Goal: Information Seeking & Learning: Learn about a topic

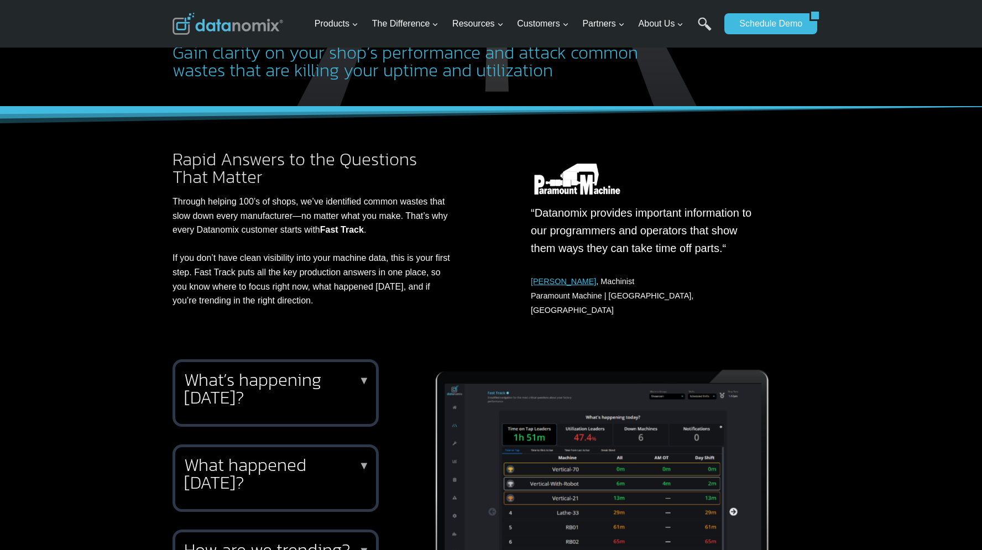
scroll to position [268, 0]
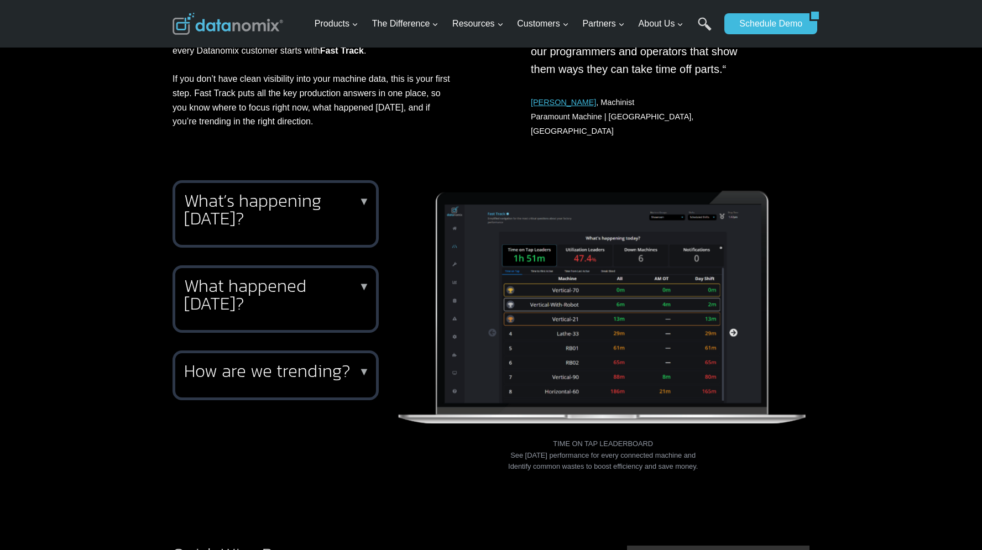
click at [307, 285] on h2 "What happened yesterday?" at bounding box center [273, 294] width 179 height 35
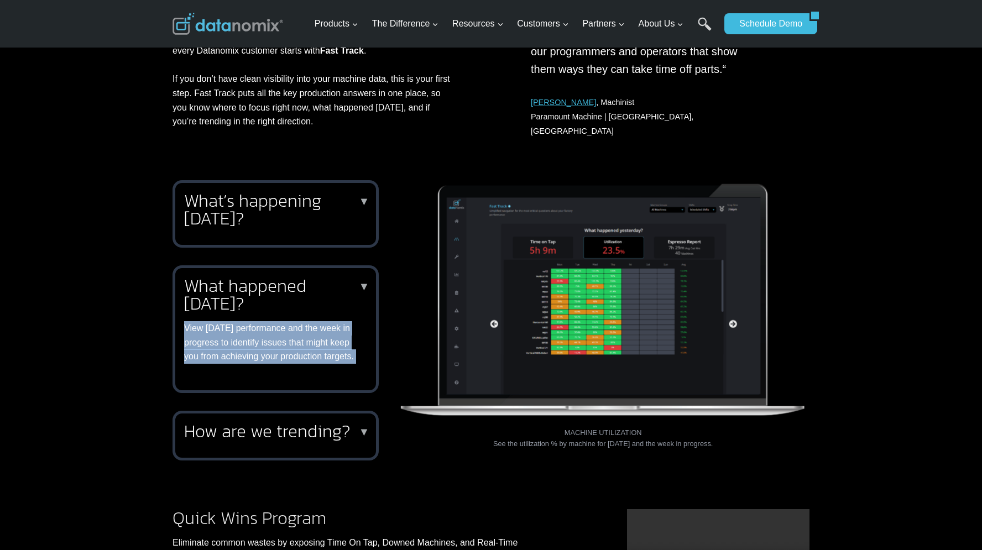
drag, startPoint x: 183, startPoint y: 316, endPoint x: 351, endPoint y: 410, distance: 192.1
click at [342, 405] on div "What’s happening today? ▼ Keep your finger on the pulse of production throughou…" at bounding box center [276, 320] width 206 height 280
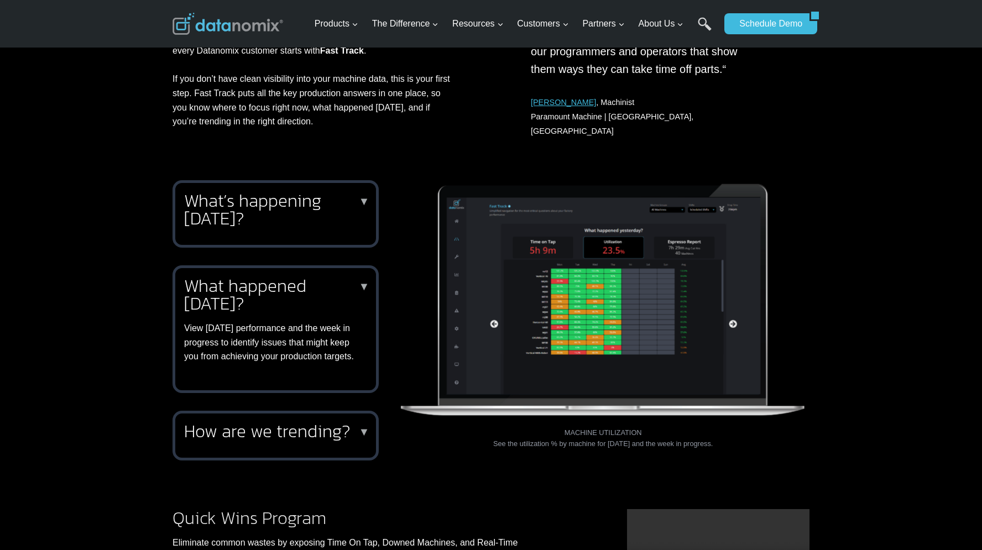
click at [392, 405] on div "What’s happening today? ▼ Keep your finger on the pulse of production throughou…" at bounding box center [491, 336] width 664 height 338
click at [255, 449] on div "How are we trending? ▼ Knowing how your performance trends are critical to vali…" at bounding box center [276, 436] width 206 height 50
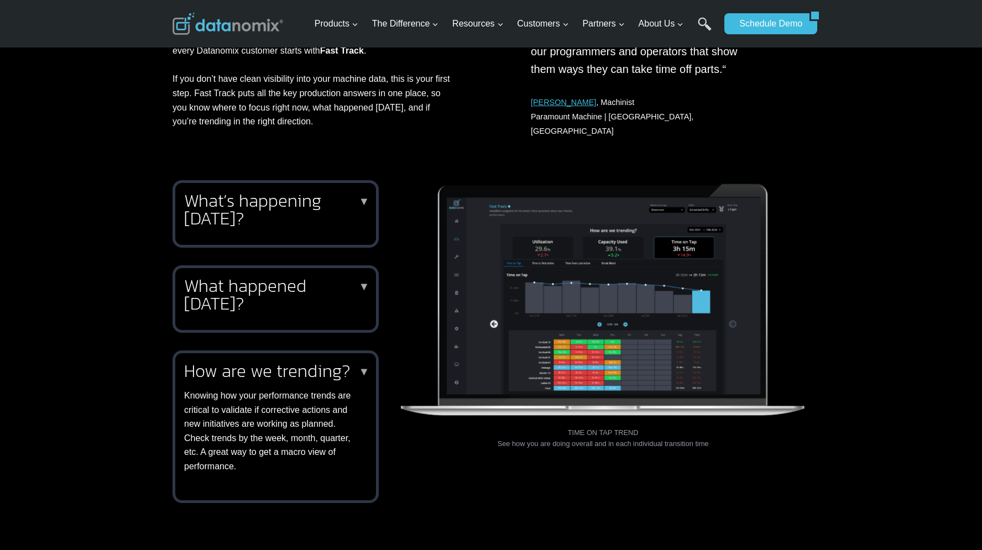
click at [262, 306] on h2 "What happened yesterday?" at bounding box center [273, 294] width 179 height 35
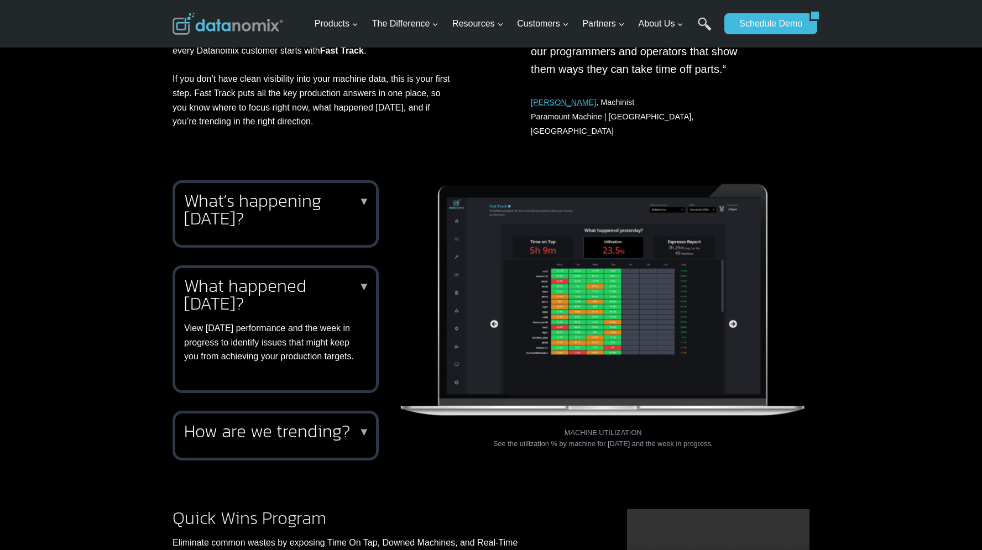
click at [249, 197] on h2 "What’s happening today?" at bounding box center [273, 209] width 179 height 35
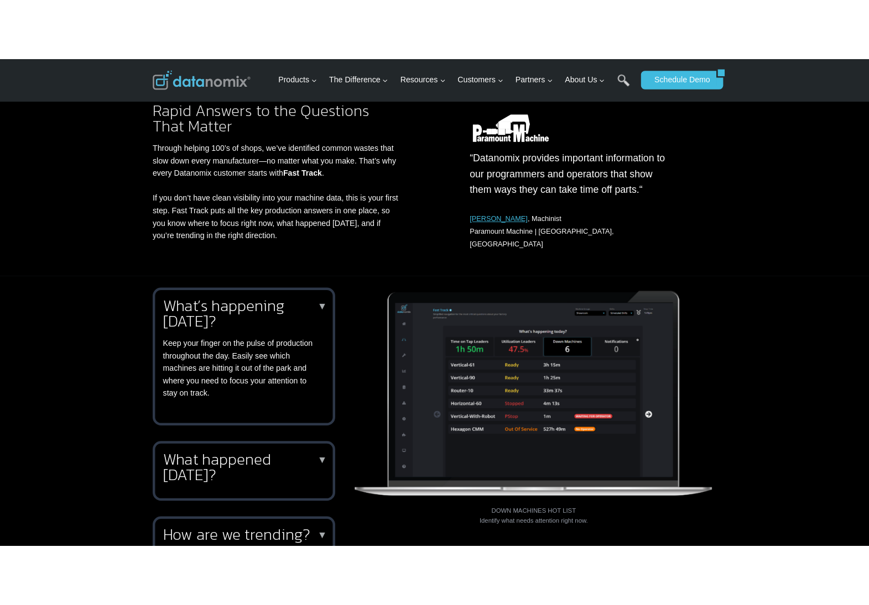
scroll to position [196, 0]
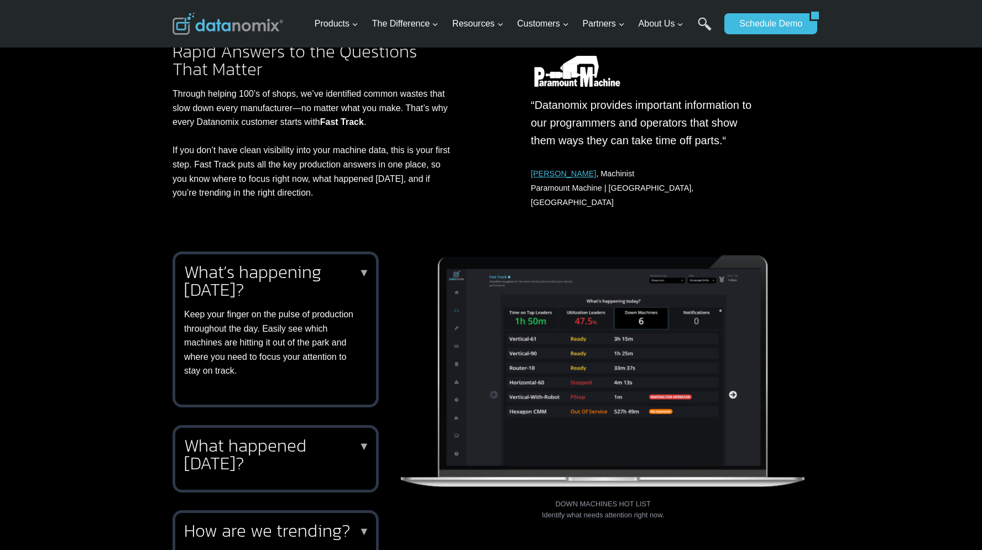
click at [354, 437] on h2 "What happened yesterday?" at bounding box center [273, 454] width 179 height 35
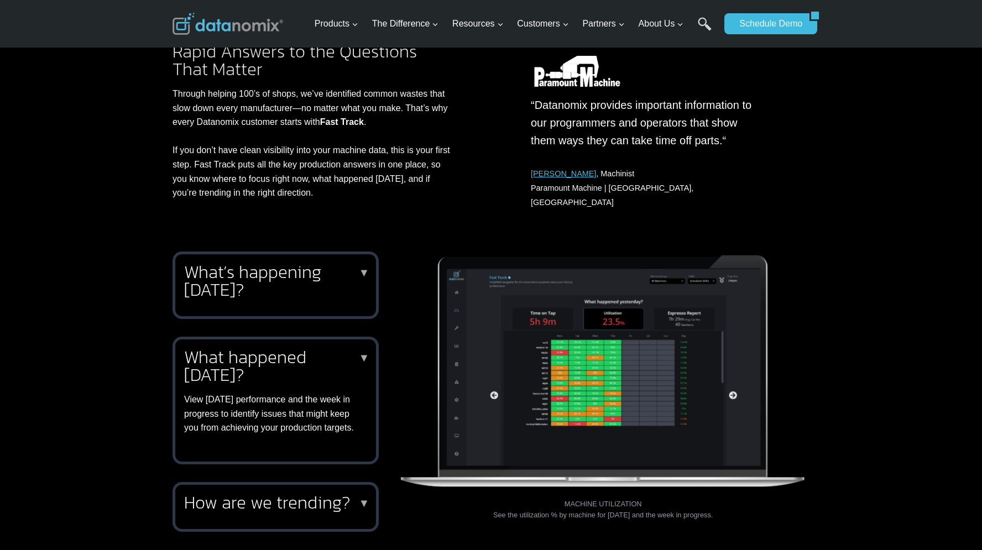
drag, startPoint x: 185, startPoint y: 388, endPoint x: 231, endPoint y: 440, distance: 69.3
click at [231, 440] on div "What happened yesterday? ▼ View yesterday’s performance and the week in progres…" at bounding box center [276, 401] width 206 height 128
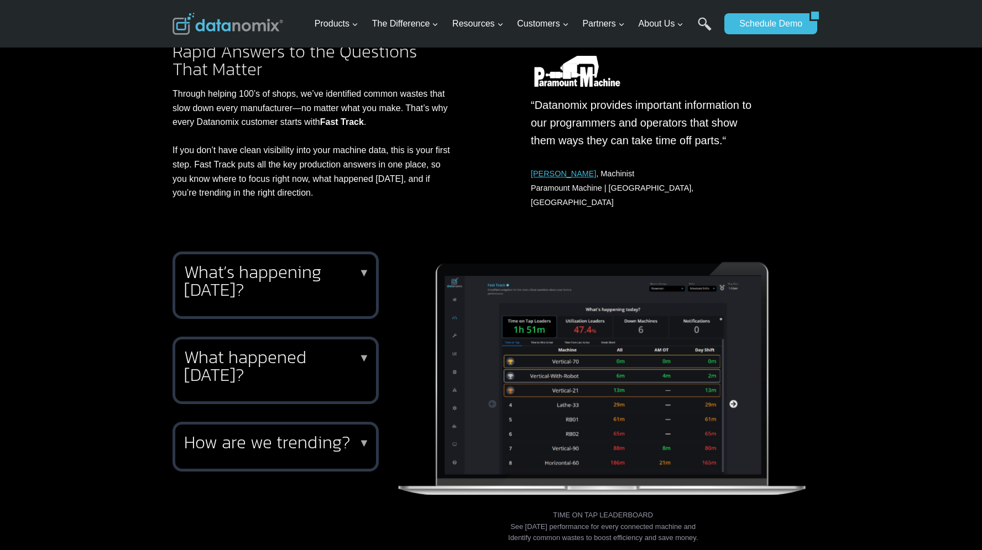
copy p "View yesterday’s performance and the week in progress to identify issues that m…"
click at [323, 348] on h2 "What happened yesterday?" at bounding box center [273, 365] width 179 height 35
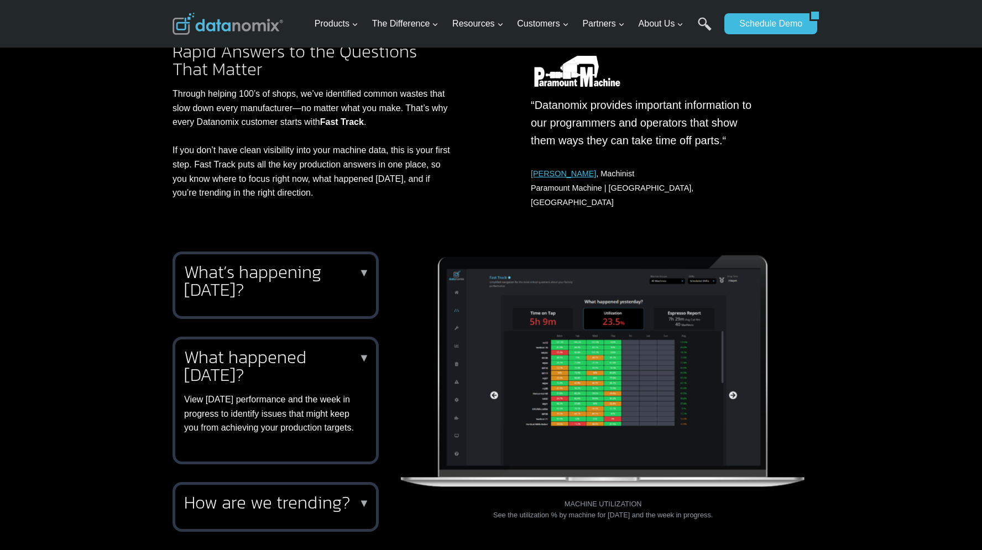
copy p "View yesterday’s performance and the week in progress to identify issues that m…"
drag, startPoint x: 234, startPoint y: 430, endPoint x: 614, endPoint y: 6, distance: 570.1
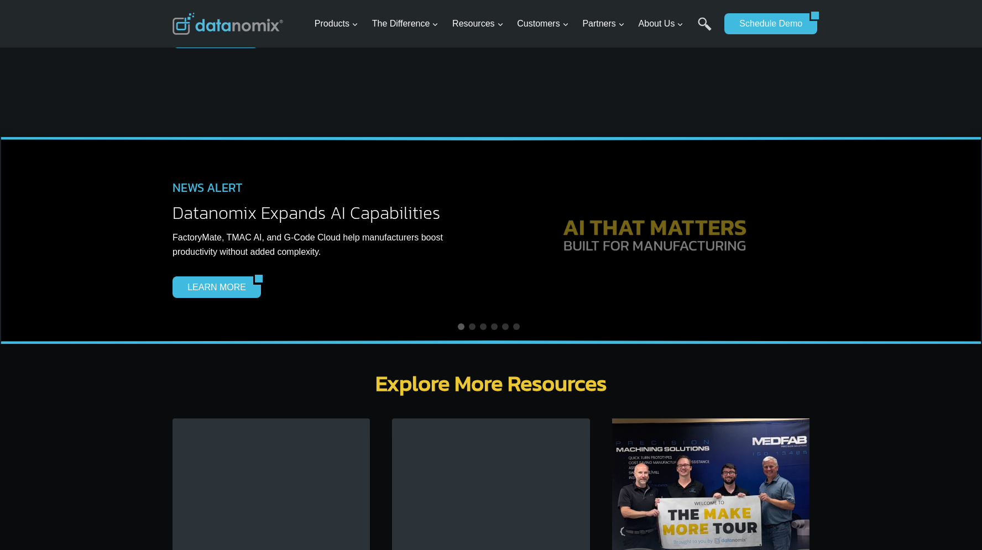
scroll to position [3270, 0]
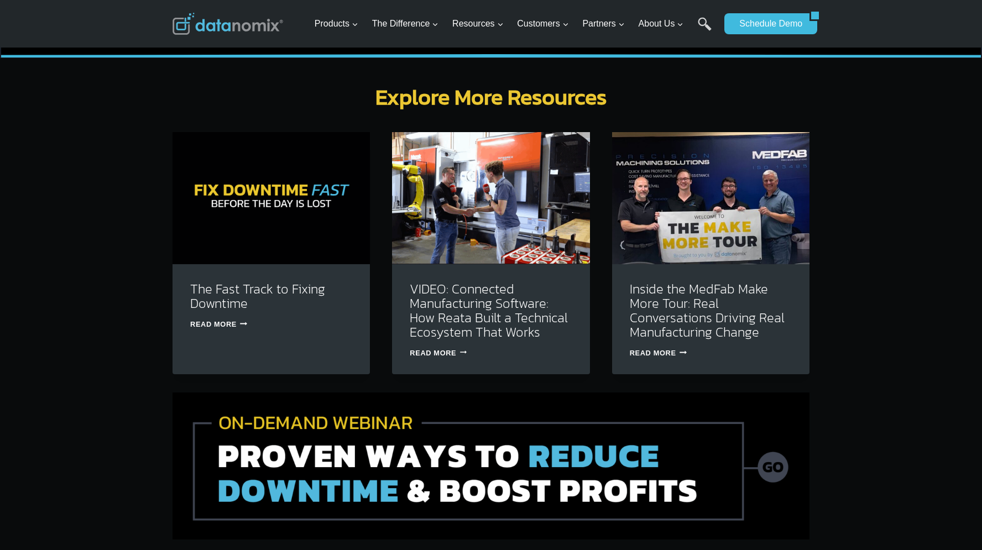
click at [239, 215] on img at bounding box center [271, 198] width 197 height 132
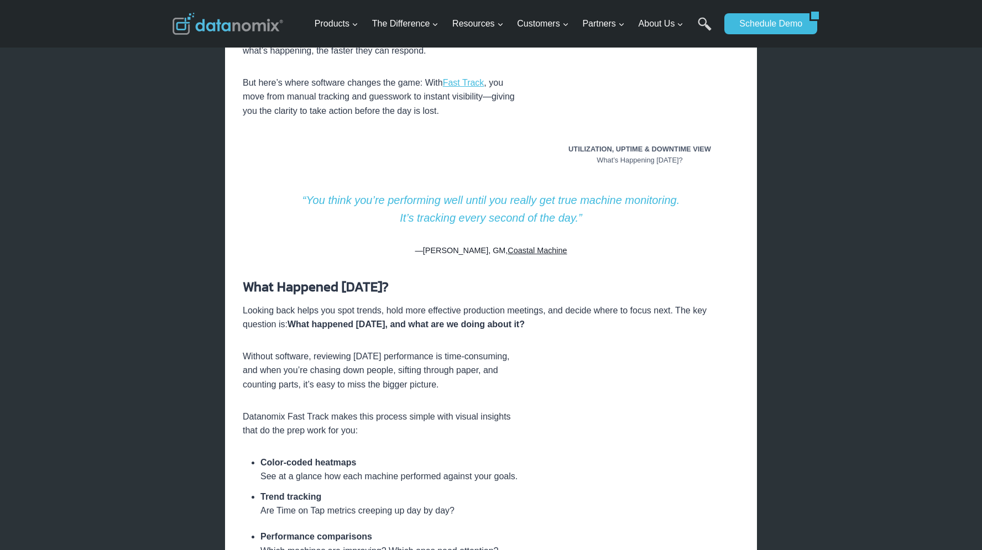
scroll to position [1110, 0]
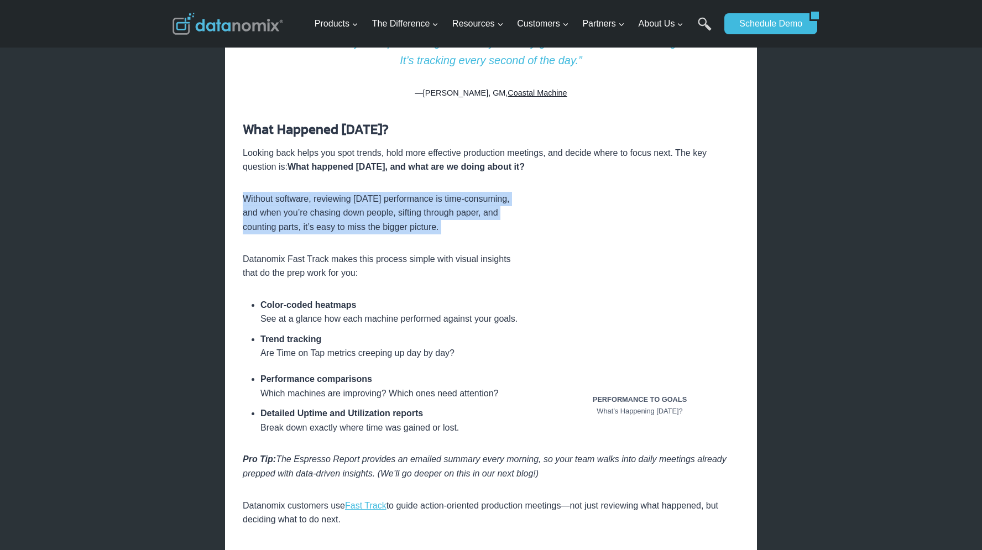
drag, startPoint x: 244, startPoint y: 197, endPoint x: 505, endPoint y: 242, distance: 264.8
click at [505, 242] on div "Manufacturers use Real-Time Production Monitoring to Take Immediate Action to I…" at bounding box center [491, 414] width 497 height 2451
copy div "Without software, reviewing yesterday’s performance is time-consuming, and when…"
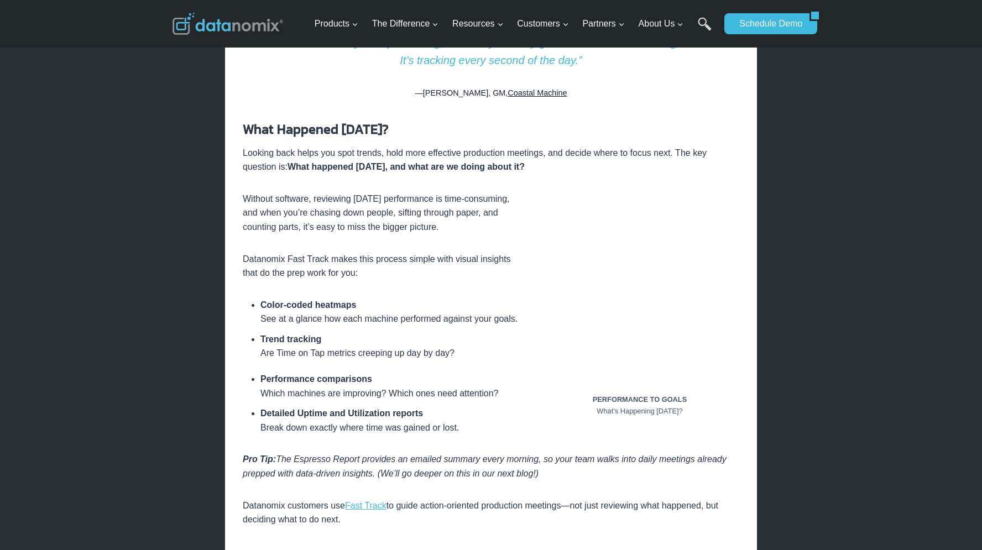
click at [314, 225] on p "Without software, reviewing yesterday’s performance is time-consuming, and when…" at bounding box center [491, 213] width 497 height 43
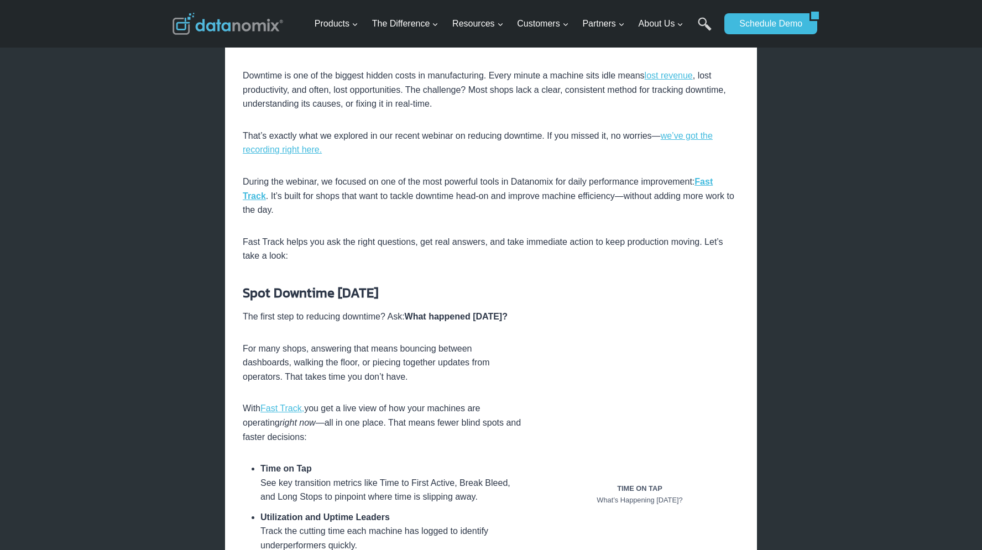
scroll to position [0, 0]
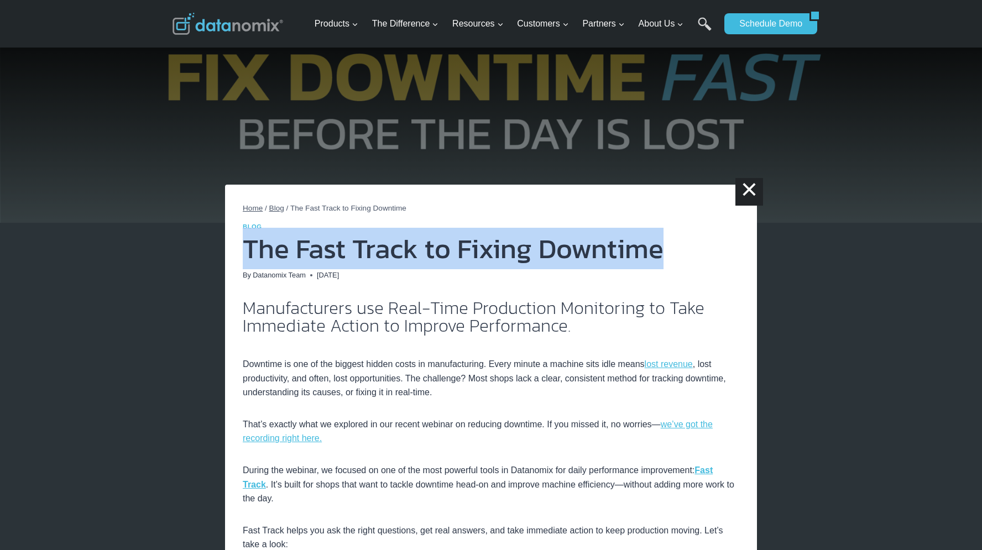
drag, startPoint x: 241, startPoint y: 248, endPoint x: 682, endPoint y: 244, distance: 441.3
copy h1 "The Fast Track to Fixing Downtime"
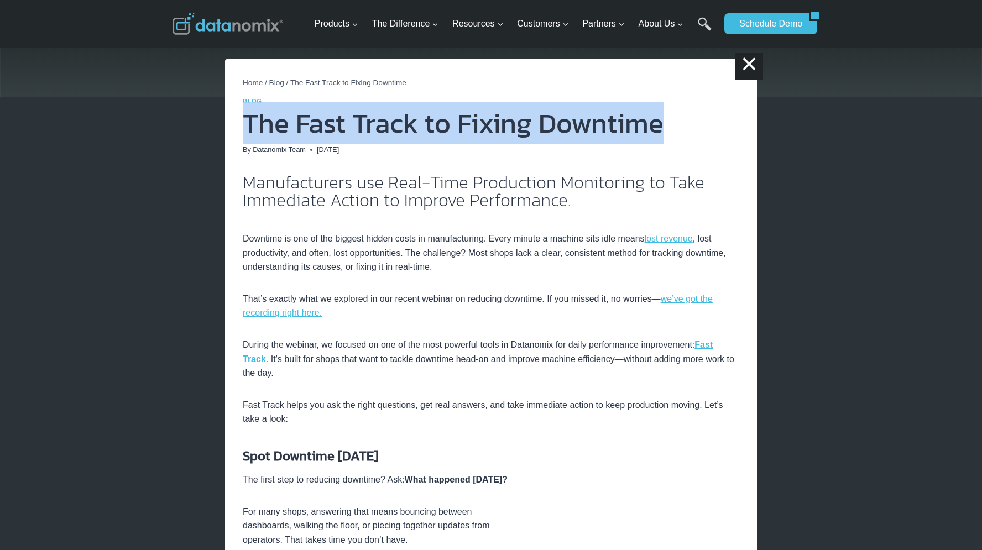
scroll to position [210, 0]
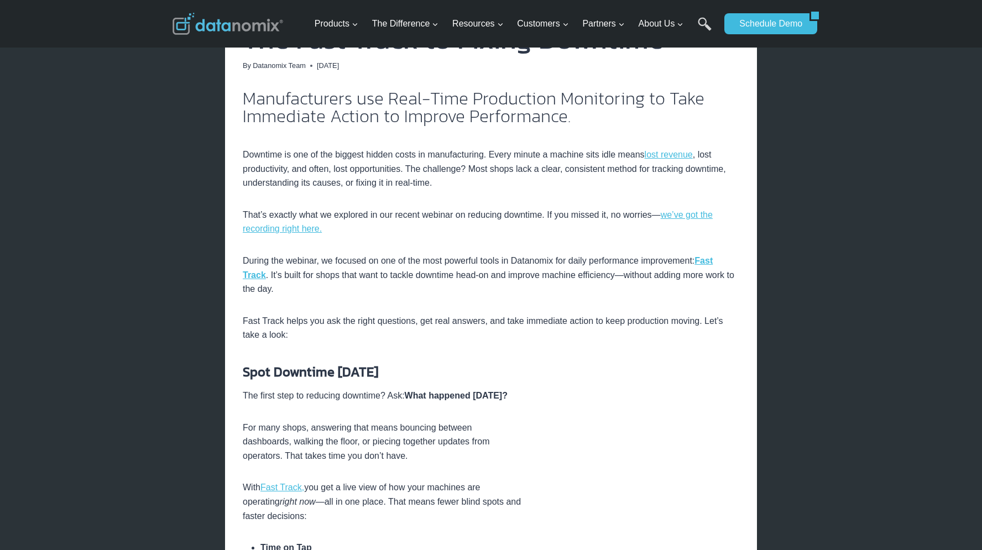
click at [371, 318] on p "Fast Track helps you ask the right questions, get real answers, and take immedi…" at bounding box center [491, 328] width 497 height 28
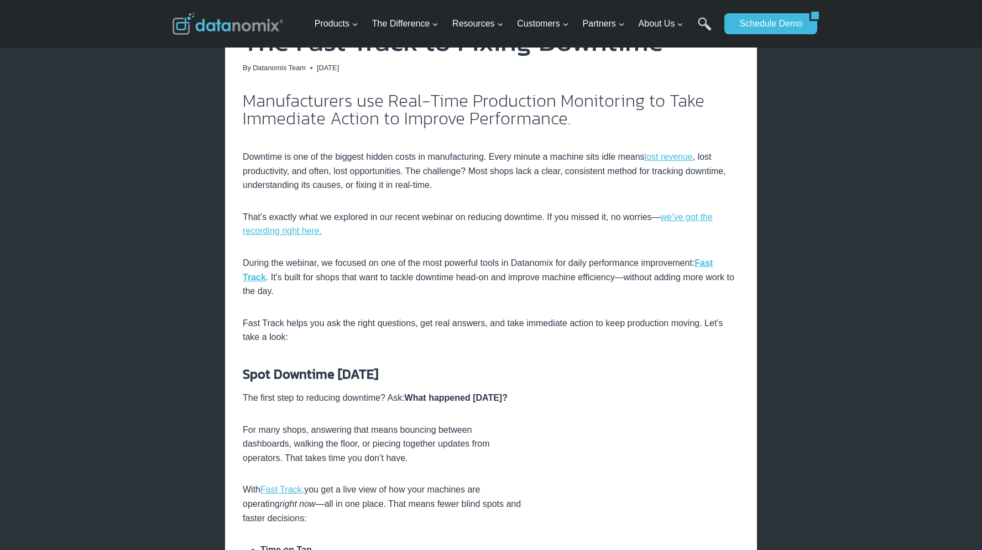
click at [340, 325] on p "Fast Track helps you ask the right questions, get real answers, and take immedi…" at bounding box center [491, 330] width 497 height 28
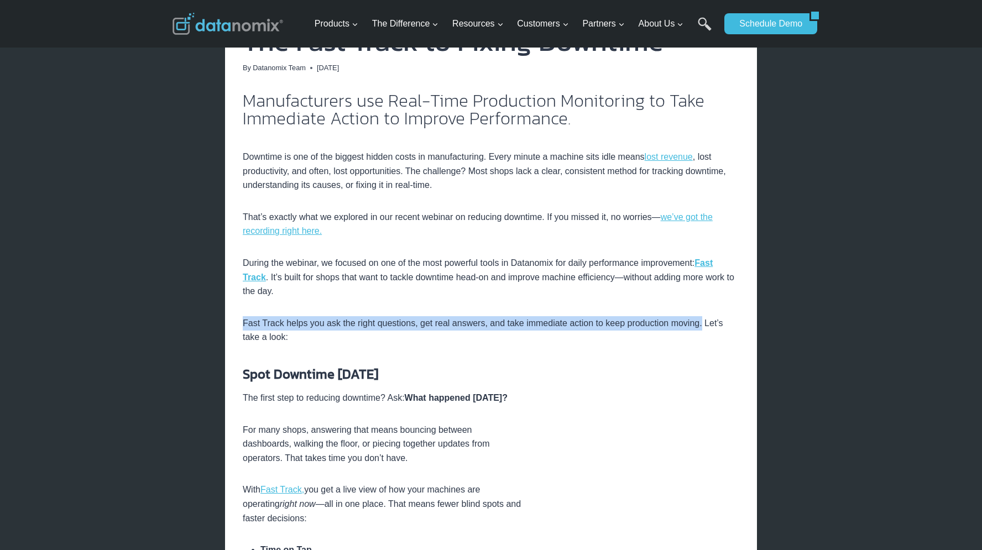
drag, startPoint x: 711, startPoint y: 324, endPoint x: 243, endPoint y: 320, distance: 467.8
click at [243, 320] on p "Fast Track helps you ask the right questions, get real answers, and take immedi…" at bounding box center [491, 330] width 497 height 28
copy p "Fast Track helps you ask the right questions, get real answers, and take immedi…"
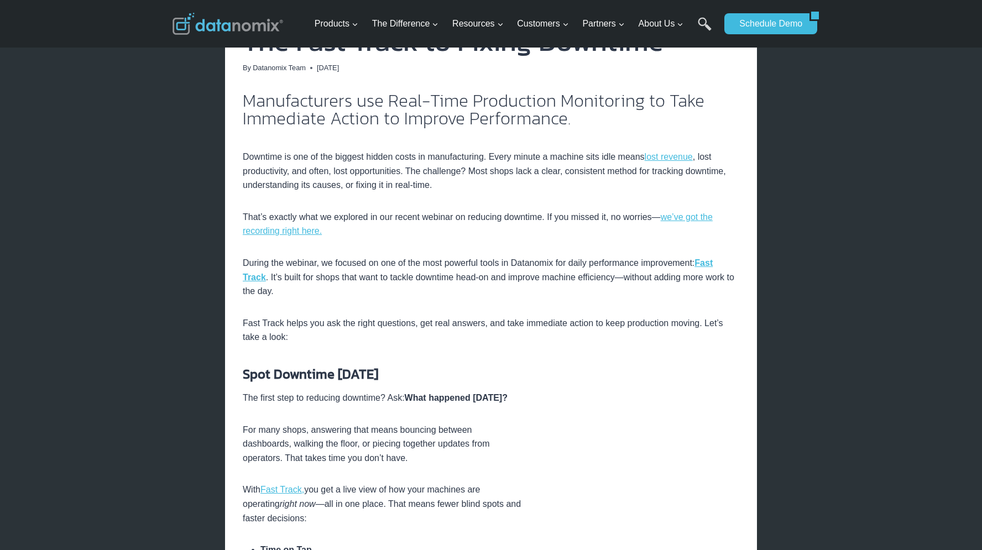
click at [383, 278] on p "During the webinar, we focused on one of the most powerful tools in Datanomix f…" at bounding box center [491, 277] width 497 height 43
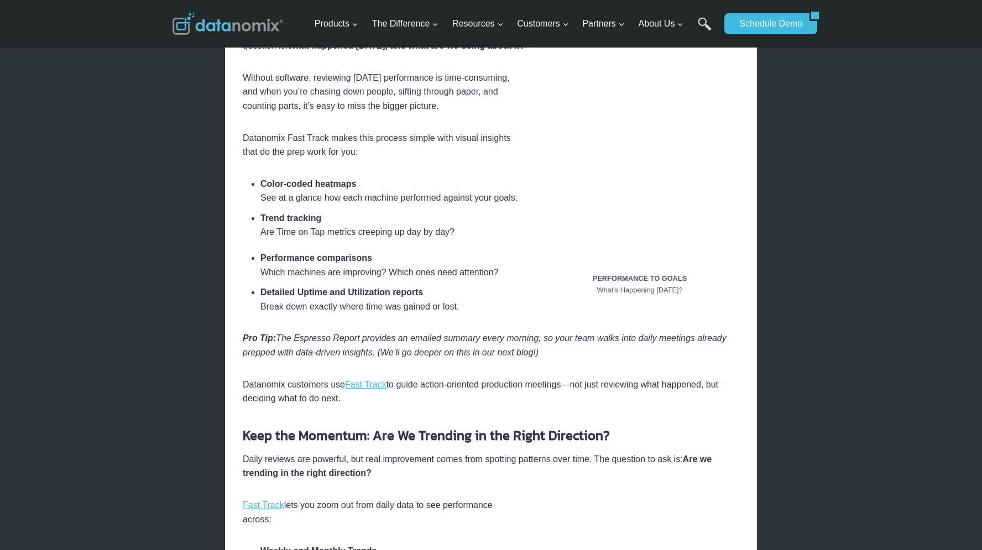
scroll to position [1231, 0]
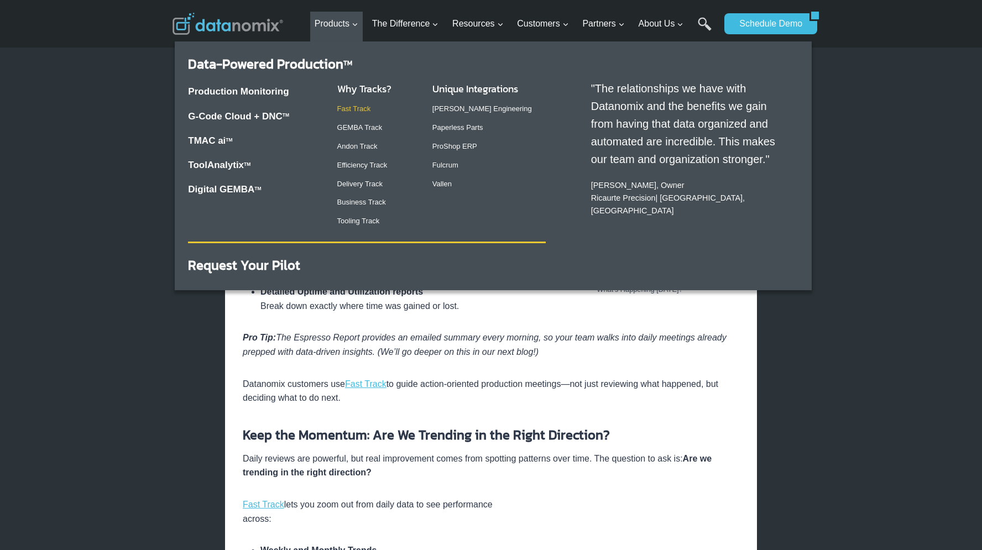
click at [357, 107] on link "Fast Track" at bounding box center [354, 109] width 34 height 8
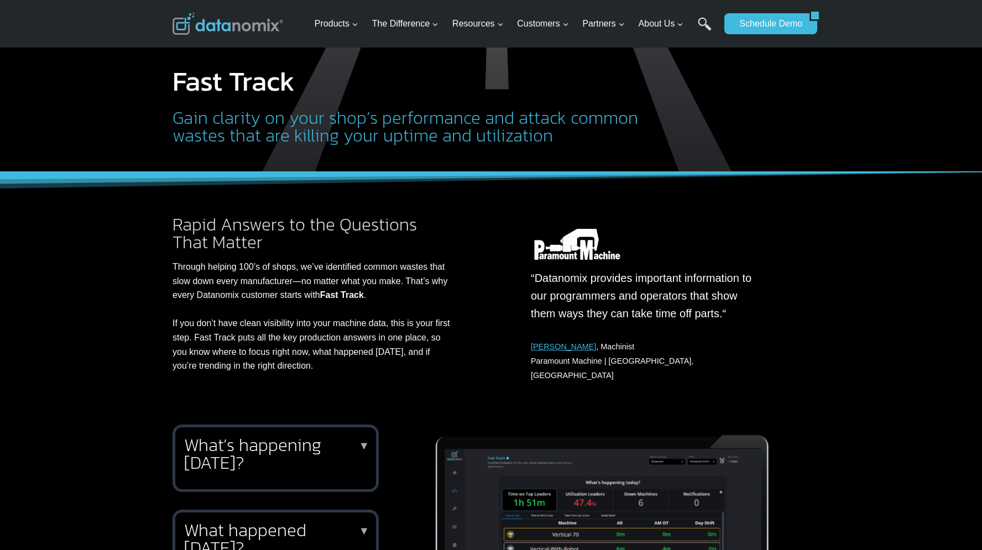
scroll to position [241, 0]
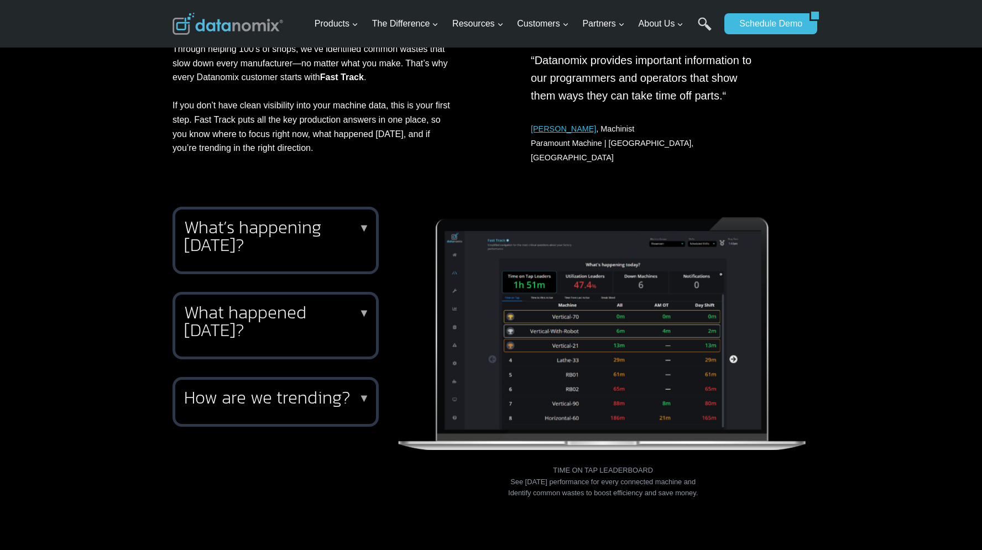
click at [300, 395] on h2 "How are we trending?" at bounding box center [273, 398] width 179 height 18
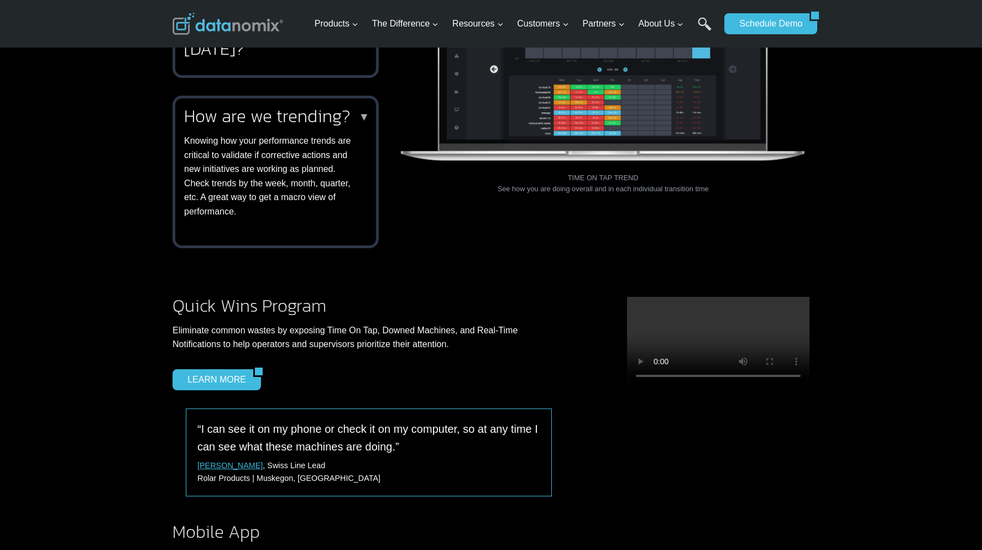
scroll to position [806, 0]
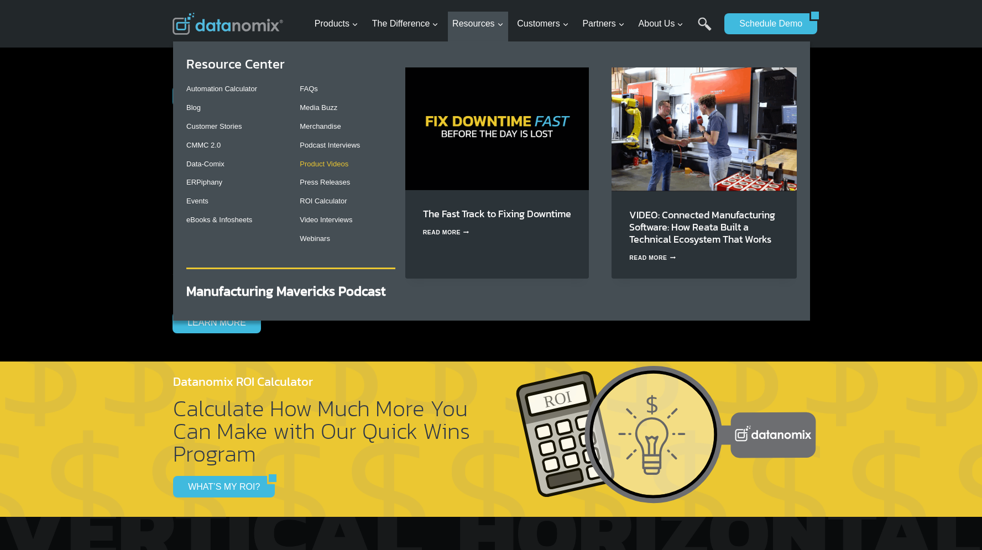
click at [343, 161] on link "Product Videos" at bounding box center [324, 164] width 49 height 8
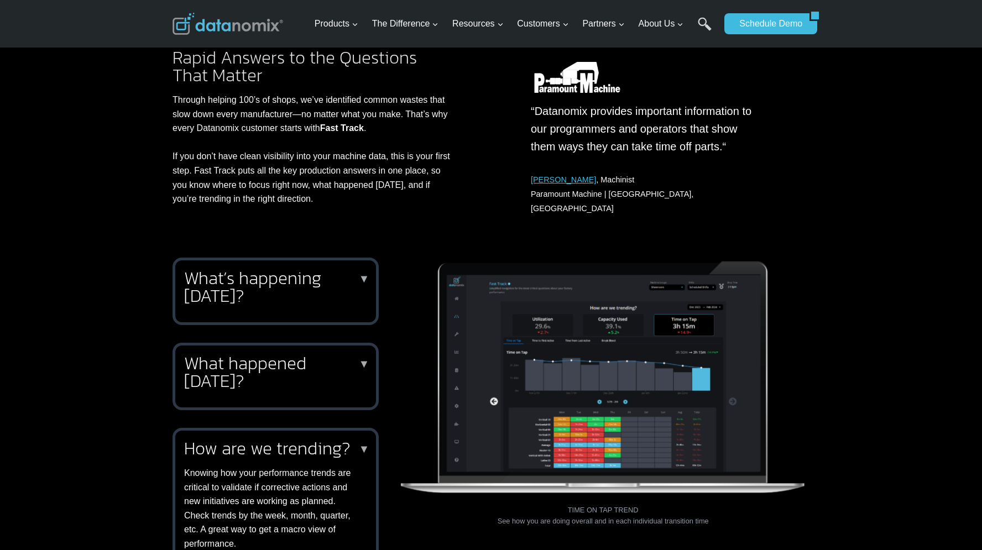
scroll to position [306, 0]
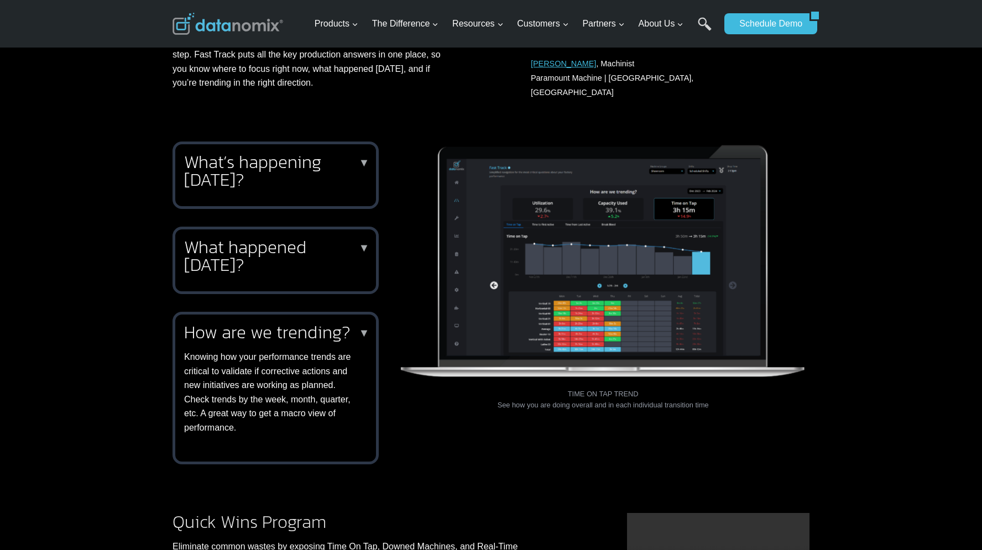
click at [297, 375] on p "Knowing how your performance trends are critical to validate if corrective acti…" at bounding box center [273, 392] width 179 height 85
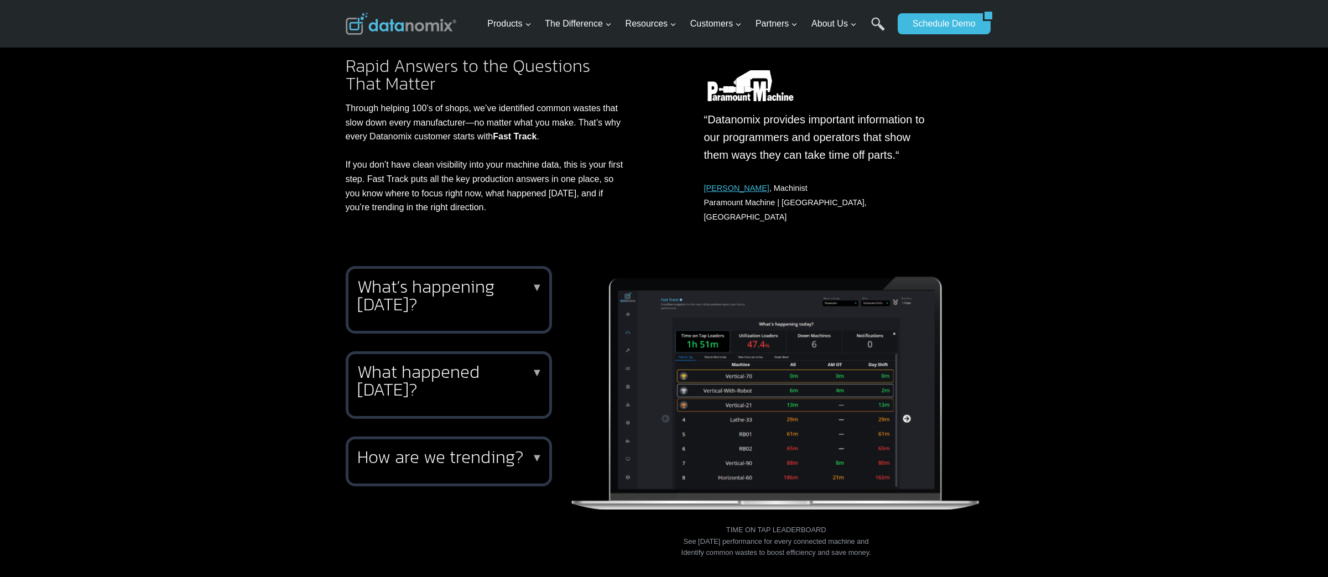
scroll to position [129, 0]
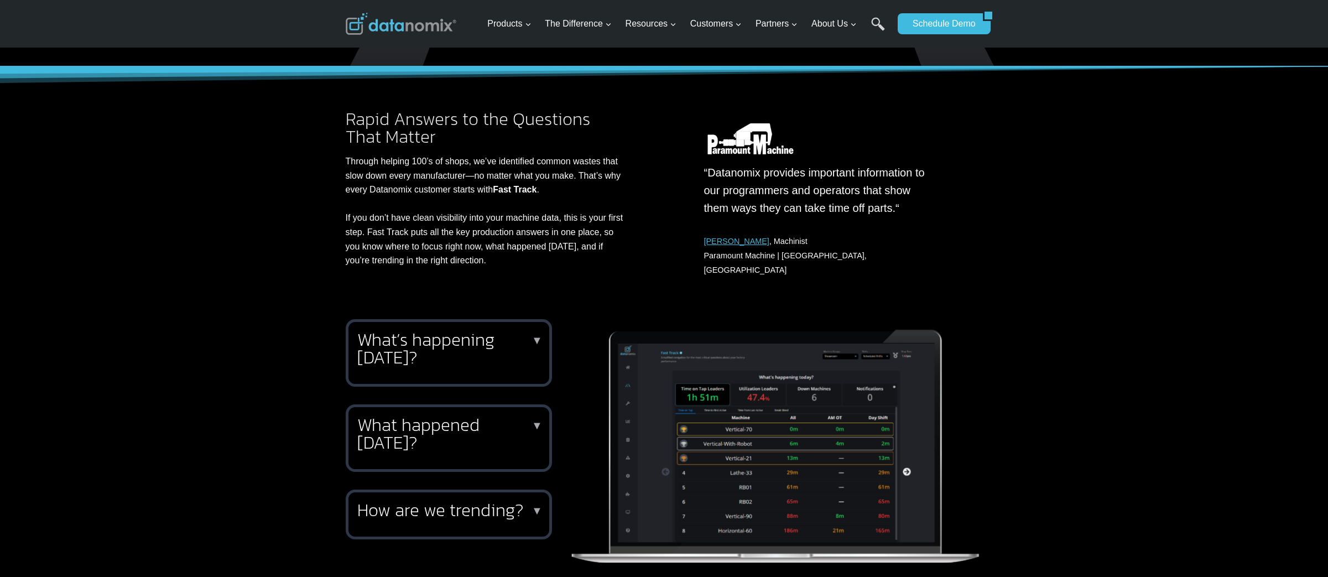
click at [481, 332] on h2 "What’s happening [DATE]?" at bounding box center [446, 348] width 179 height 35
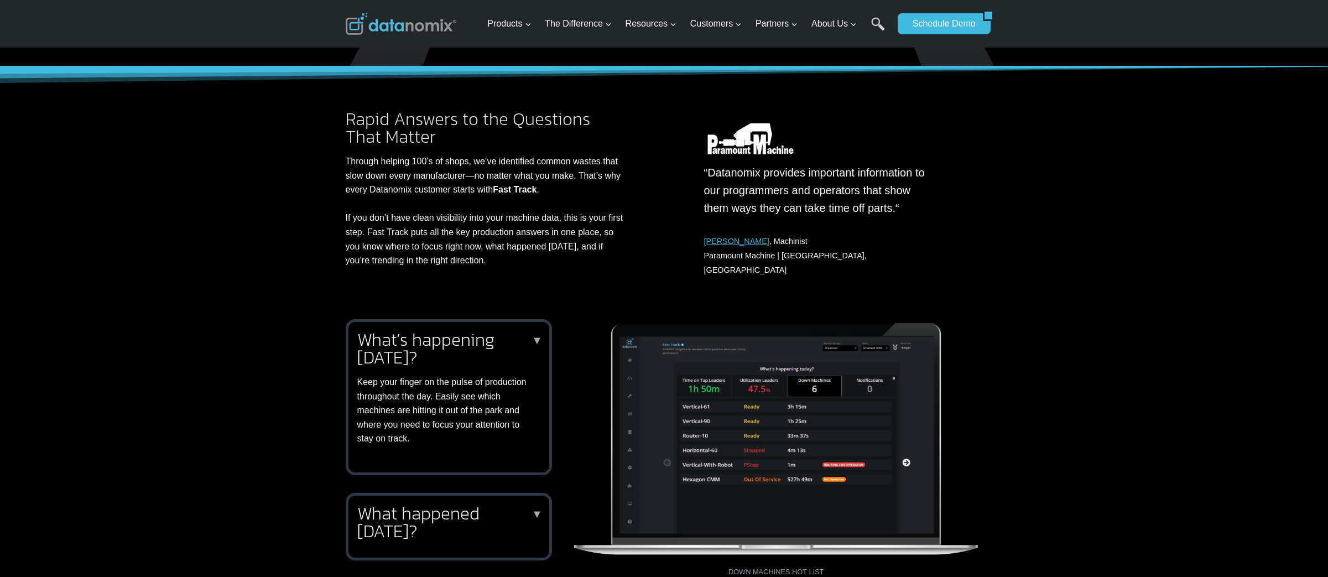
click at [481, 332] on h2 "What’s happening [DATE]?" at bounding box center [446, 348] width 179 height 35
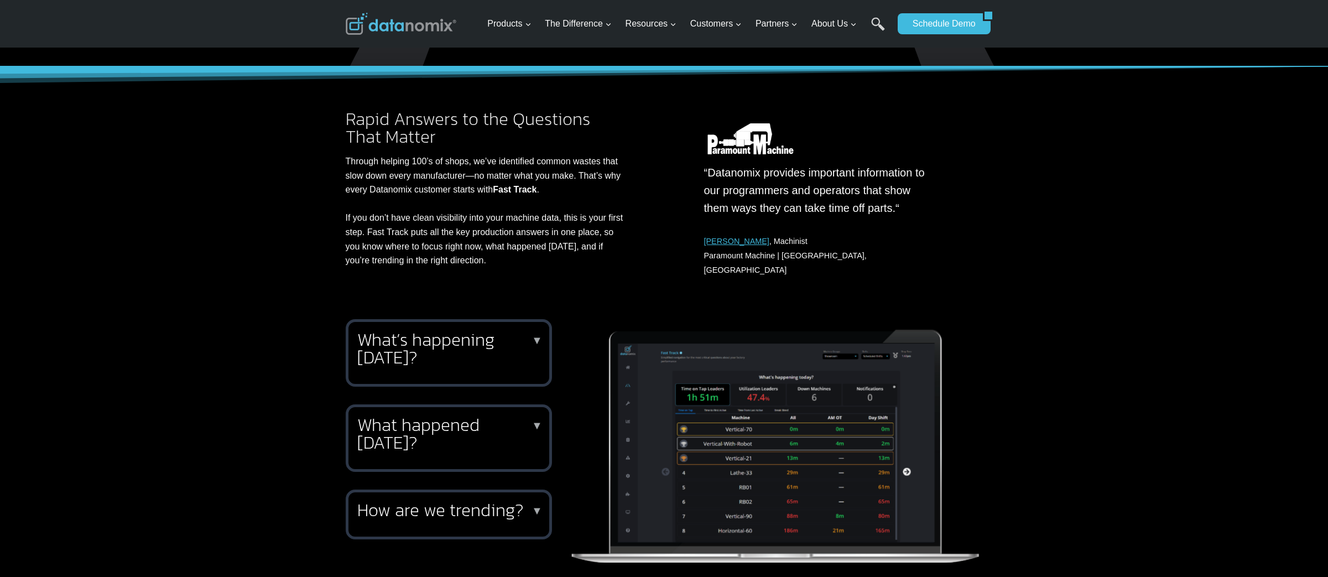
click at [442, 447] on div "What happened [DATE]? ▼ View [DATE] performance and the week in progress to ide…" at bounding box center [449, 437] width 206 height 67
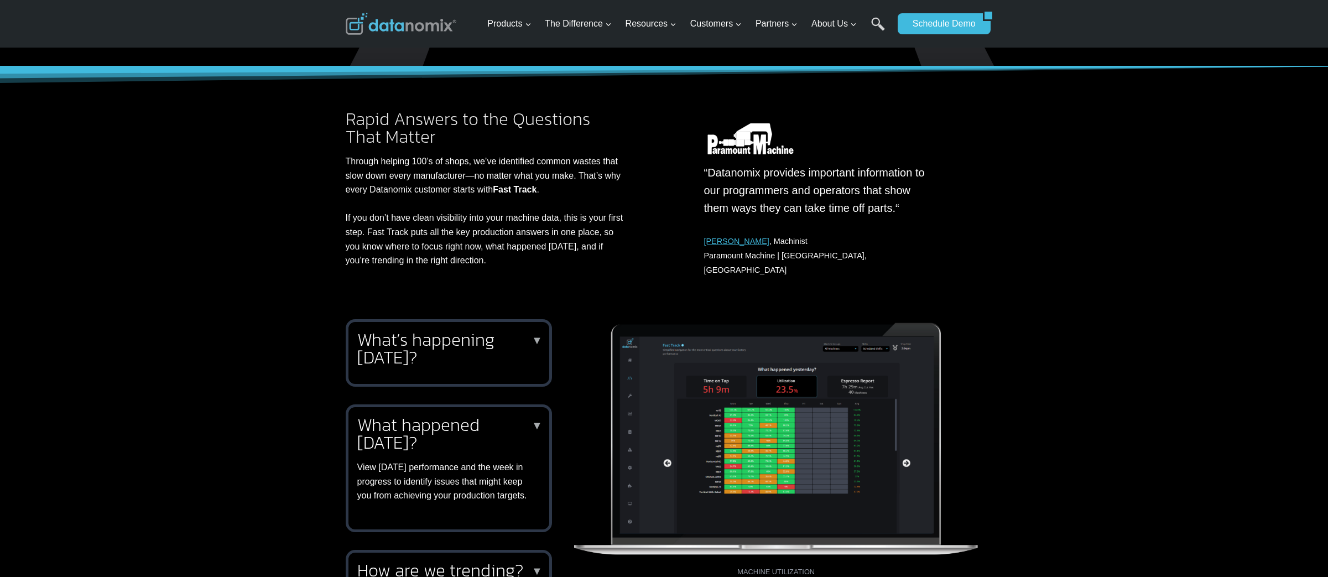
click at [442, 447] on div "What happened [DATE]? ▼ View [DATE] performance and the week in progress to ide…" at bounding box center [446, 459] width 179 height 87
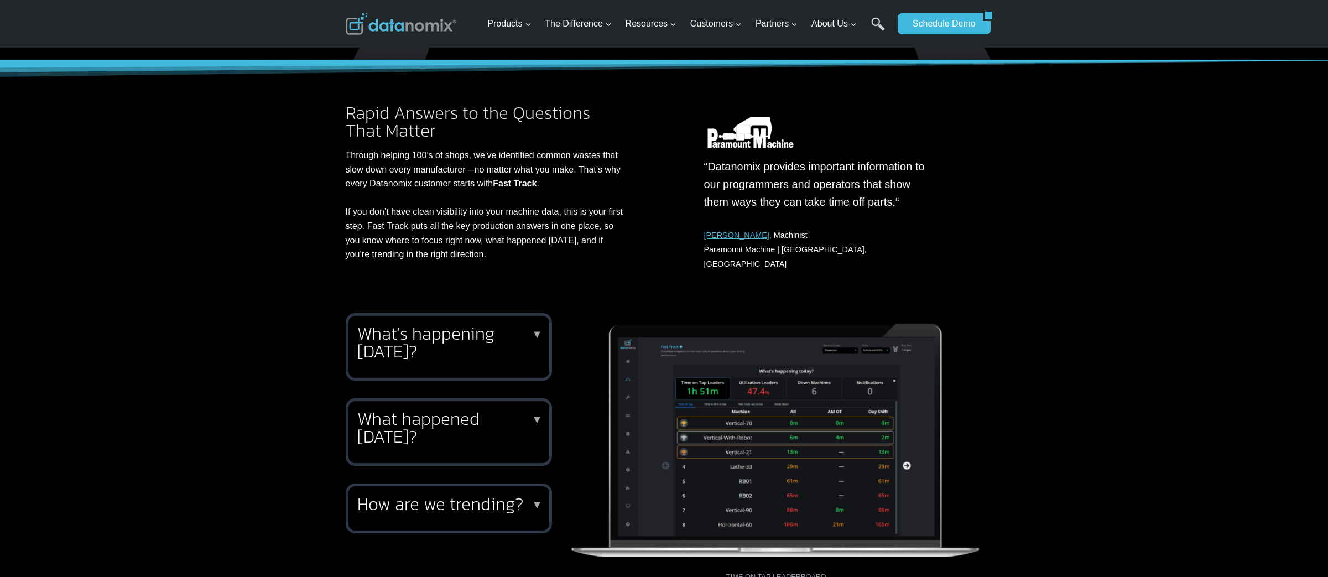
scroll to position [151, 0]
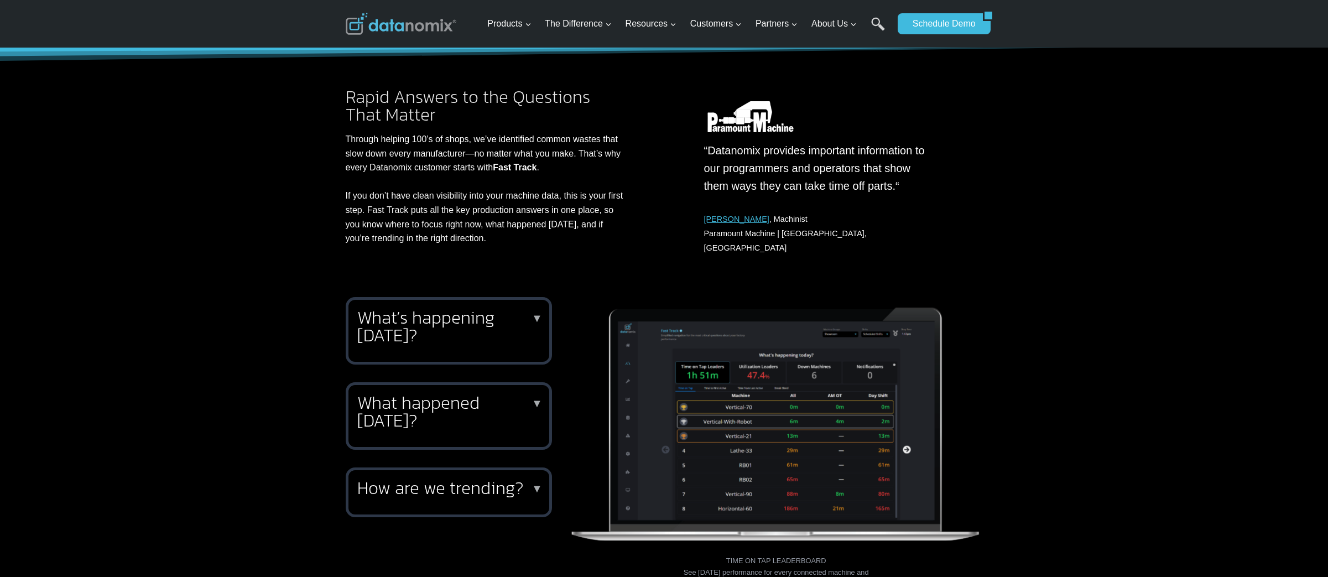
click at [440, 467] on div "How are we trending? ▼ Knowing how your performance trends are critical to vali…" at bounding box center [449, 492] width 206 height 50
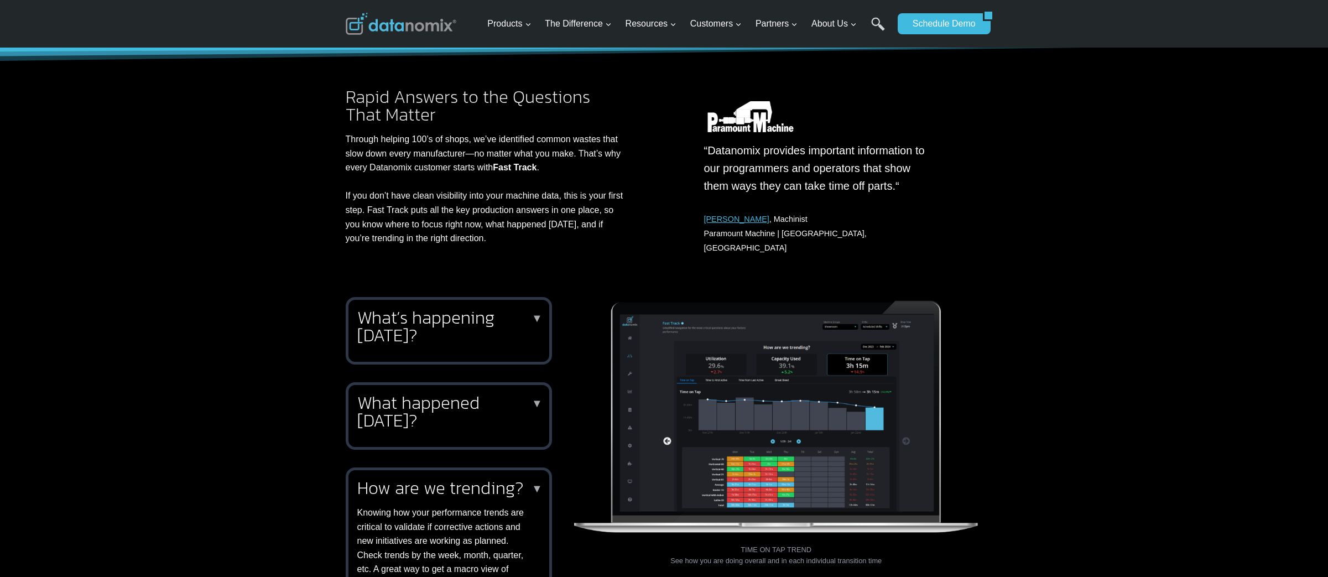
drag, startPoint x: 440, startPoint y: 466, endPoint x: 483, endPoint y: 462, distance: 43.3
click at [440, 479] on h2 "How are we trending?" at bounding box center [446, 488] width 179 height 18
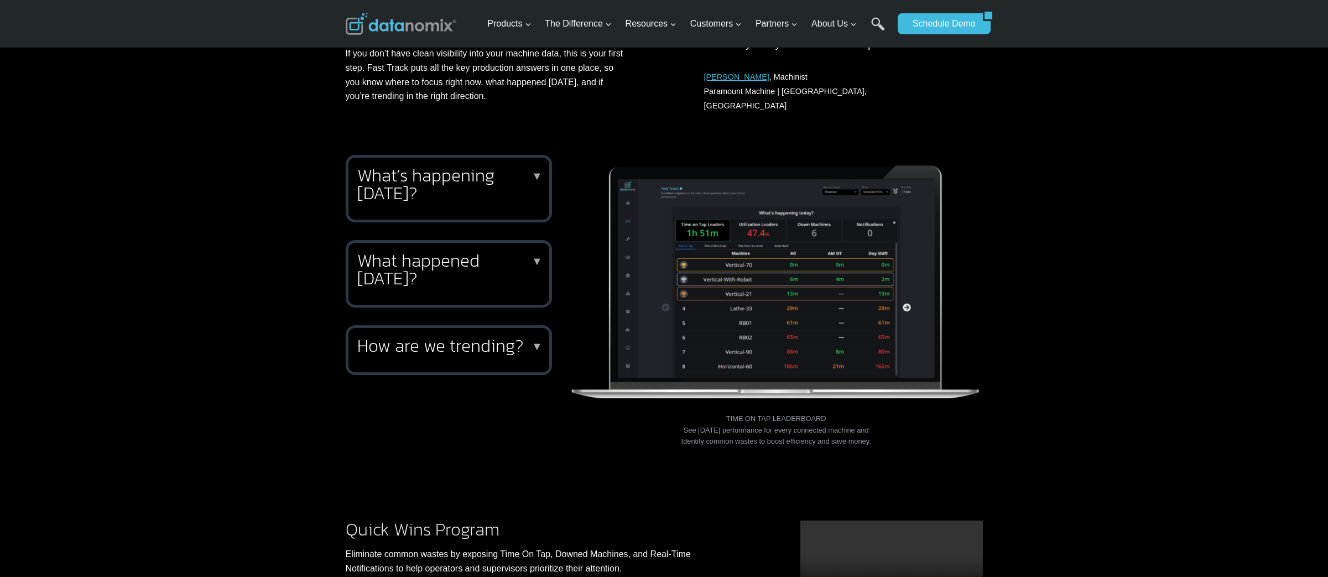
scroll to position [279, 0]
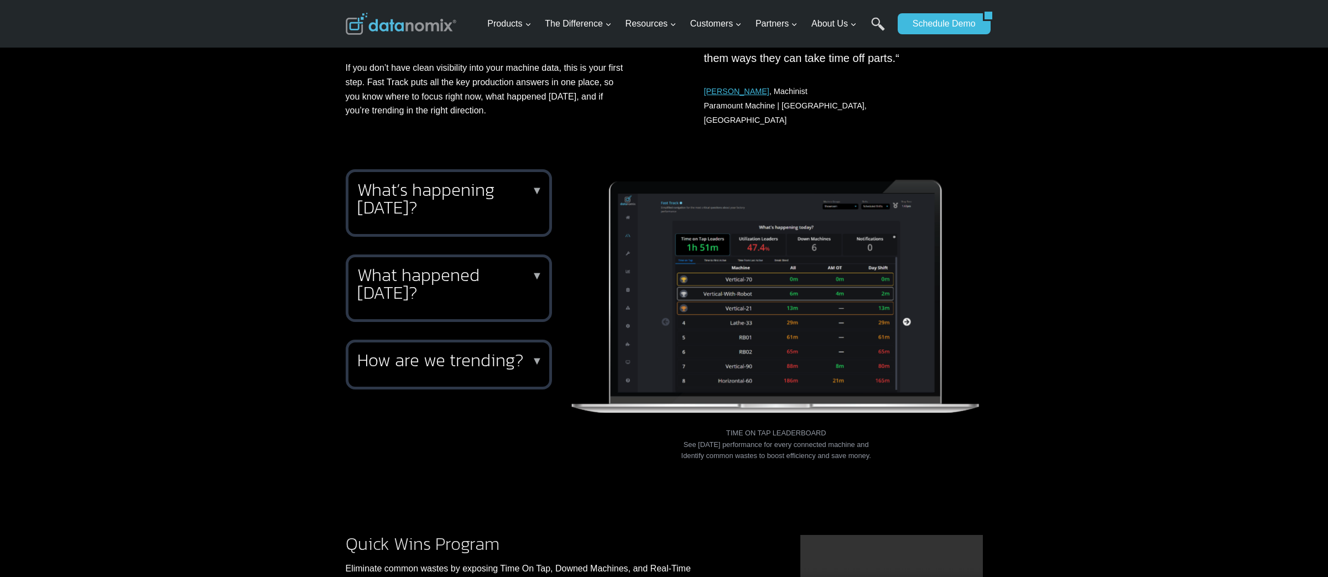
click at [396, 351] on h2 "How are we trending?" at bounding box center [446, 360] width 179 height 18
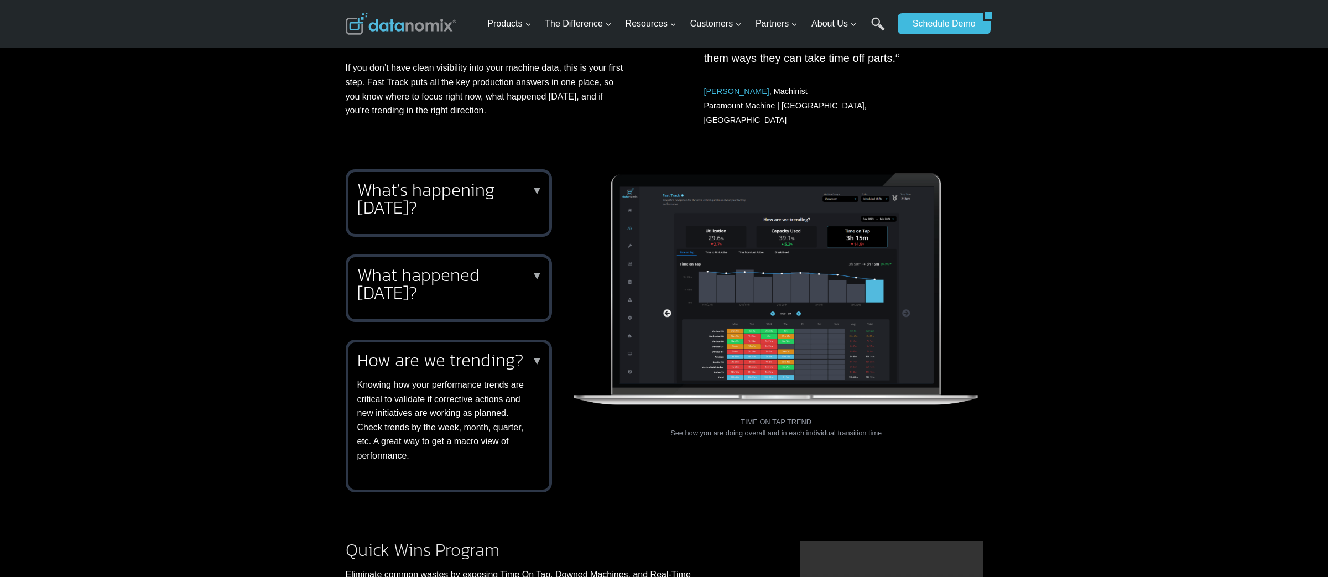
click at [396, 351] on h2 "How are we trending?" at bounding box center [446, 360] width 179 height 18
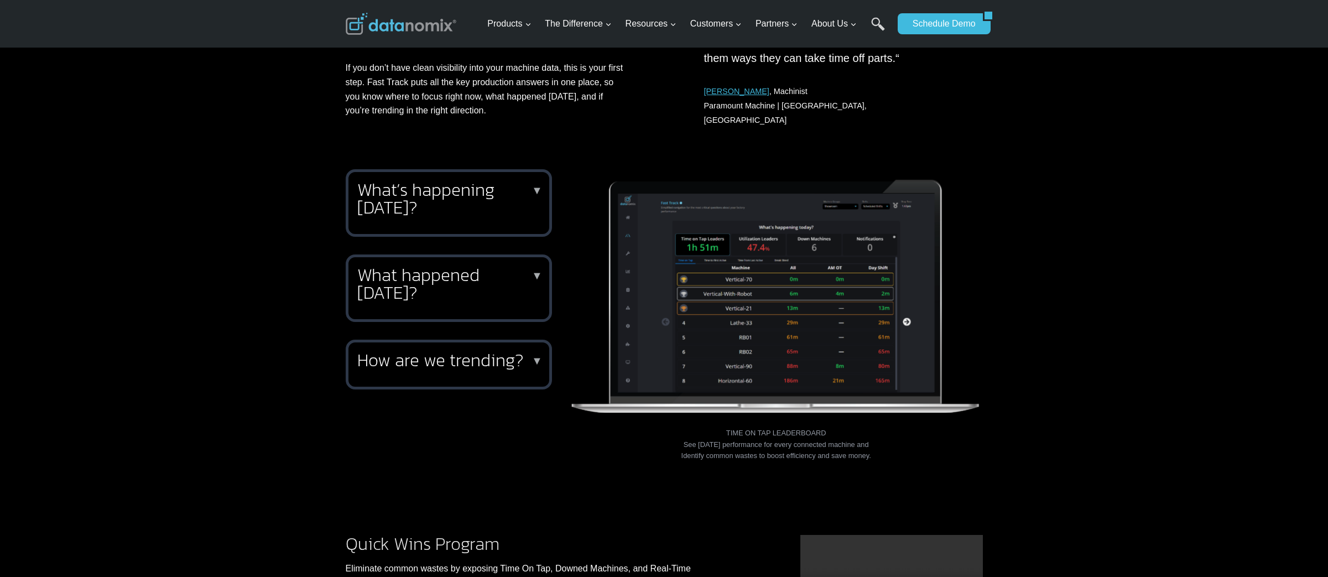
click at [981, 281] on div "What’s happening today? ▼ Keep your finger on the pulse of production throughou…" at bounding box center [664, 343] width 1328 height 374
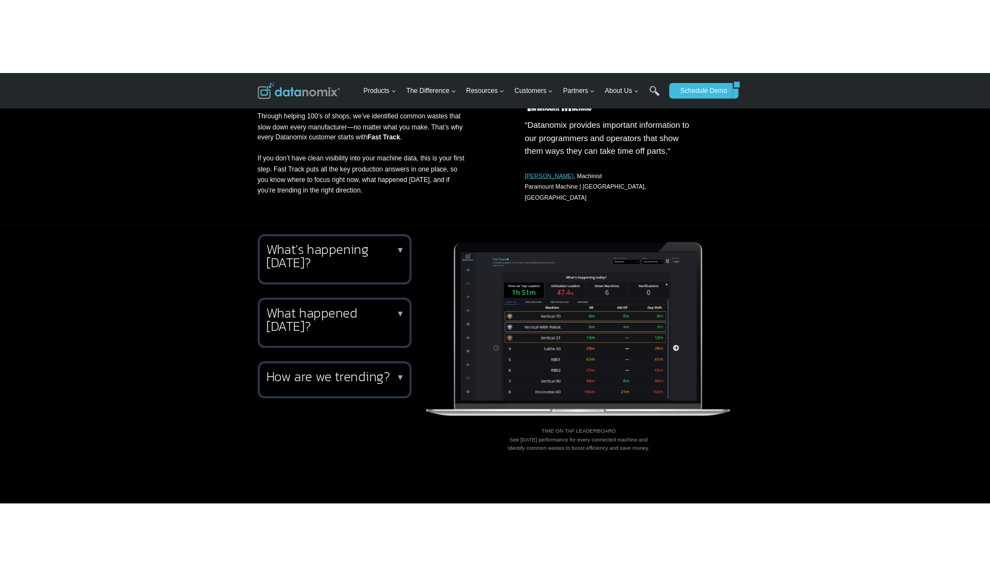
scroll to position [163, 0]
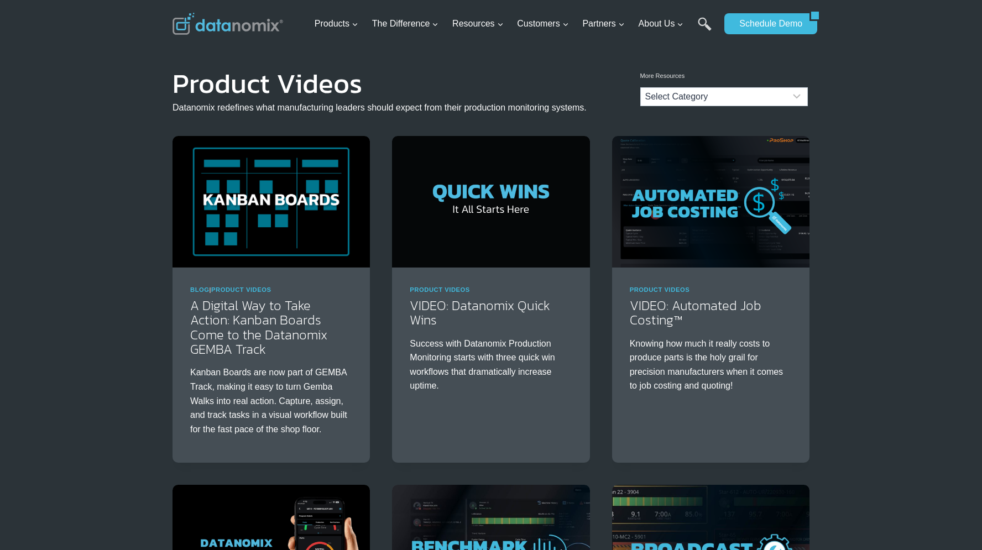
drag, startPoint x: 860, startPoint y: 248, endPoint x: 897, endPoint y: 284, distance: 51.6
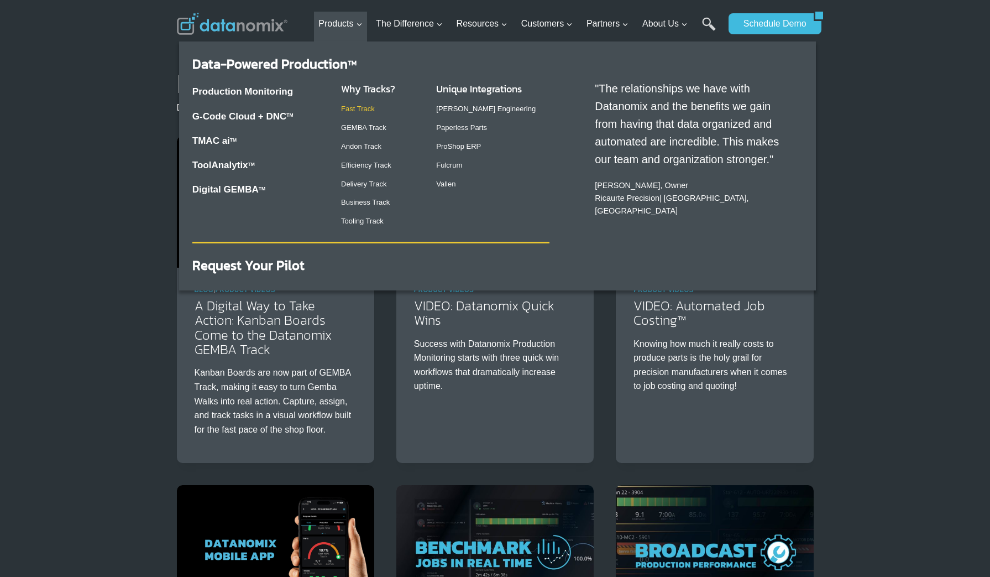
click at [349, 110] on link "Fast Track" at bounding box center [358, 109] width 34 height 8
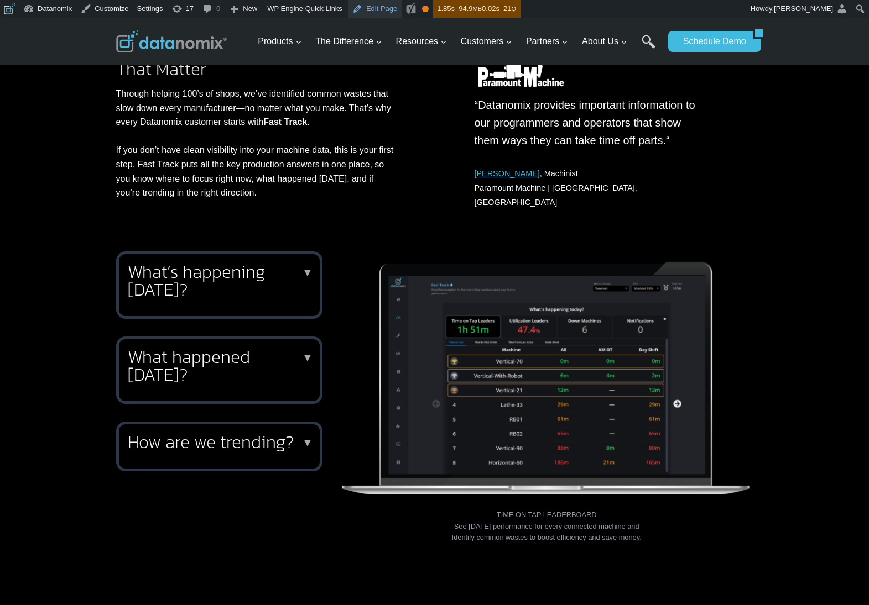
click at [399, 9] on link "Edit Page" at bounding box center [375, 9] width 54 height 18
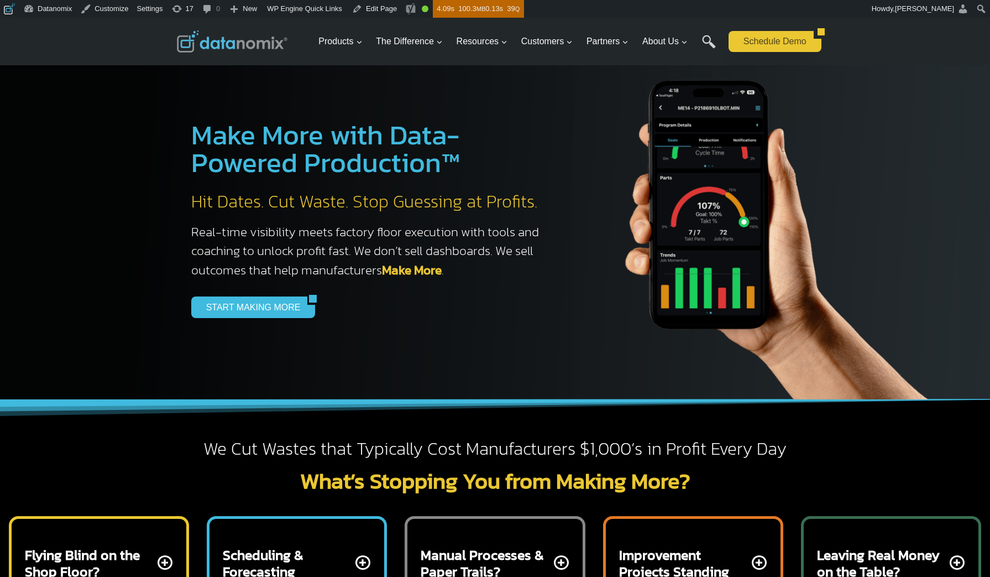
scroll to position [310, 0]
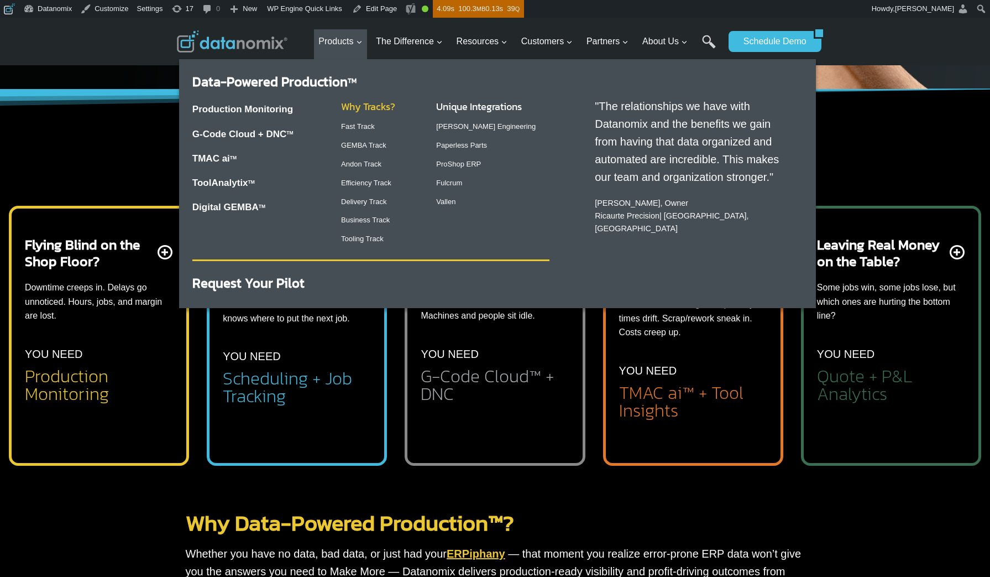
click at [363, 108] on link "Why Tracks?" at bounding box center [368, 106] width 54 height 15
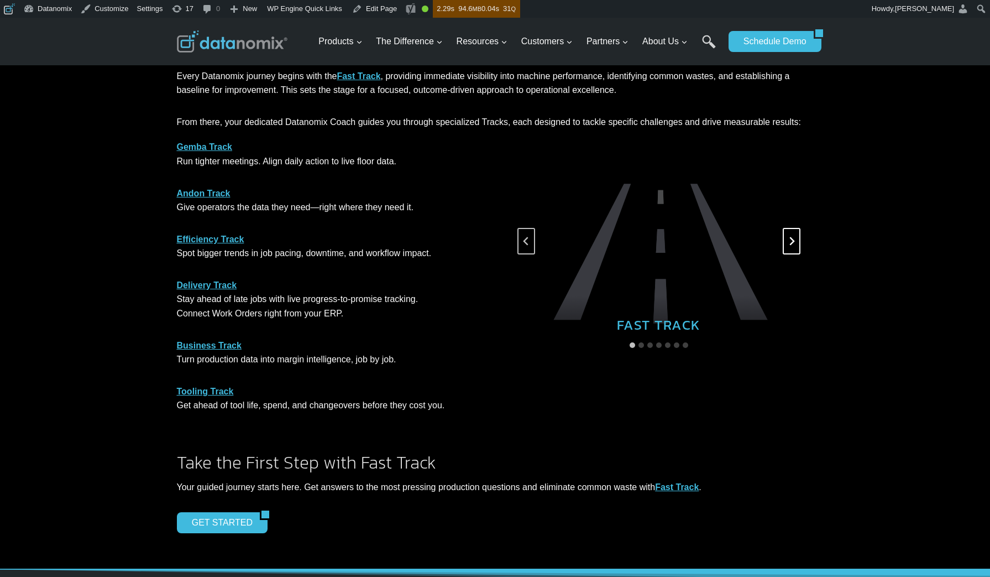
scroll to position [528, 0]
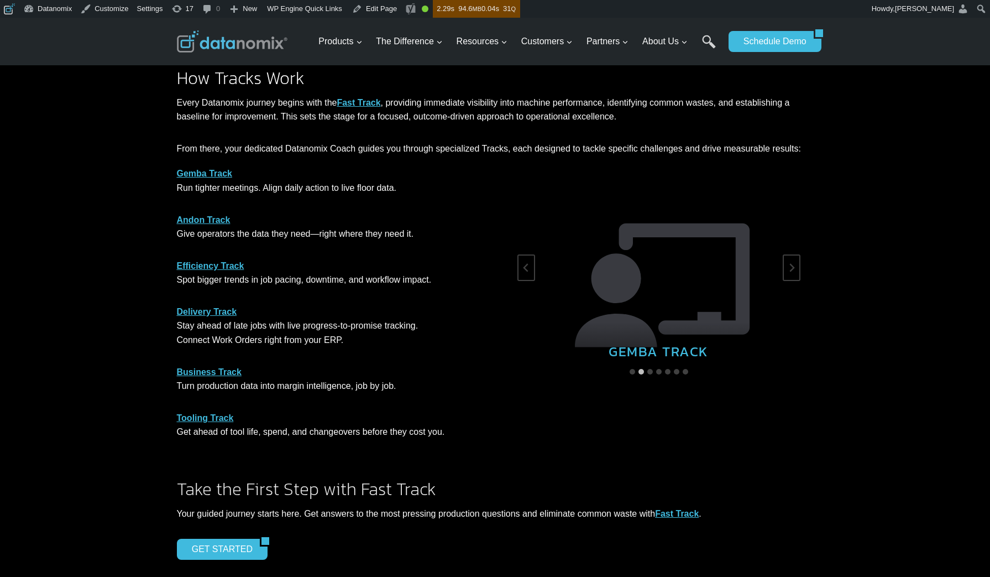
click at [201, 108] on p "Every Datanomix journey begins with the Fast Track , providing immediate visibi…" at bounding box center [495, 110] width 637 height 28
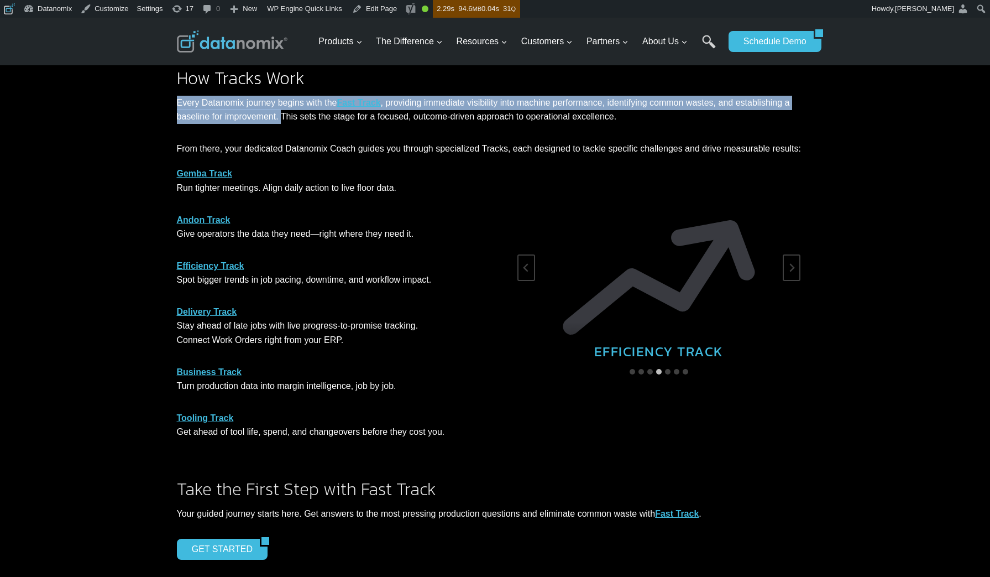
drag, startPoint x: 176, startPoint y: 100, endPoint x: 282, endPoint y: 117, distance: 107.0
click at [282, 117] on p "Every Datanomix journey begins with the Fast Track , providing immediate visibi…" at bounding box center [495, 110] width 637 height 28
copy p "Every Datanomix journey begins with the Fast Track , providing immediate visibi…"
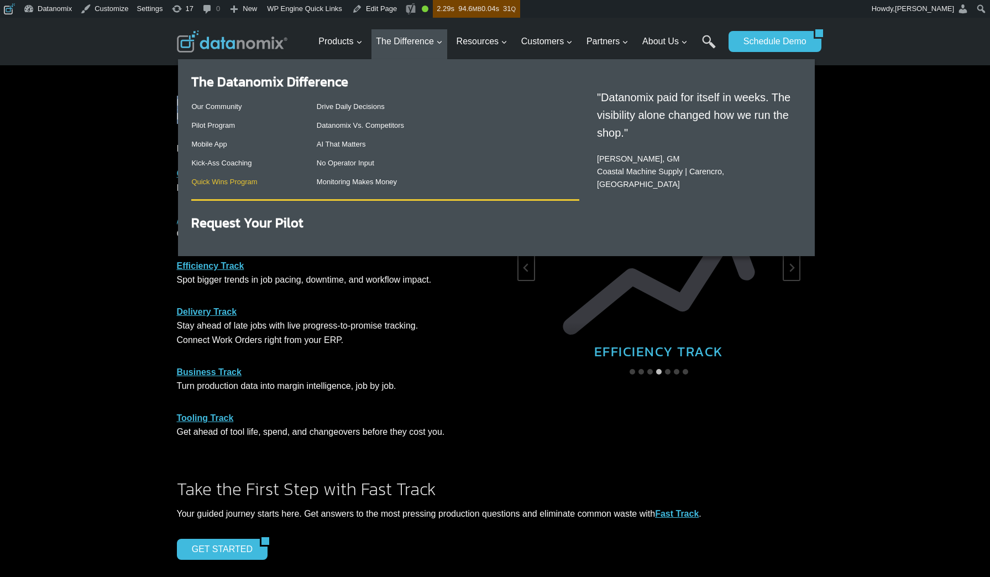
click at [239, 179] on link "Quick Wins Program" at bounding box center [224, 181] width 66 height 8
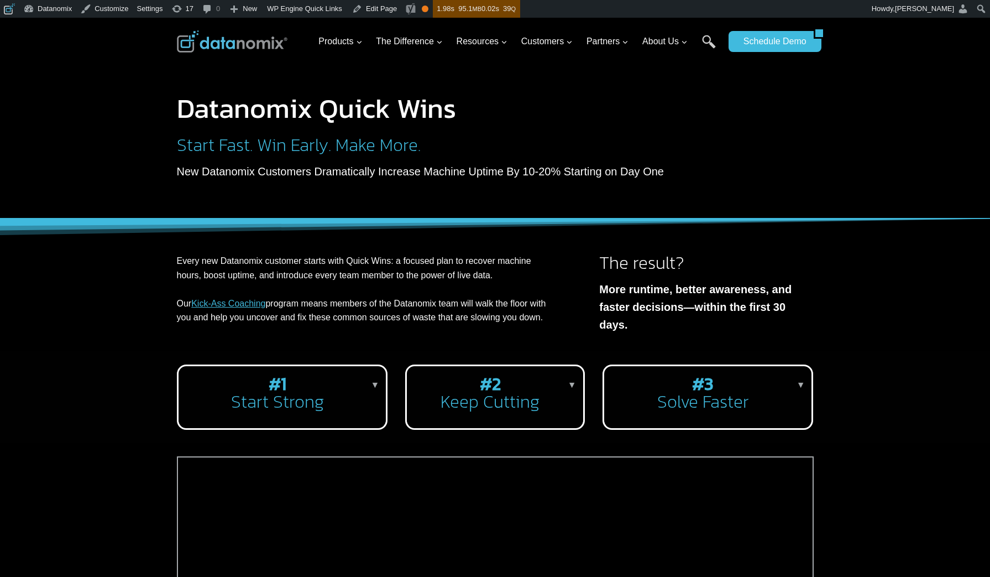
click at [487, 274] on p "Every new Datanomix customer starts with Quick Wins: a focused plan to recover …" at bounding box center [366, 289] width 379 height 71
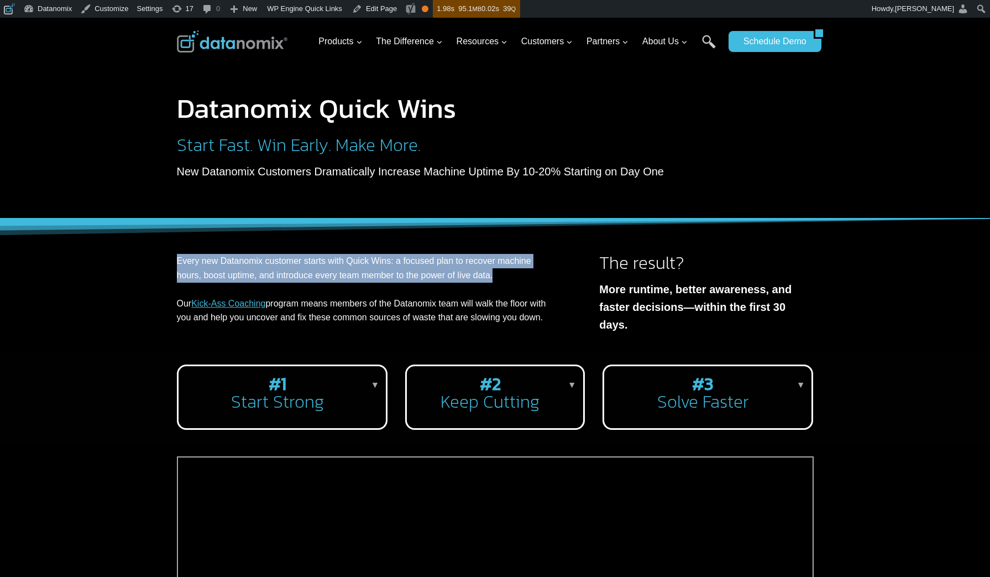
drag, startPoint x: 506, startPoint y: 274, endPoint x: 160, endPoint y: 260, distance: 346.4
click at [160, 260] on div "Every new Datanomix customer starts with Quick Wins: a focused plan to recover …" at bounding box center [495, 284] width 990 height 133
copy p "Every new Datanomix customer starts with Quick Wins: a focused plan to recover …"
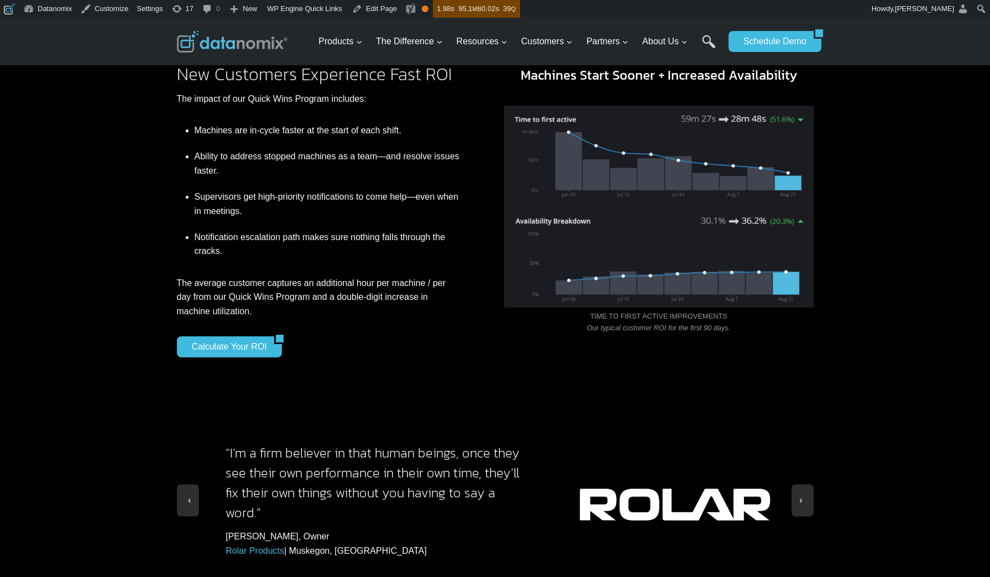
scroll to position [728, 0]
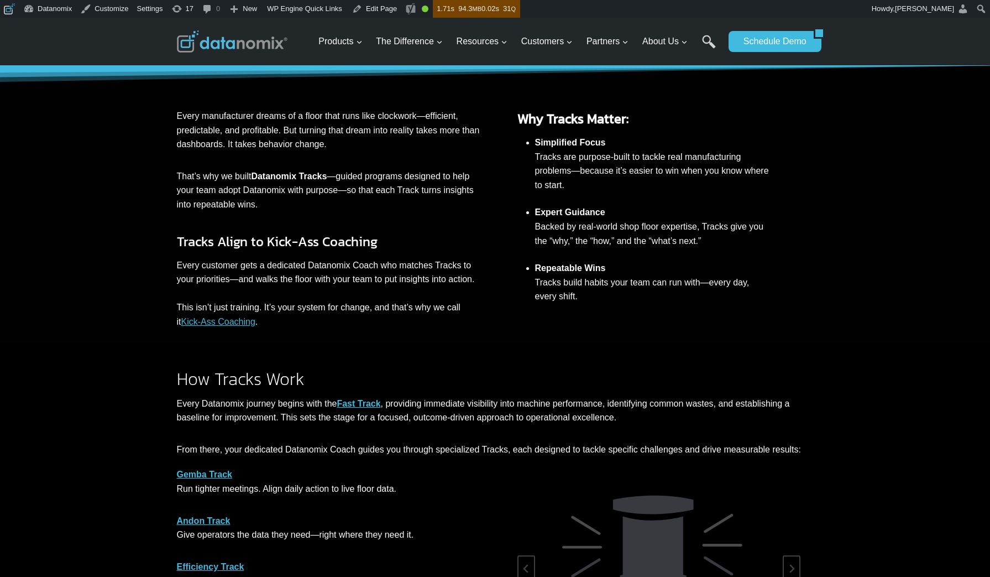
scroll to position [215, 0]
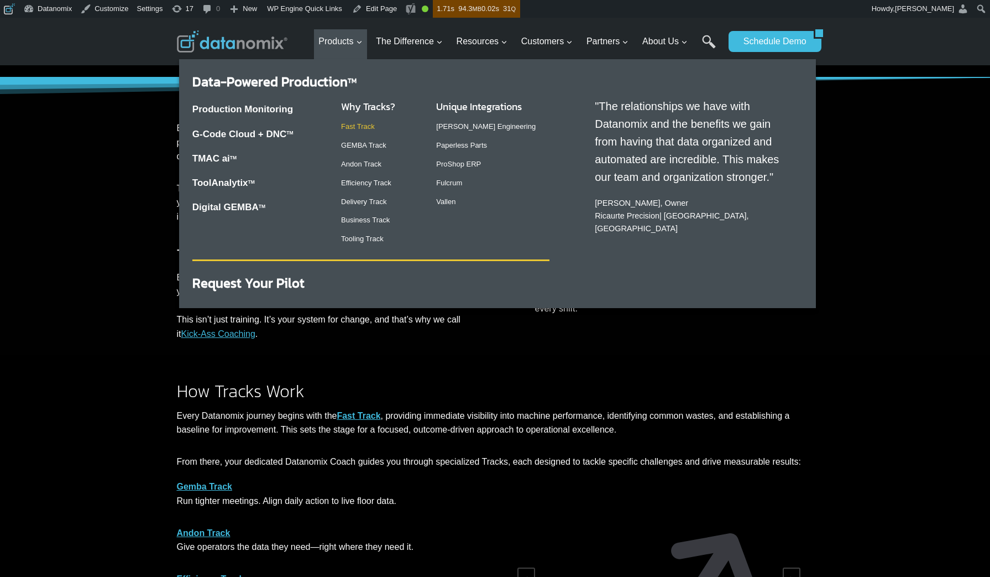
click at [358, 128] on link "Fast Track" at bounding box center [358, 126] width 34 height 8
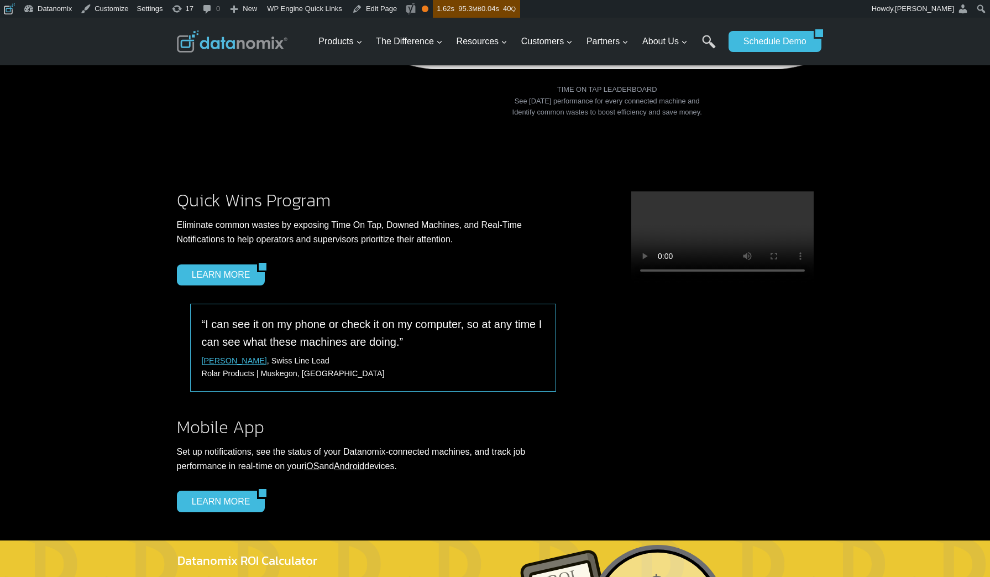
scroll to position [506, 0]
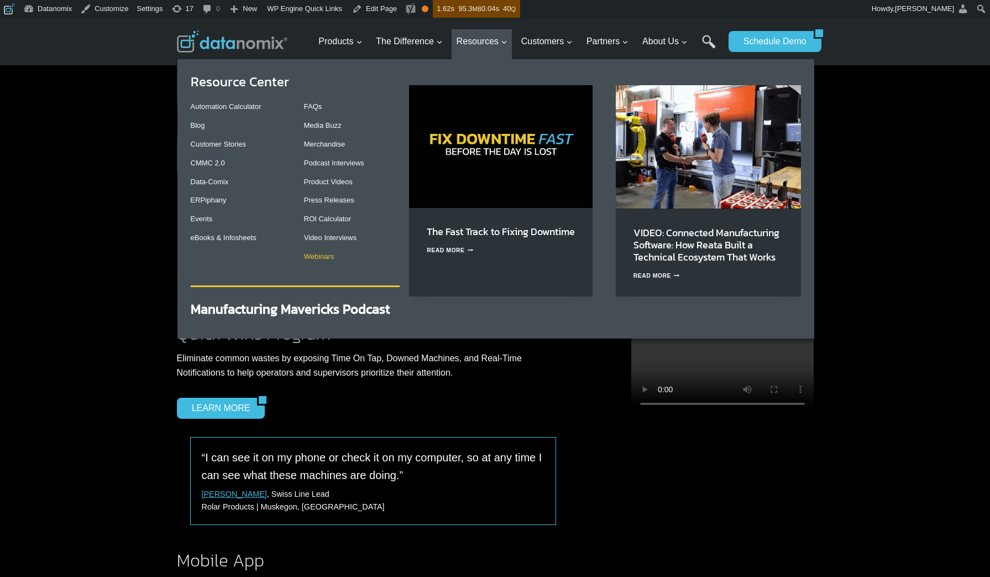
click at [320, 258] on link "Webinars" at bounding box center [319, 256] width 30 height 8
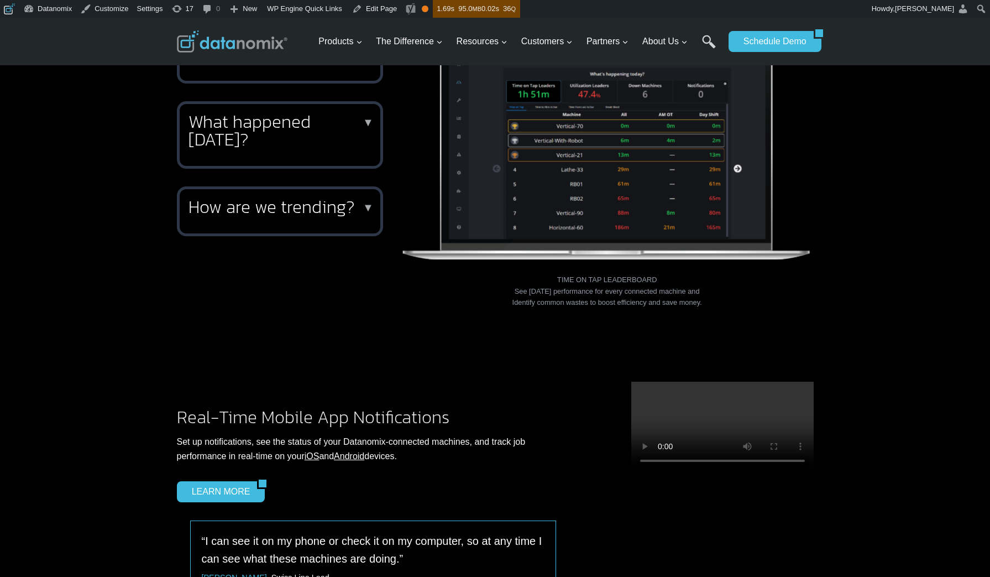
scroll to position [449, 0]
click at [192, 482] on link "LEARN MORE" at bounding box center [217, 492] width 81 height 21
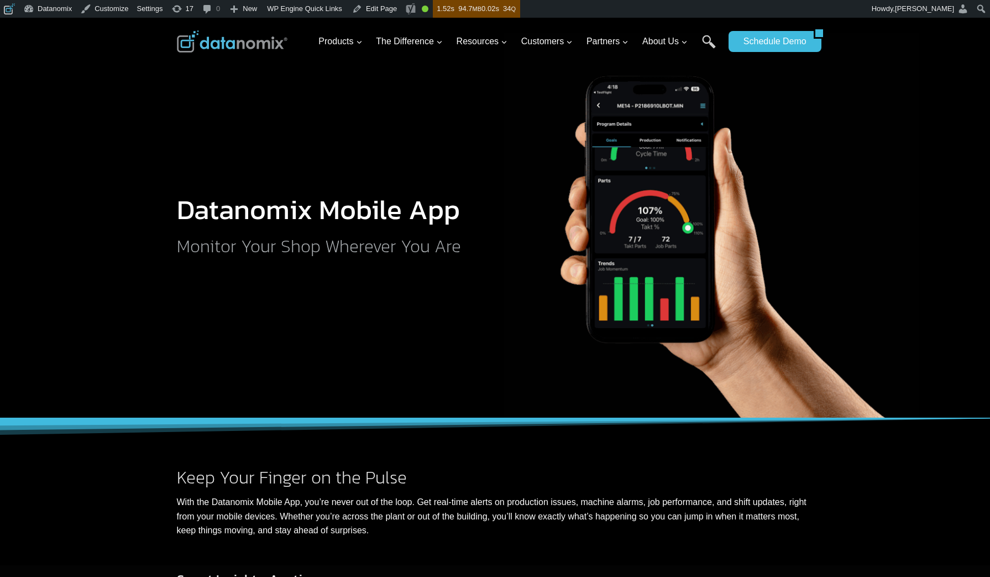
click at [322, 250] on h2 "Monitor Your Shop Wherever You Are" at bounding box center [323, 246] width 293 height 18
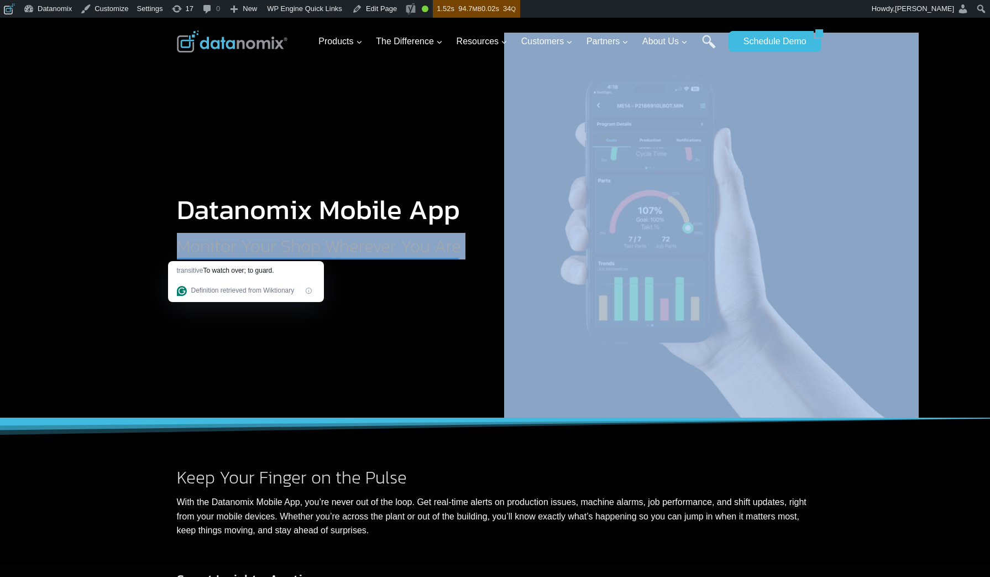
copy div "Monitor Your Shop Wherever You Are"
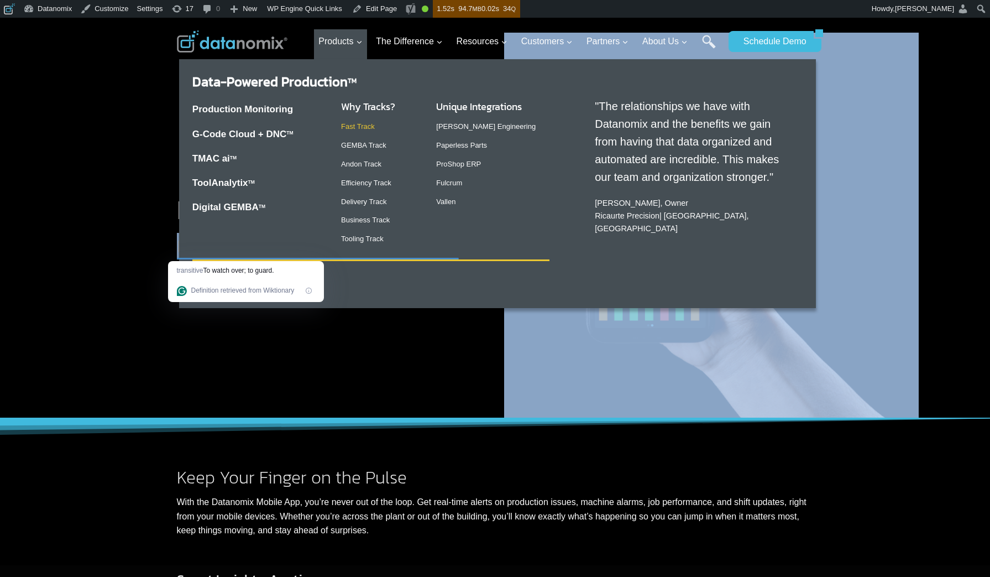
click at [361, 127] on link "Fast Track" at bounding box center [358, 126] width 34 height 8
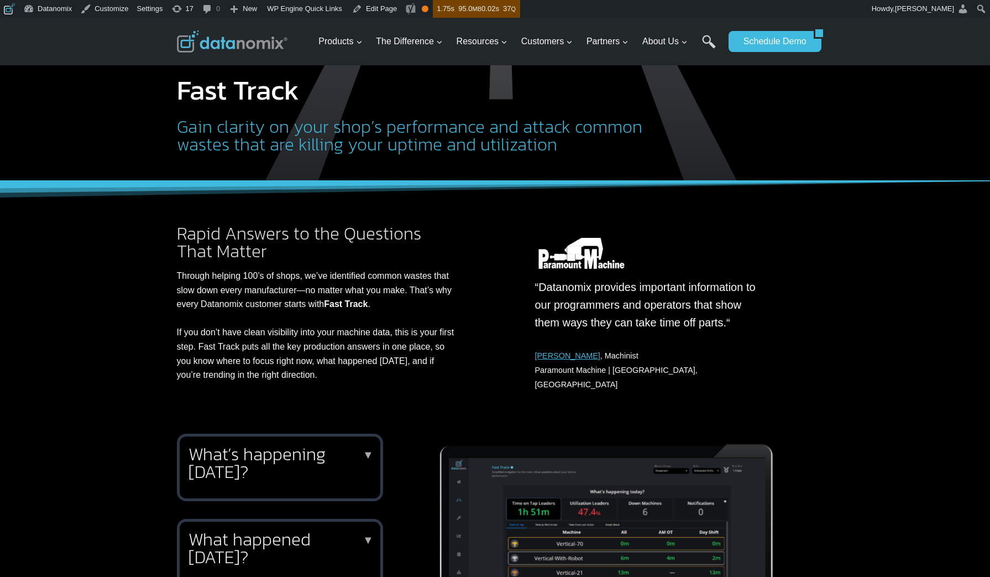
scroll to position [198, 0]
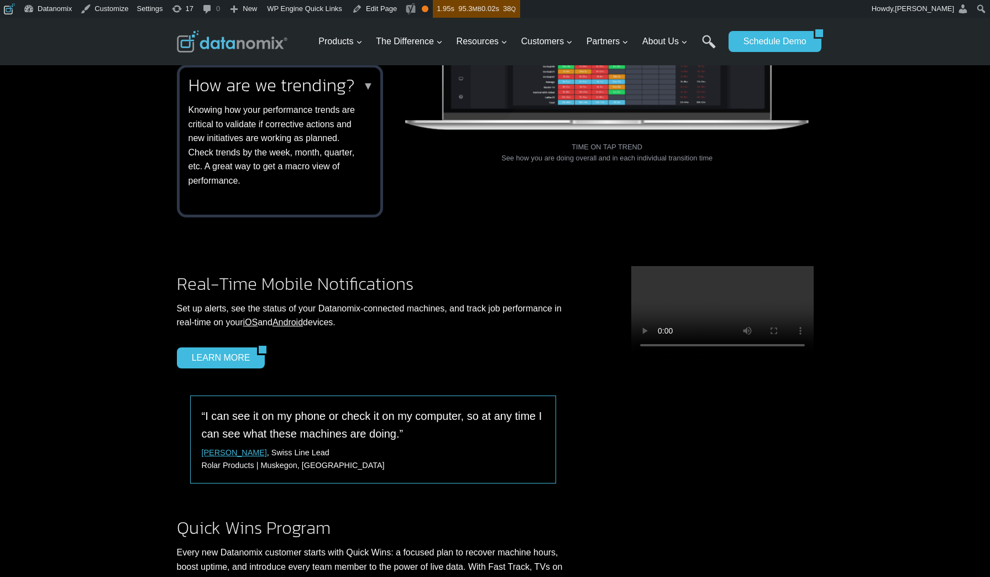
scroll to position [332, 0]
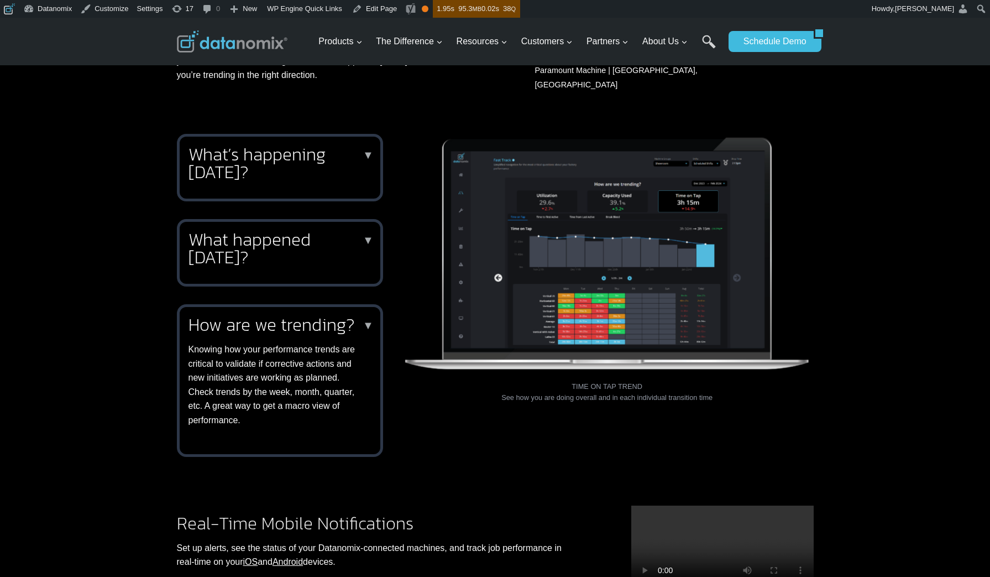
click at [305, 234] on h2 "What happened yesterday?" at bounding box center [278, 248] width 179 height 35
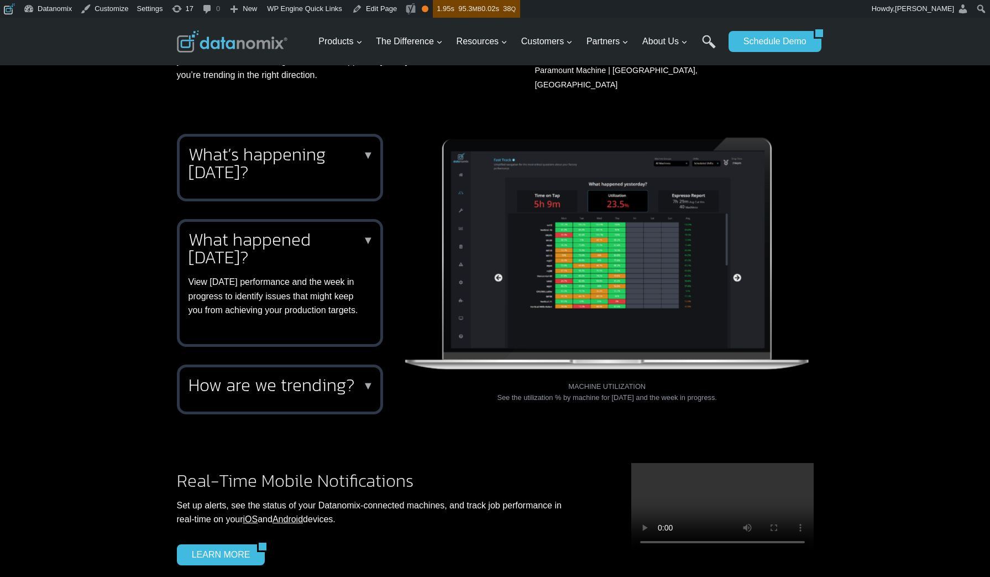
click at [252, 176] on div "What’s happening today? ▼ Keep your finger on the pulse of production throughou…" at bounding box center [280, 167] width 206 height 67
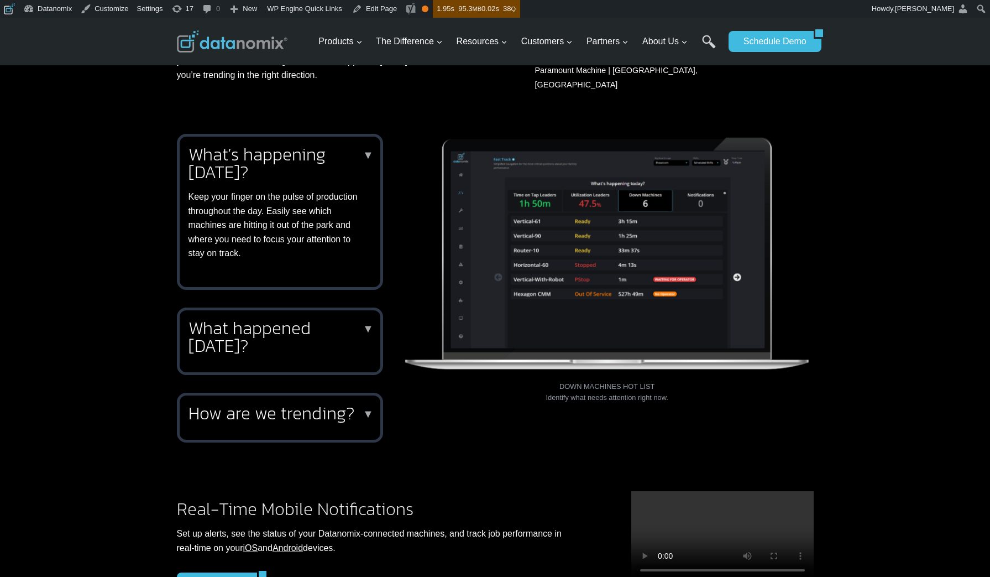
click at [252, 176] on div "What’s happening today? ▼ Keep your finger on the pulse of production throughou…" at bounding box center [278, 202] width 179 height 115
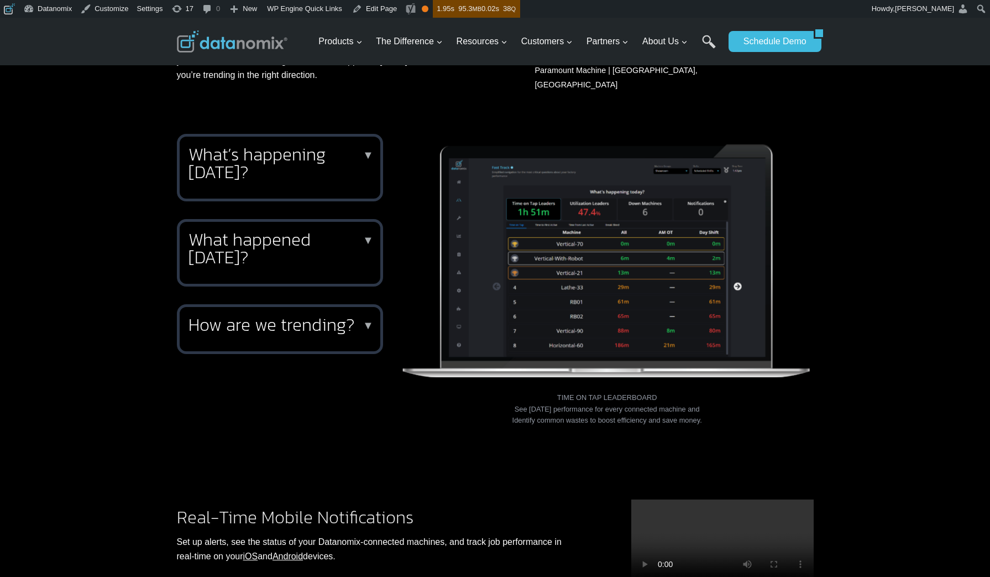
click at [320, 152] on h2 "What’s happening [DATE]?" at bounding box center [278, 162] width 179 height 35
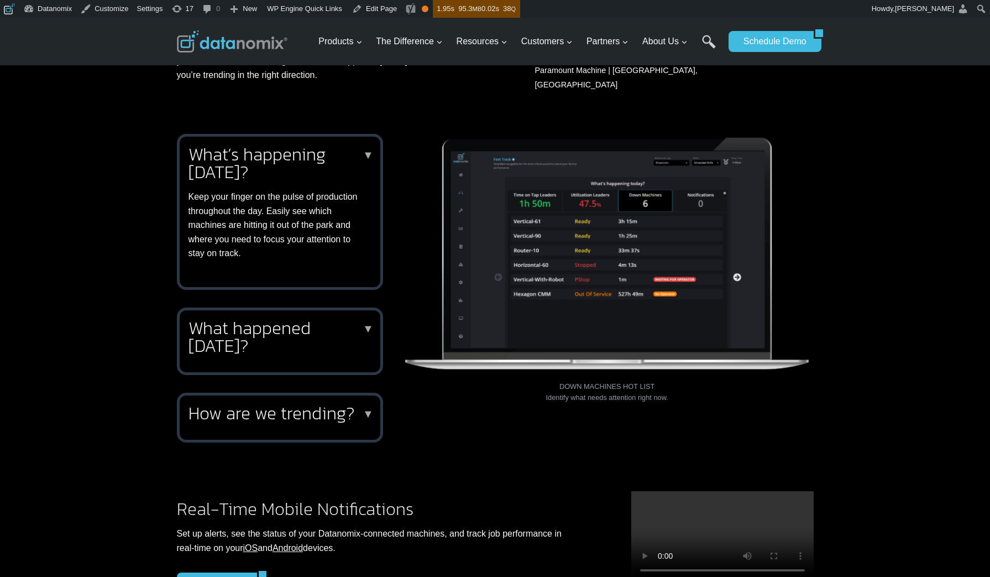
click at [878, 310] on div "What’s happening today? ▼ Keep your finger on the pulse of production throughou…" at bounding box center [495, 304] width 990 height 366
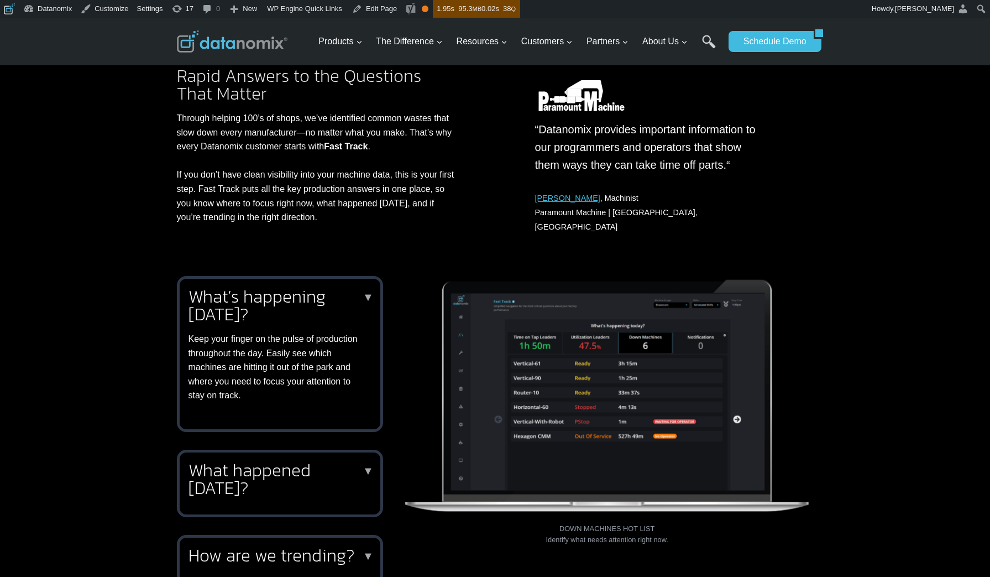
scroll to position [93, 0]
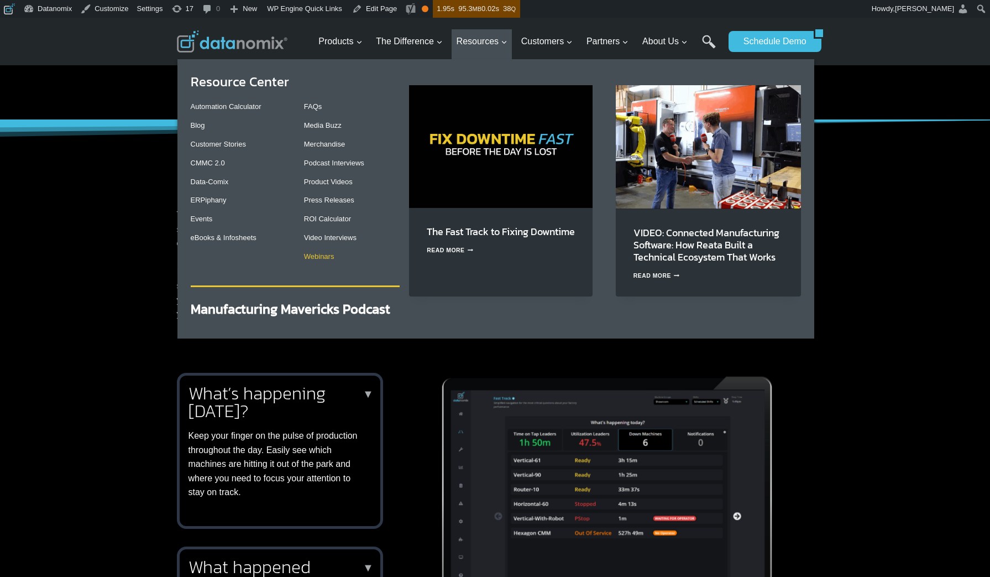
click at [323, 258] on link "Webinars" at bounding box center [319, 256] width 30 height 8
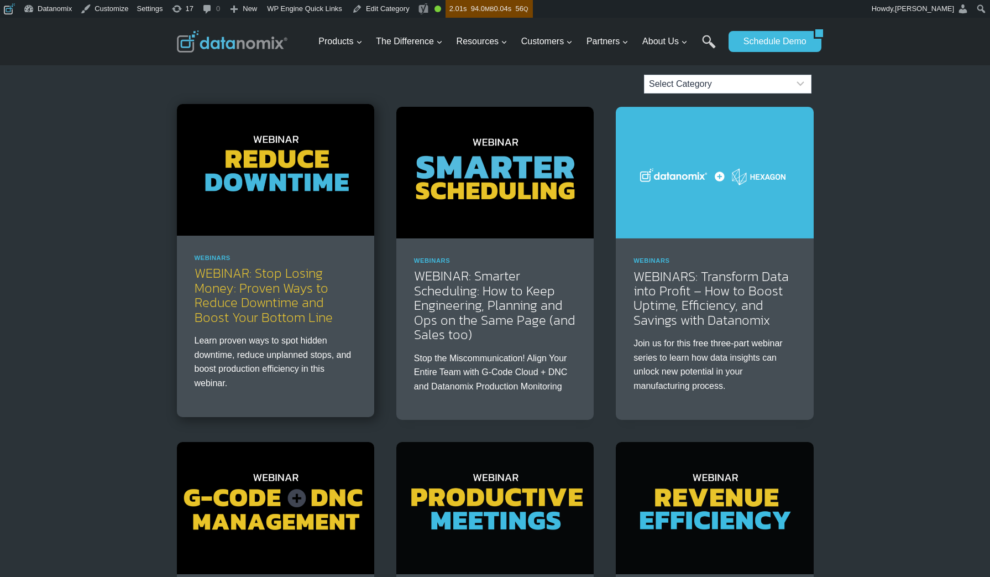
click at [262, 310] on link "WEBINAR: Stop Losing Money: Proven Ways to Reduce Downtime and Boost Your Botto…" at bounding box center [264, 294] width 138 height 63
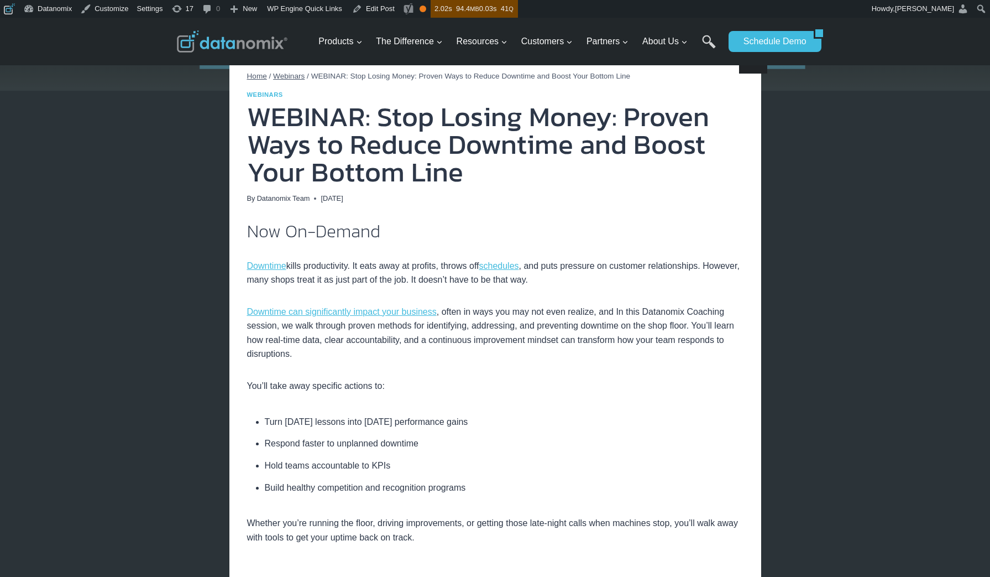
scroll to position [72, 0]
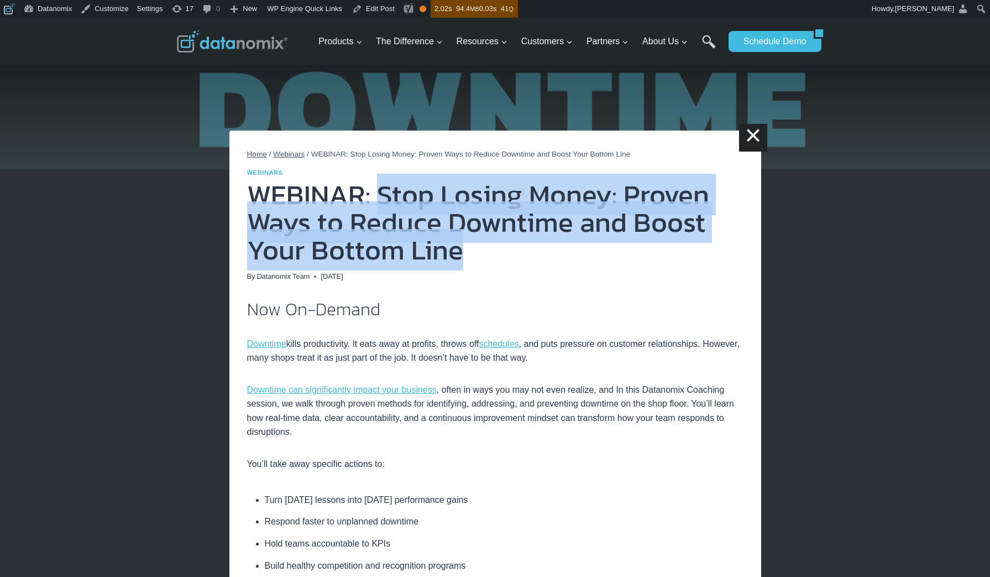
drag, startPoint x: 467, startPoint y: 252, endPoint x: 378, endPoint y: 187, distance: 109.6
click at [378, 187] on h1 "WEBINAR: Stop Losing Money: Proven Ways to Reduce Downtime and Boost Your Botto…" at bounding box center [495, 222] width 497 height 83
copy h1 "Stop Losing Money: Proven Ways to Reduce Downtime and Boost Your Bottom Line"
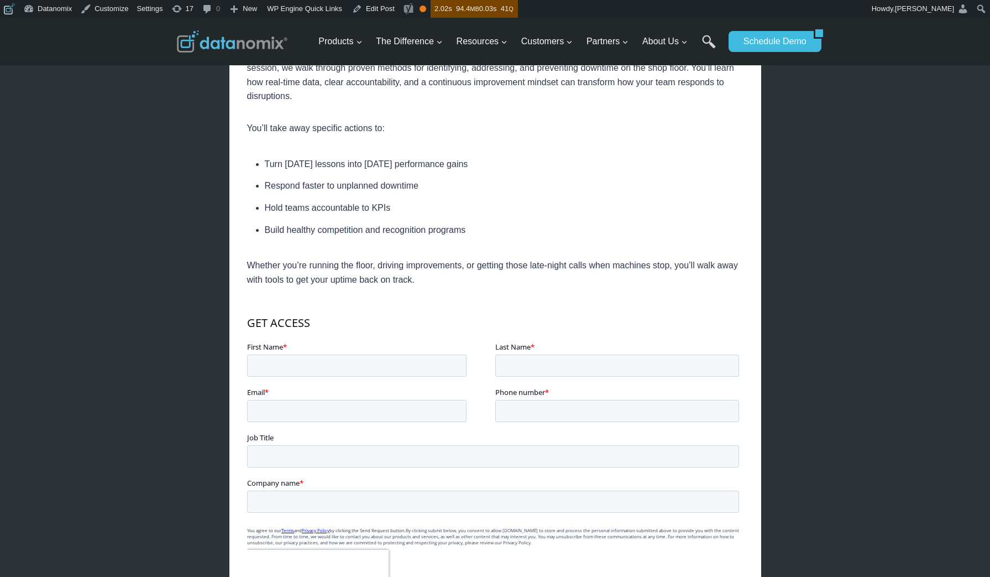
scroll to position [405, 0]
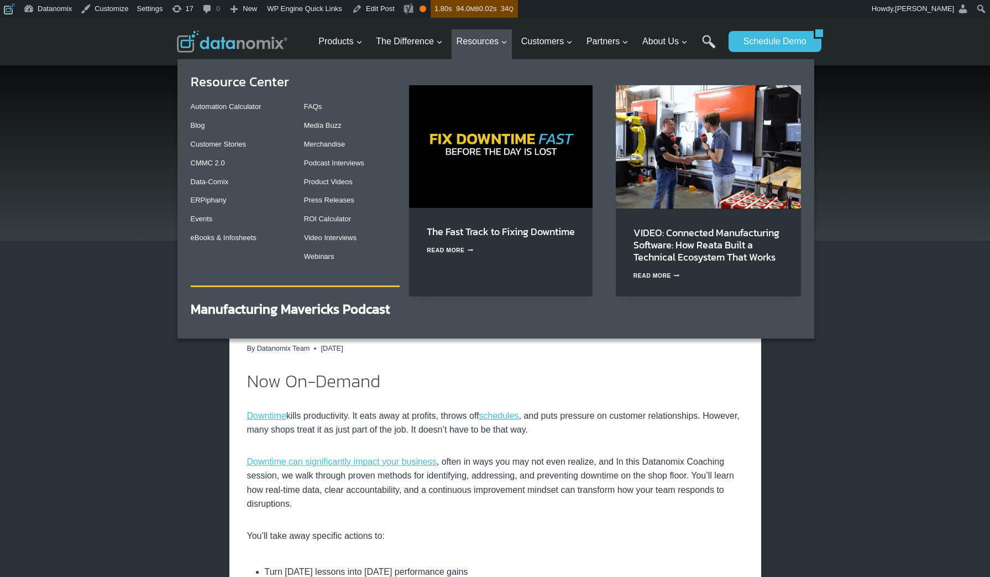
click at [475, 154] on img "Primary Navigation" at bounding box center [501, 146] width 184 height 122
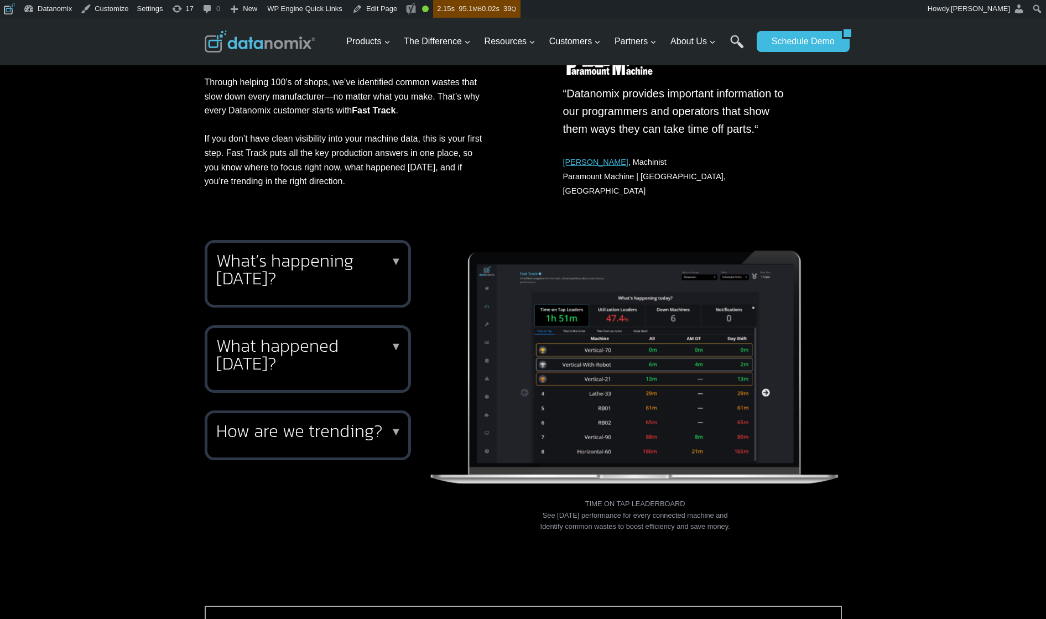
scroll to position [492, 0]
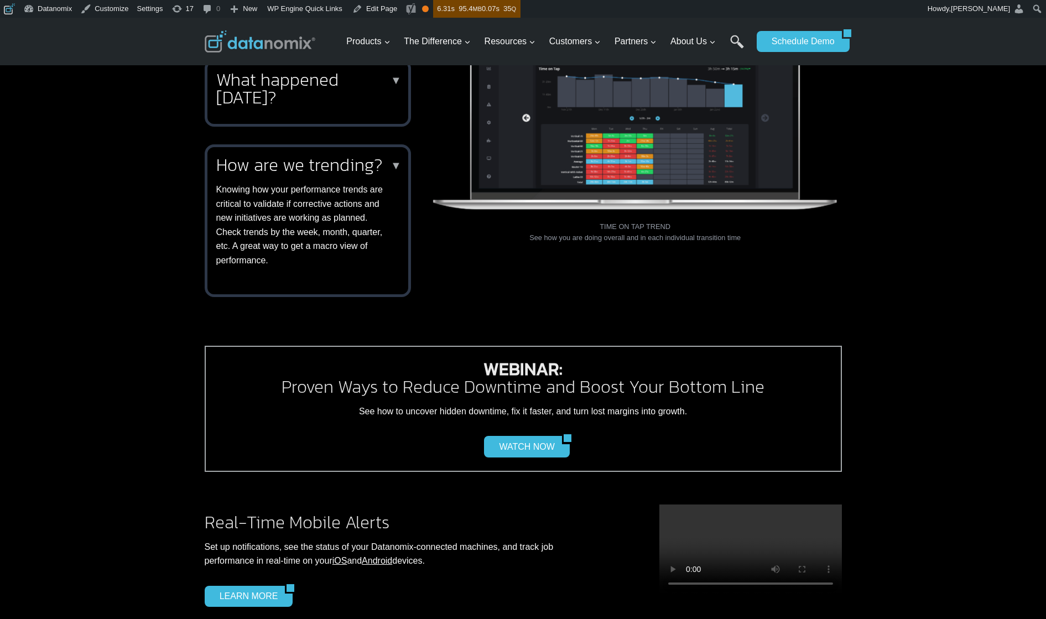
drag, startPoint x: 0, startPoint y: 0, endPoint x: 274, endPoint y: 154, distance: 313.9
click at [270, 156] on h2 "How are we trending?" at bounding box center [305, 165] width 179 height 18
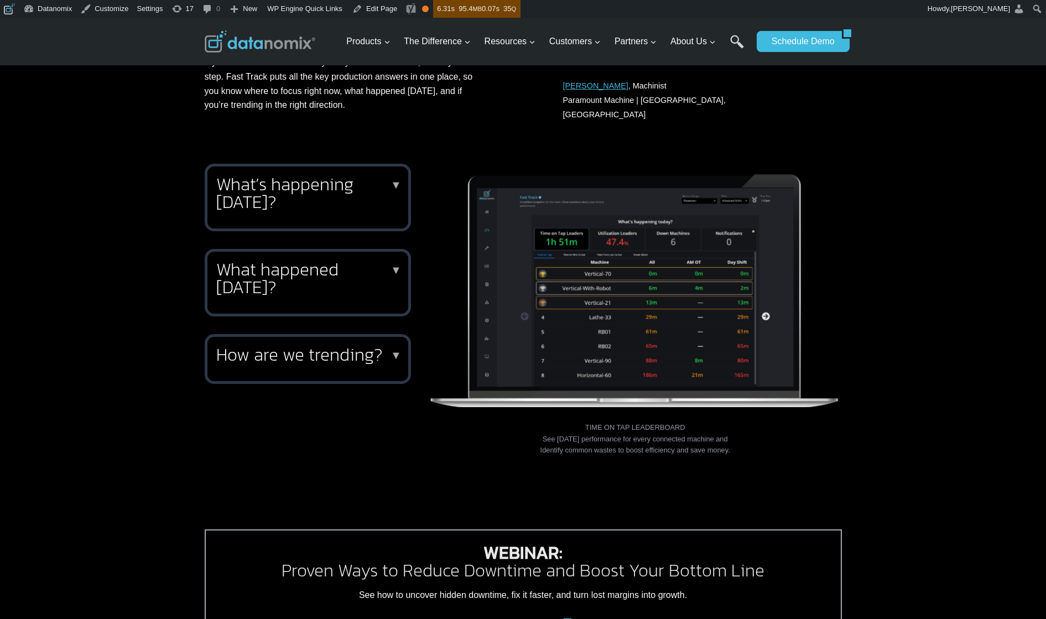
scroll to position [291, 0]
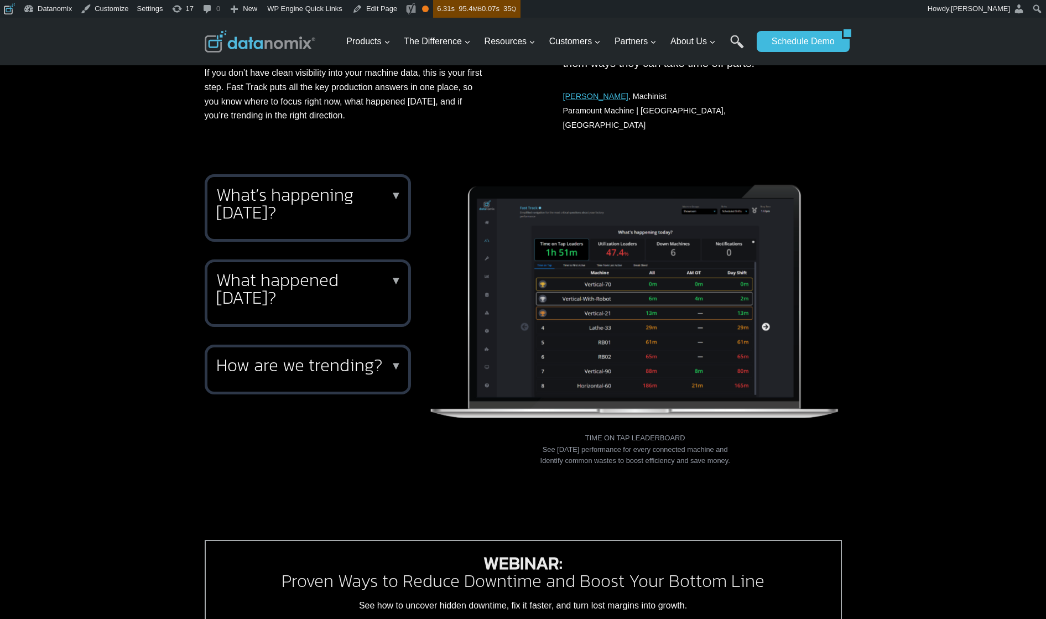
click at [274, 200] on h2 "What’s happening [DATE]?" at bounding box center [305, 203] width 179 height 35
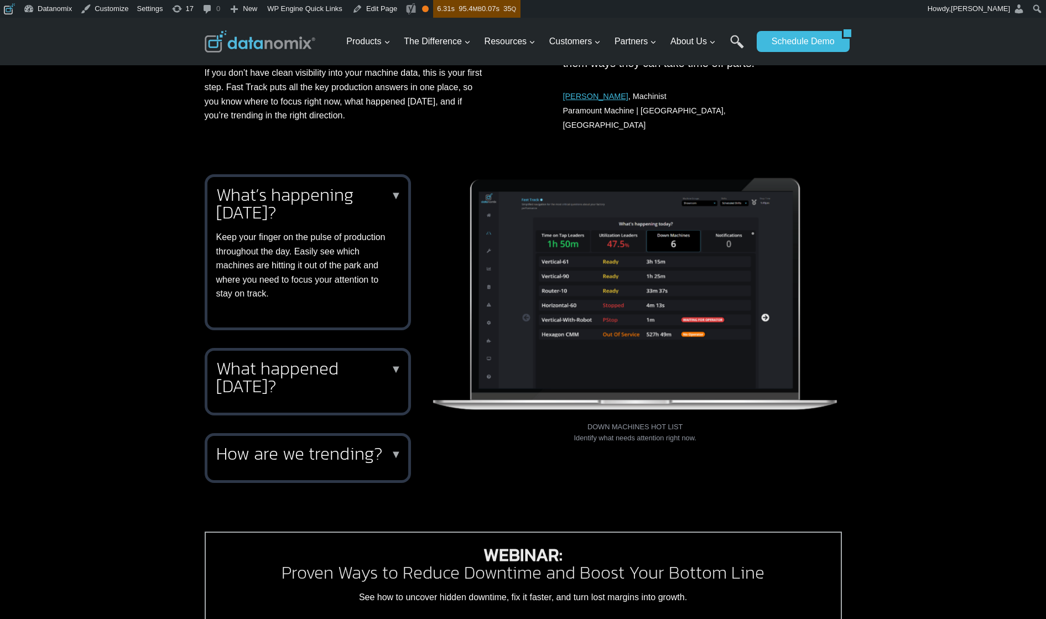
click at [274, 201] on h2 "What’s happening [DATE]?" at bounding box center [305, 203] width 179 height 35
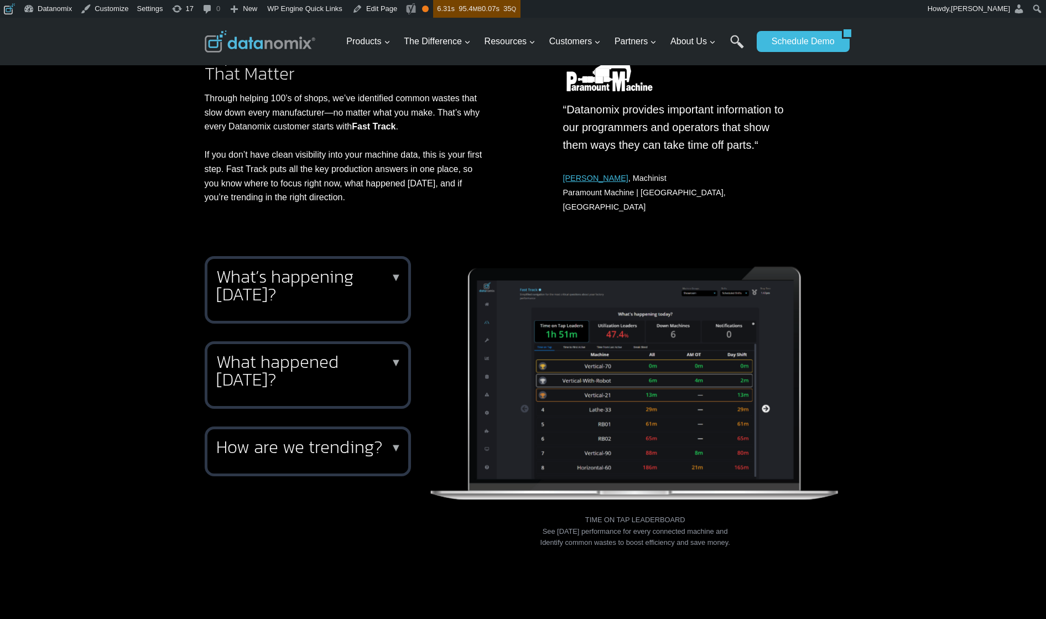
scroll to position [187, 0]
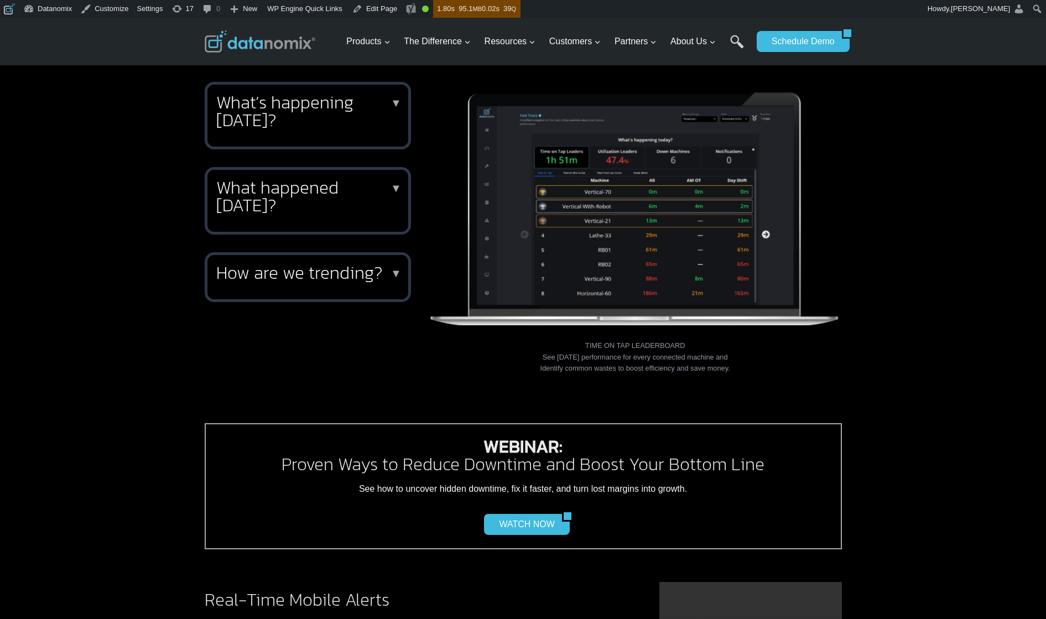
click at [323, 267] on h2 "How are we trending?" at bounding box center [305, 273] width 179 height 18
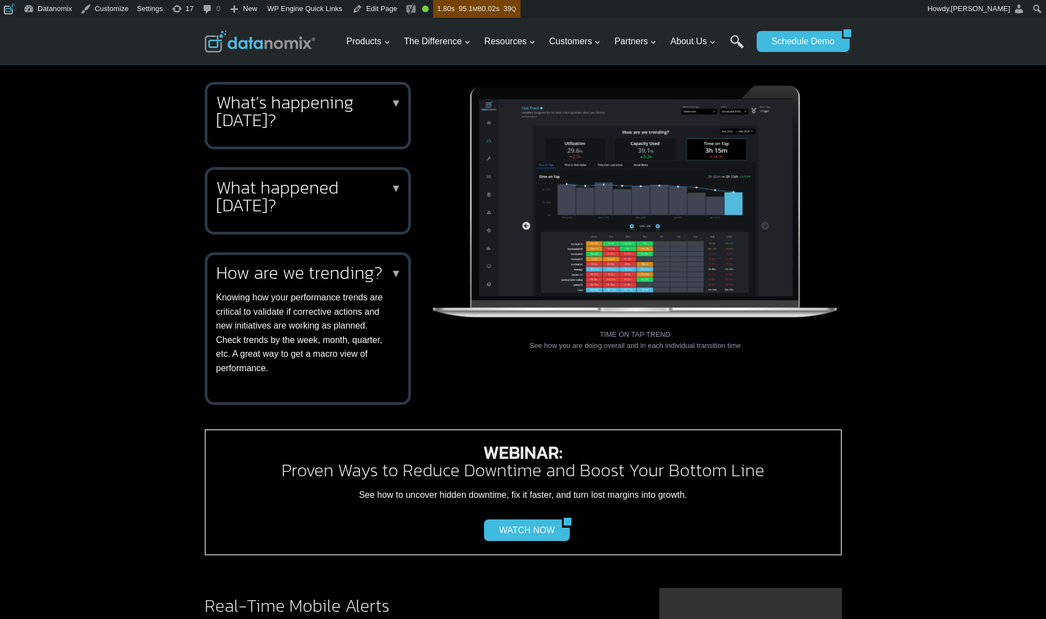
click at [323, 267] on h2 "How are we trending?" at bounding box center [305, 273] width 179 height 18
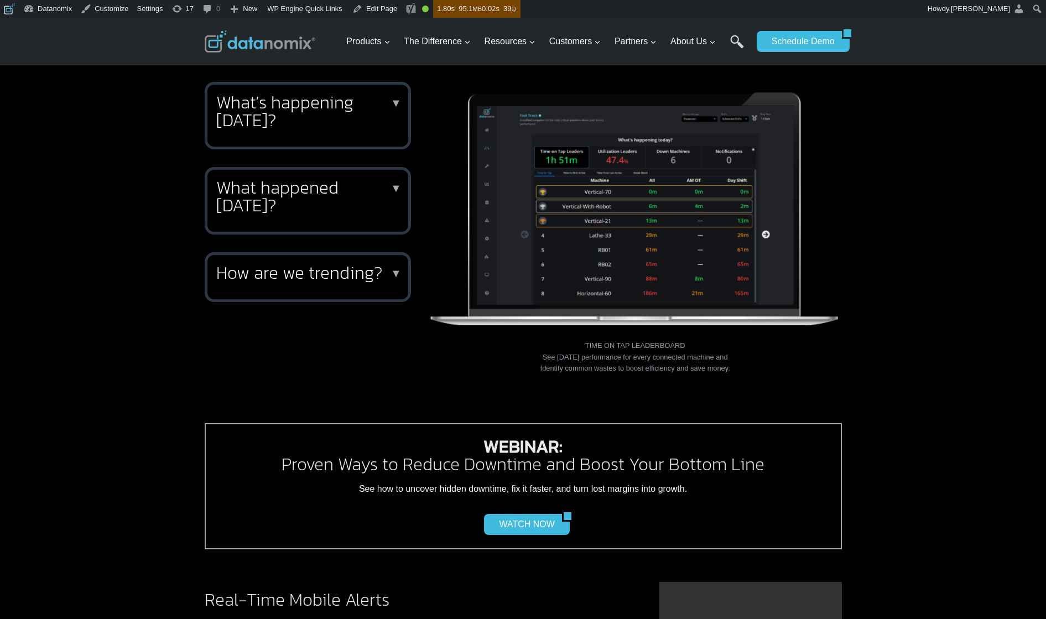
click at [315, 191] on h2 "What happened [DATE]?" at bounding box center [305, 196] width 179 height 35
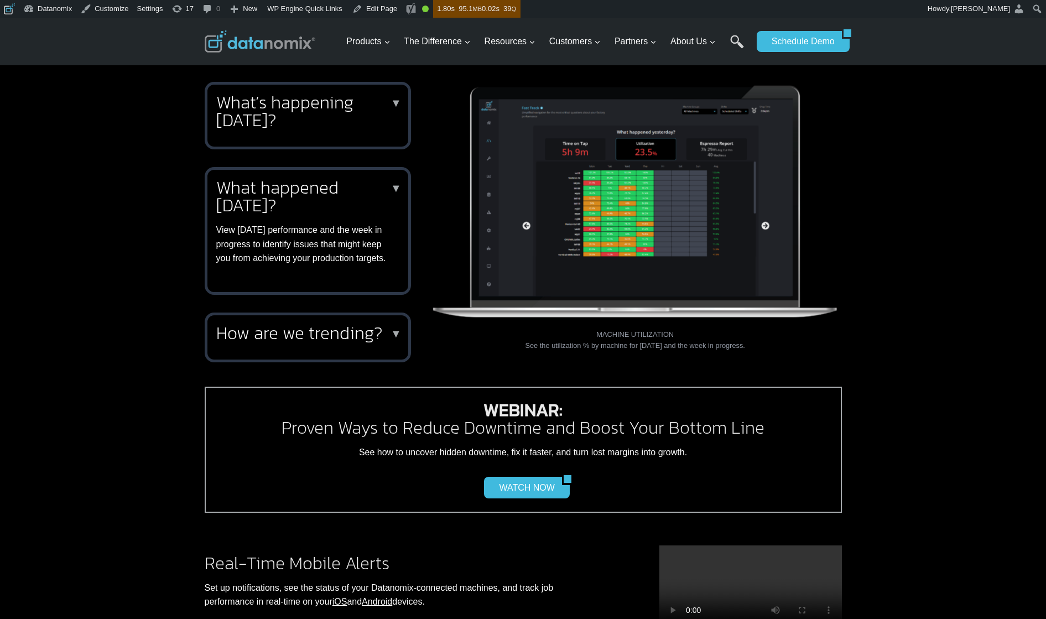
click at [315, 191] on h2 "What happened yesterday?" at bounding box center [305, 196] width 179 height 35
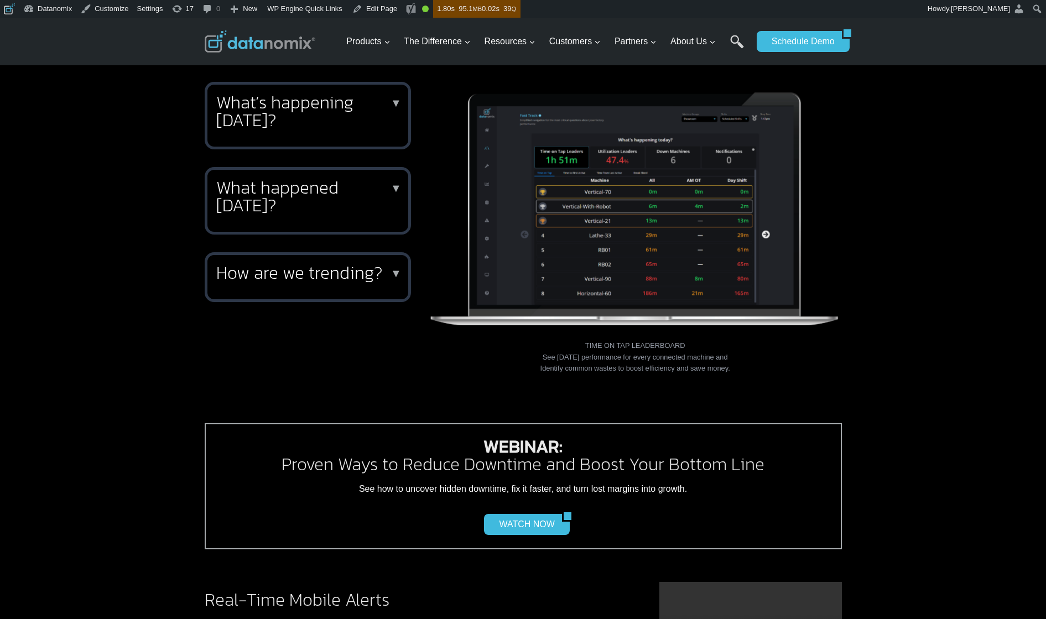
click at [312, 126] on div "What’s happening today? ▼ Keep your finger on the pulse of production throughou…" at bounding box center [308, 115] width 206 height 67
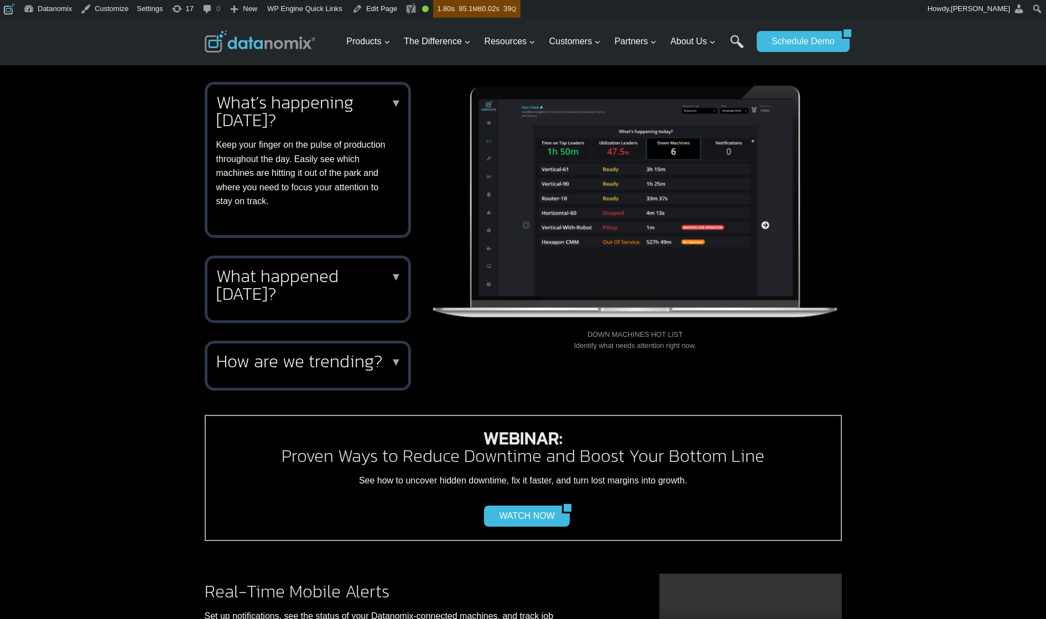
click at [312, 125] on div "What’s happening today? ▼ Keep your finger on the pulse of production throughou…" at bounding box center [305, 150] width 179 height 115
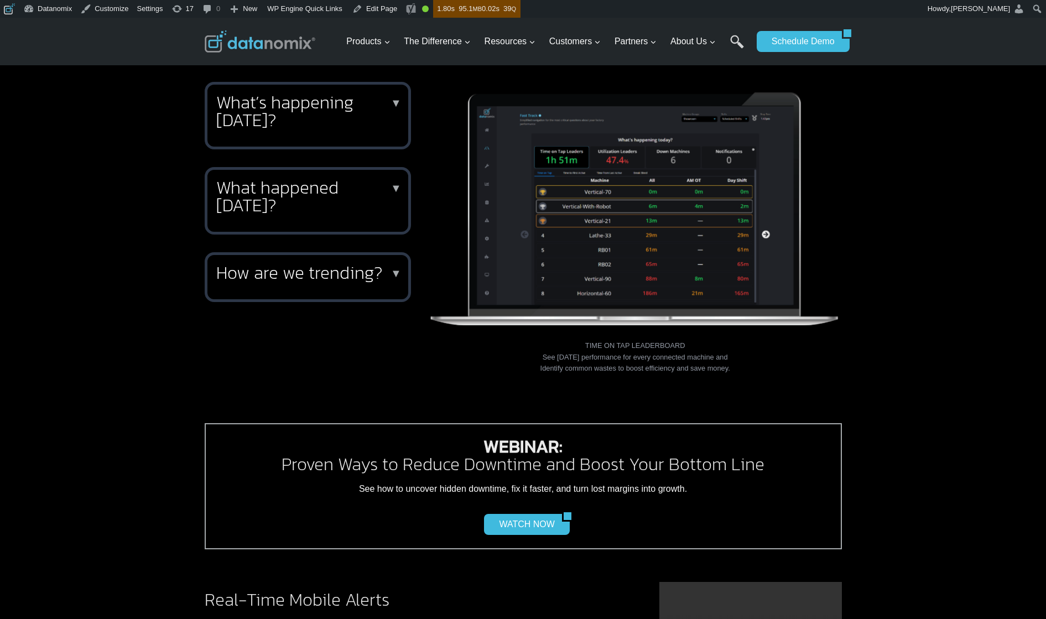
click at [310, 268] on h2 "How are we trending?" at bounding box center [305, 273] width 179 height 18
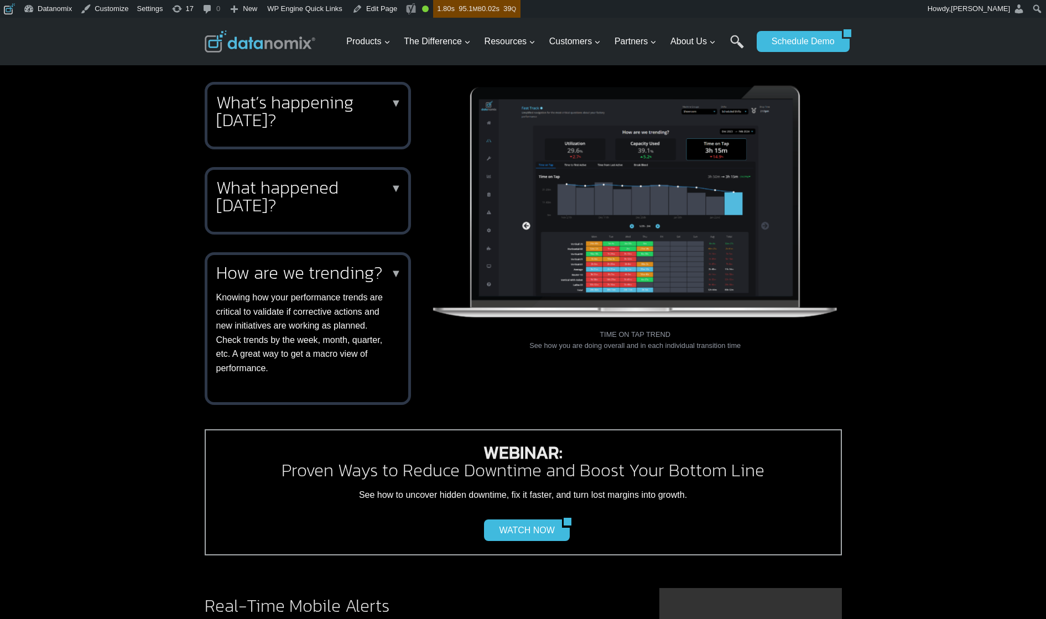
click at [310, 268] on h2 "How are we trending?" at bounding box center [305, 273] width 179 height 18
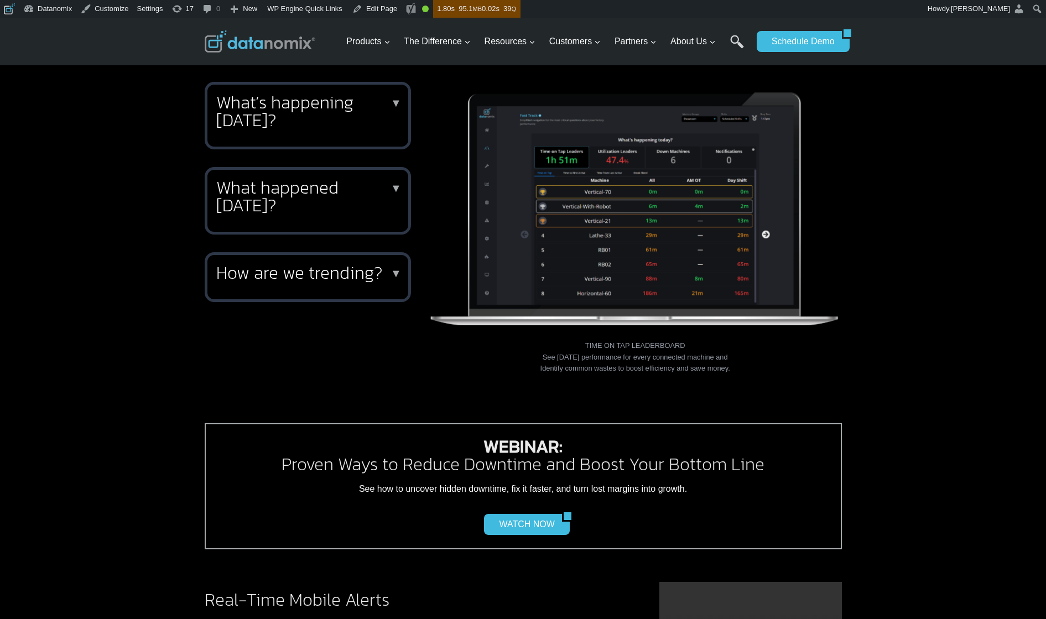
click at [925, 290] on div "What’s happening today? ▼ Keep your finger on the pulse of production throughou…" at bounding box center [523, 256] width 1046 height 374
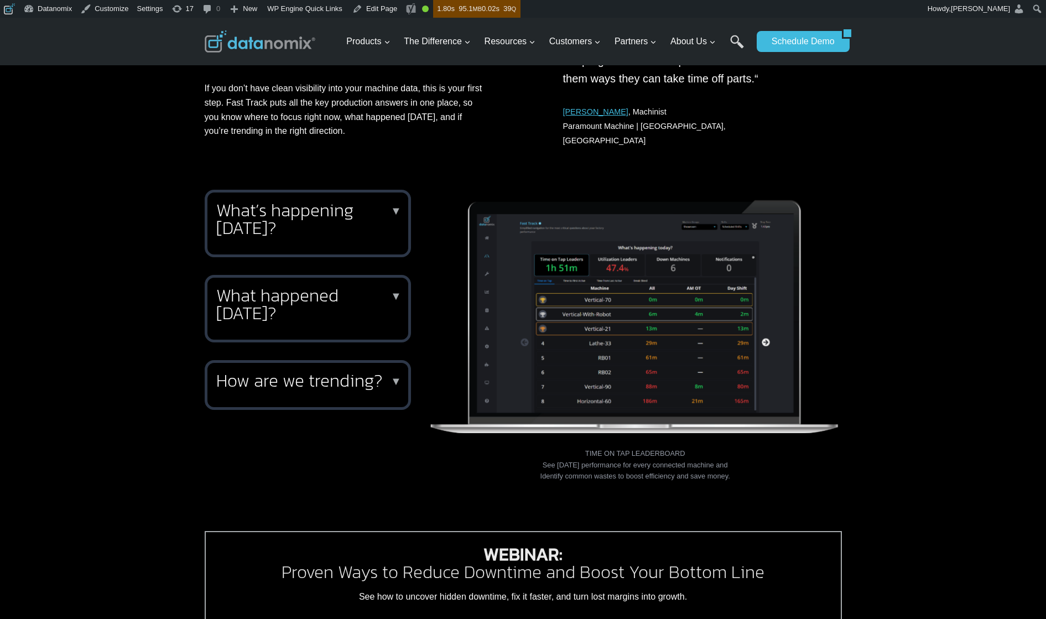
scroll to position [426, 0]
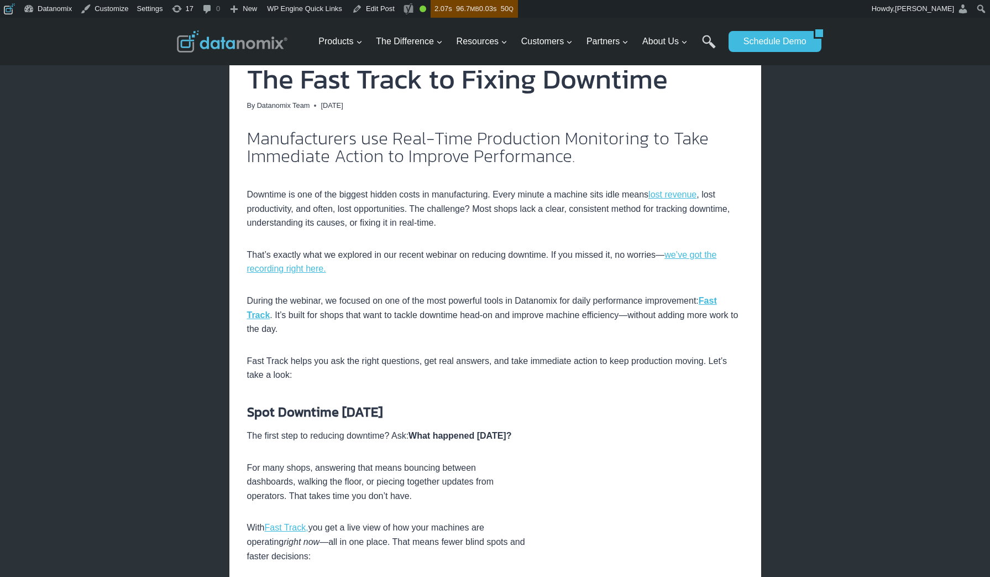
scroll to position [176, 0]
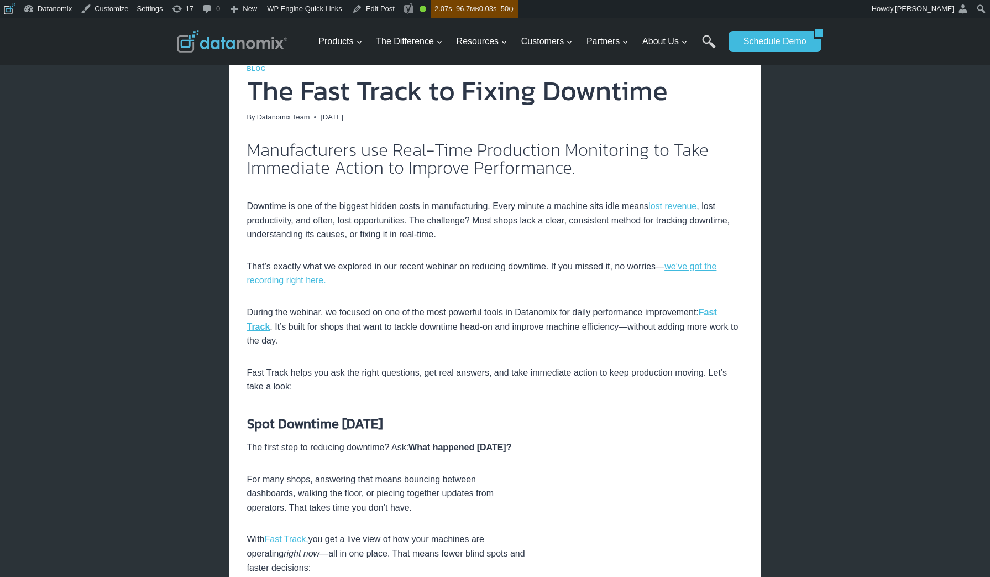
click at [293, 332] on p "During the webinar, we focused on one of the most powerful tools in Datanomix f…" at bounding box center [495, 326] width 497 height 43
drag, startPoint x: 276, startPoint y: 327, endPoint x: 288, endPoint y: 341, distance: 18.5
click at [290, 340] on p "During the webinar, we focused on one of the most powerful tools in Datanomix f…" at bounding box center [495, 326] width 497 height 43
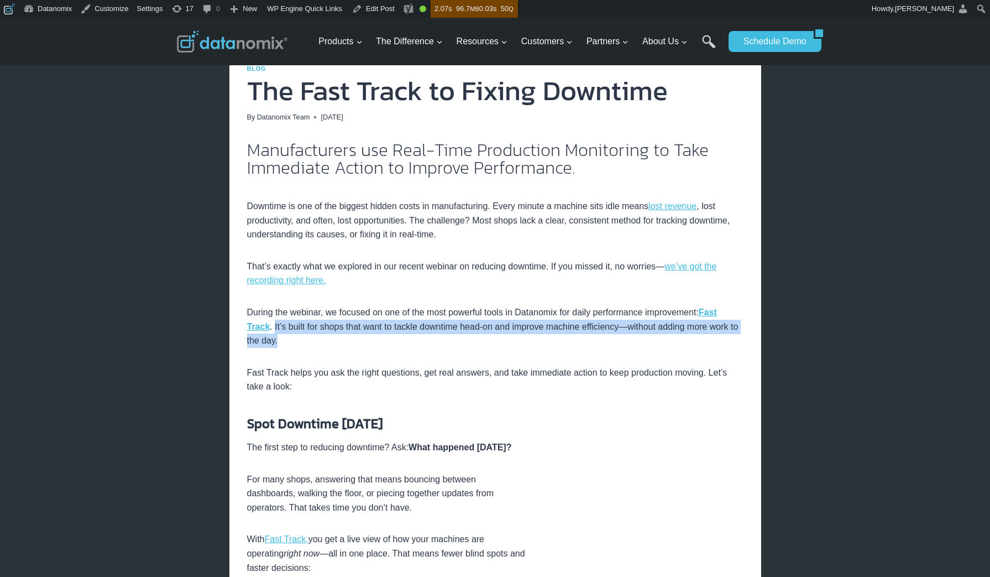
drag, startPoint x: 292, startPoint y: 343, endPoint x: 276, endPoint y: 329, distance: 21.1
click at [275, 328] on p "During the webinar, we focused on one of the most powerful tools in Datanomix f…" at bounding box center [495, 326] width 497 height 43
copy p "It’s built for shops that want to tackle downtime head-on and improve machine e…"
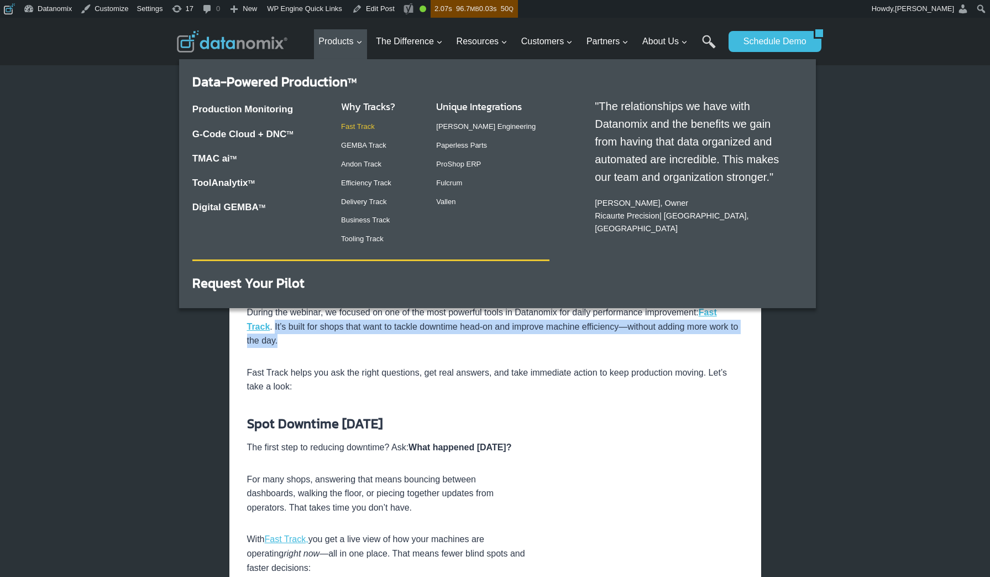
click at [356, 124] on link "Fast Track" at bounding box center [358, 126] width 34 height 8
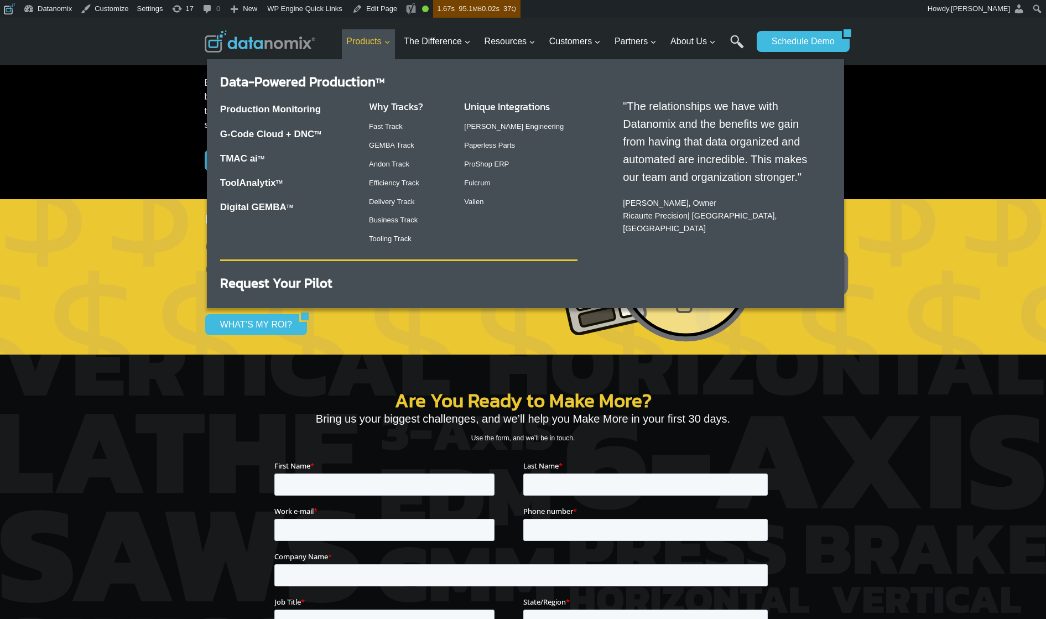
scroll to position [1128, 0]
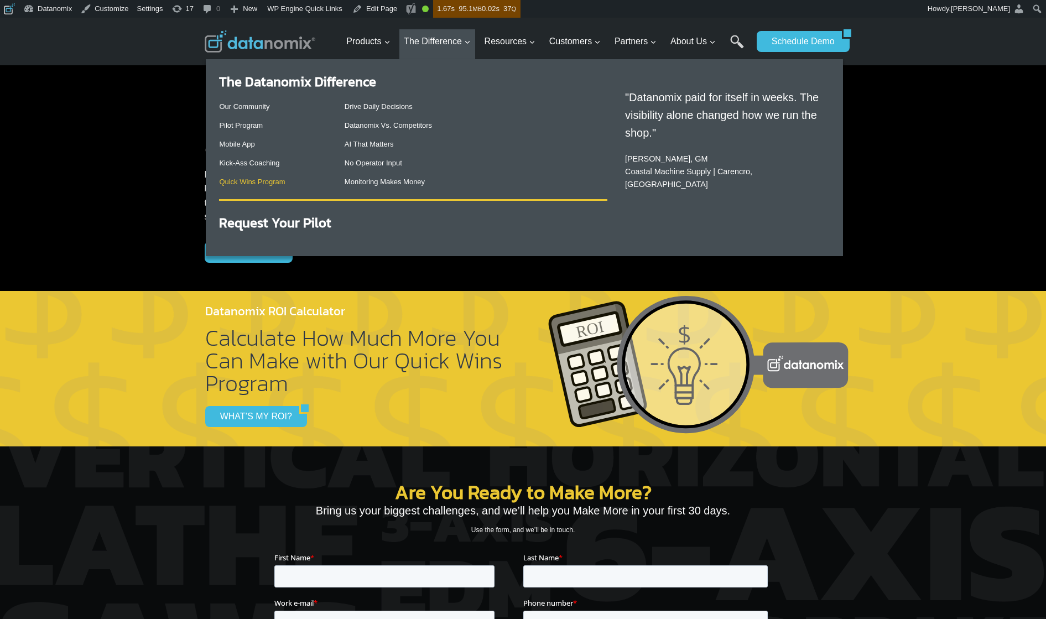
click at [257, 181] on link "Quick Wins Program" at bounding box center [252, 181] width 66 height 8
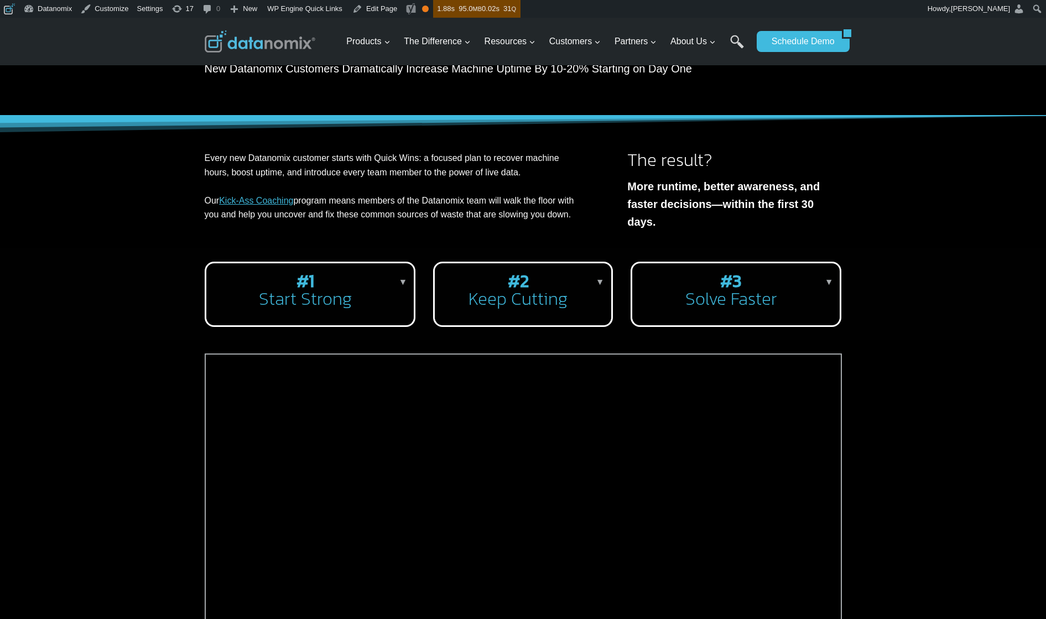
click at [727, 318] on div "#3 Solve Faster ▼ Real-time alerts give supervisors what they need to take acti…" at bounding box center [735, 294] width 211 height 65
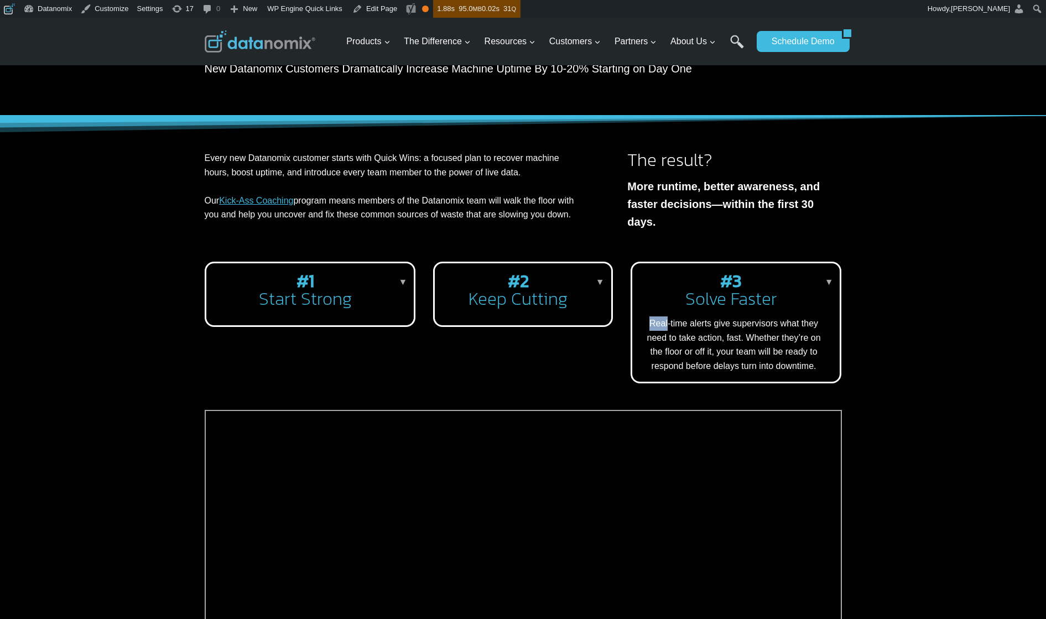
click at [728, 317] on div "#3 Solve Faster ▼ Real-time alerts give supervisors what they need to take acti…" at bounding box center [734, 322] width 186 height 101
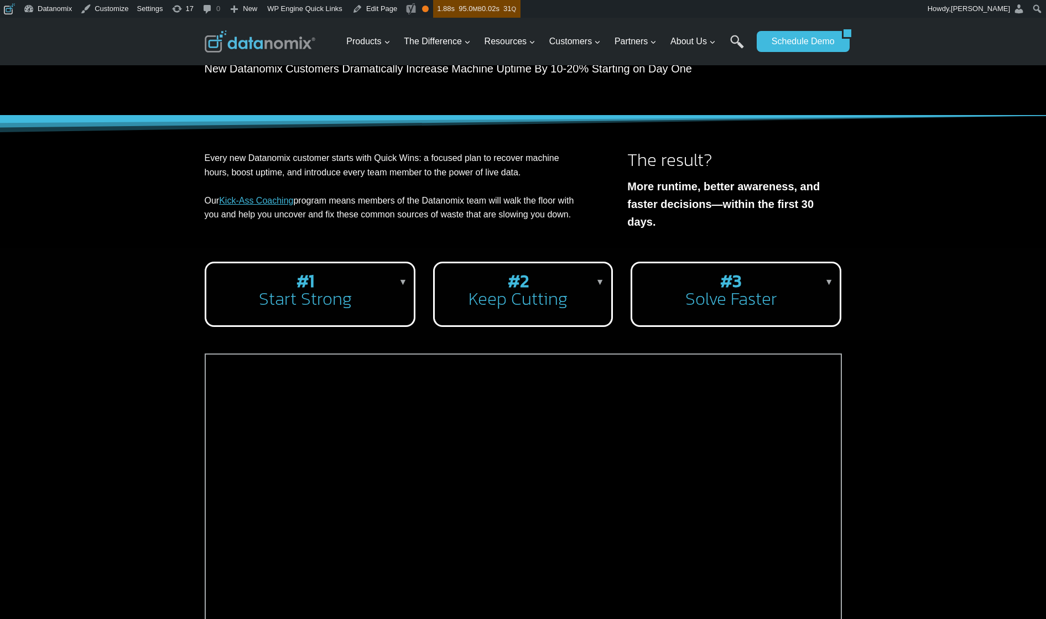
click at [530, 307] on h2 "#2 Keep Cutting" at bounding box center [520, 289] width 154 height 35
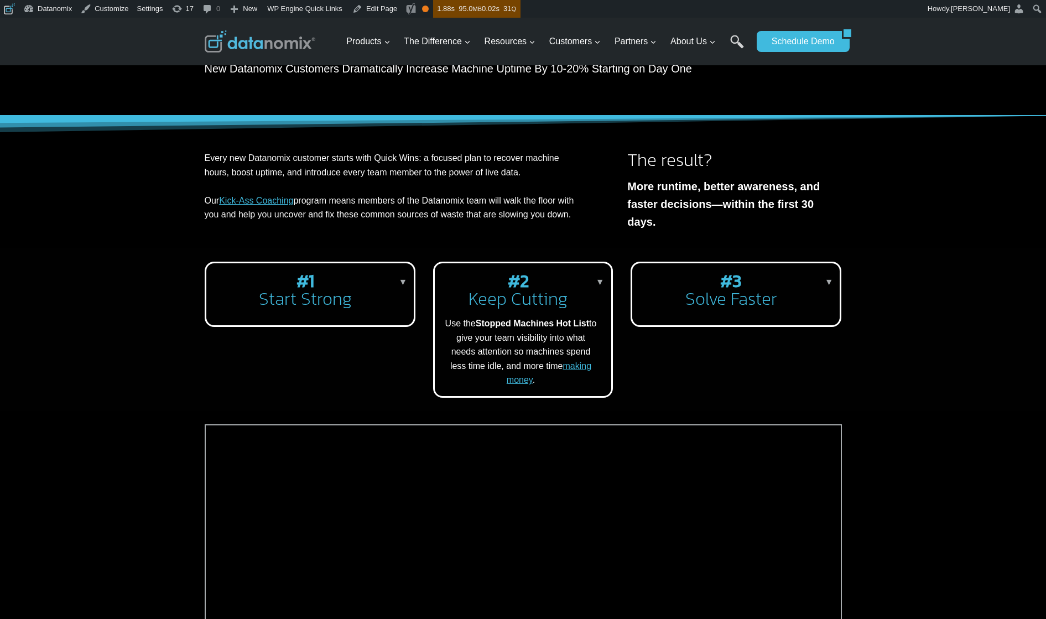
click at [531, 307] on h2 "#2 Keep Cutting" at bounding box center [520, 289] width 154 height 35
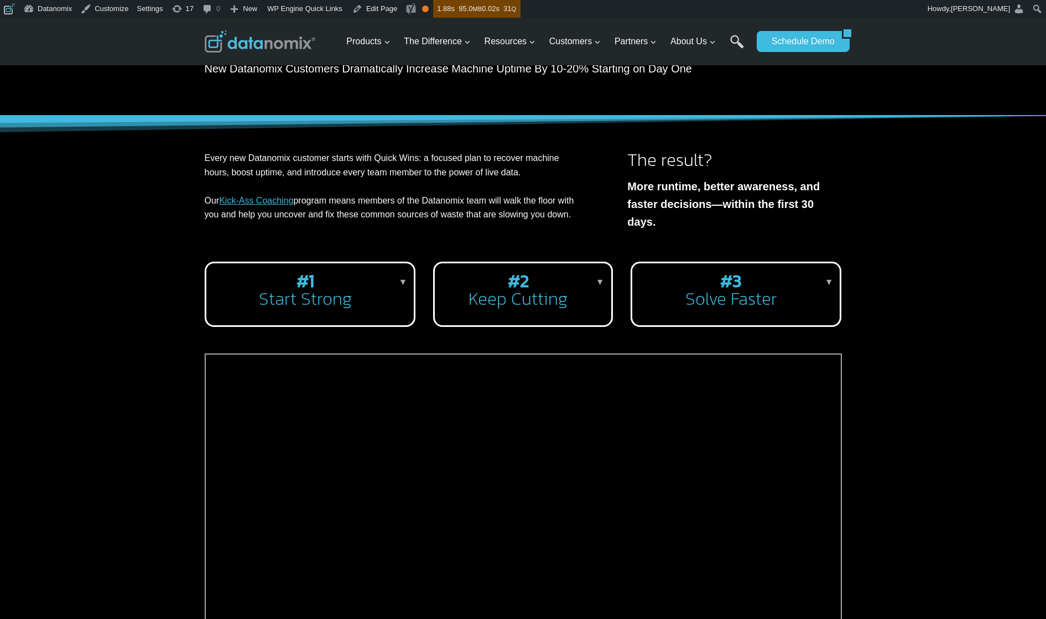
click at [365, 306] on h2 "#1 Start Strong" at bounding box center [308, 289] width 186 height 35
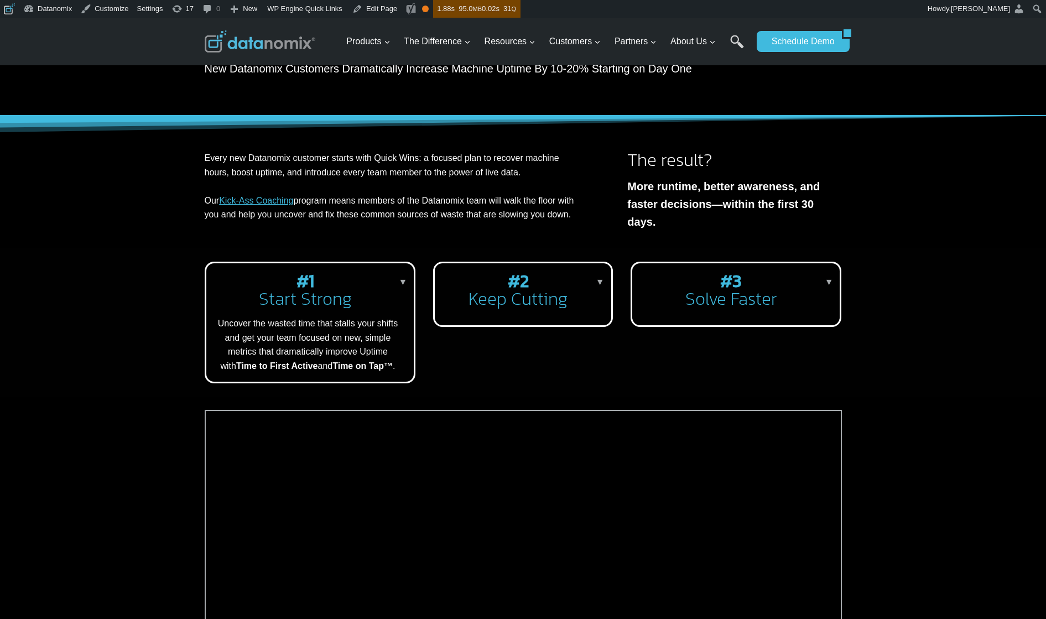
click at [367, 306] on h2 "#1 Start Strong" at bounding box center [308, 289] width 186 height 35
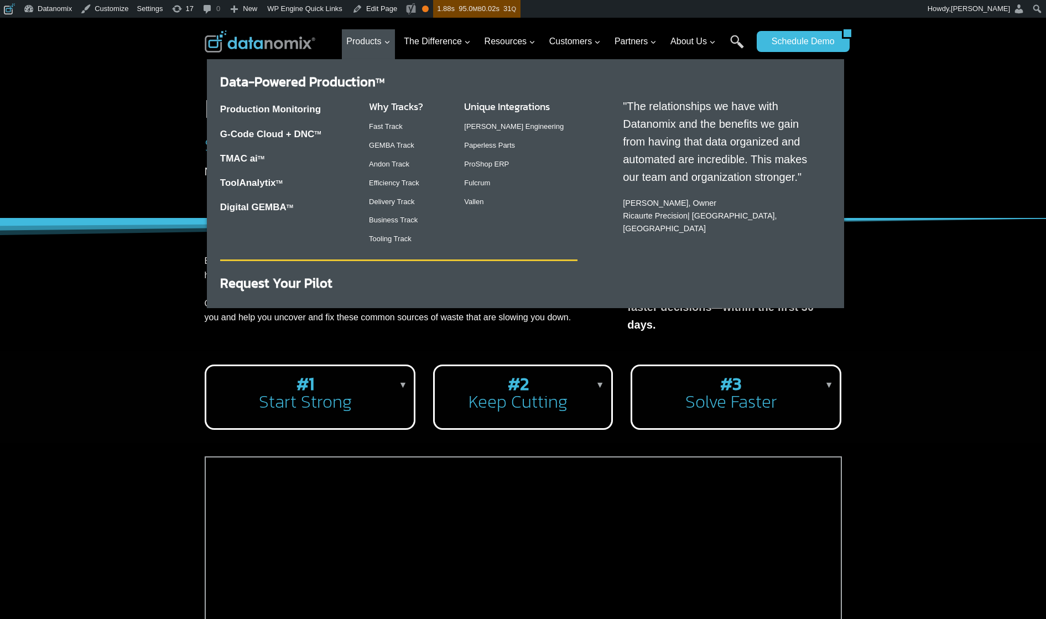
click at [359, 88] on div "Production Monitoring G-Code Cloud + DNC TM TMAC ai TM ToolAnalytix TM Digital …" at bounding box center [398, 171] width 357 height 166
click at [304, 110] on link "Production Monitoring" at bounding box center [270, 109] width 101 height 11
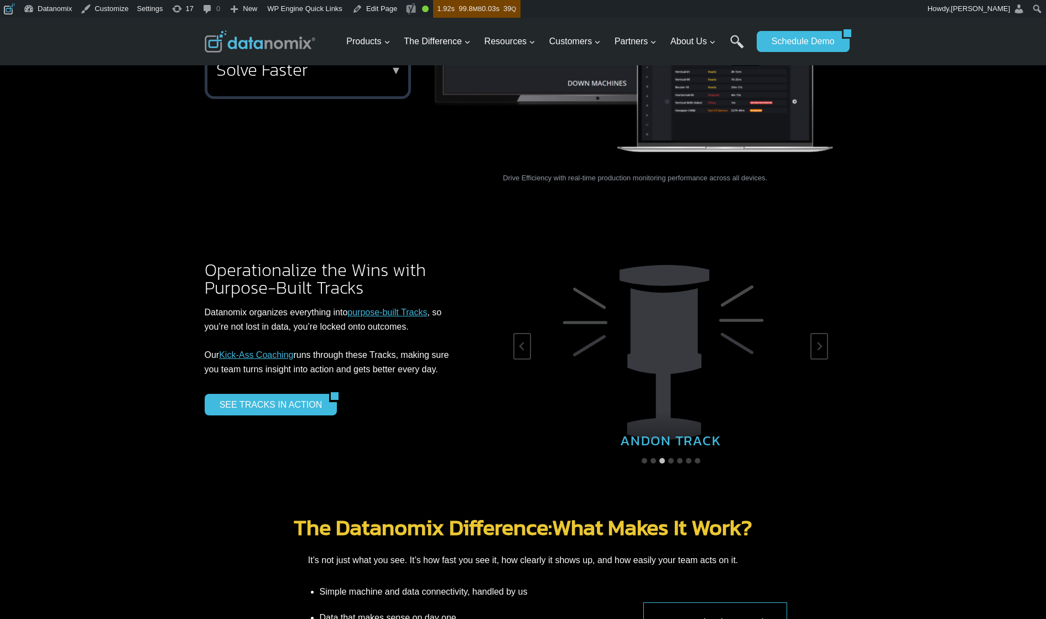
scroll to position [1637, 0]
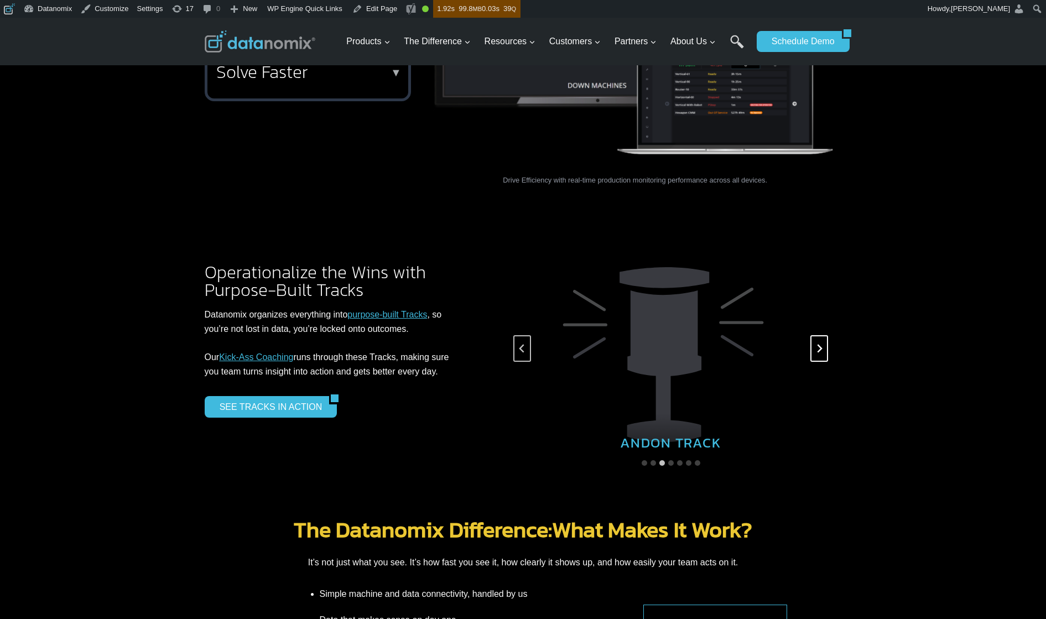
click at [817, 344] on icon "Next slide" at bounding box center [818, 348] width 9 height 9
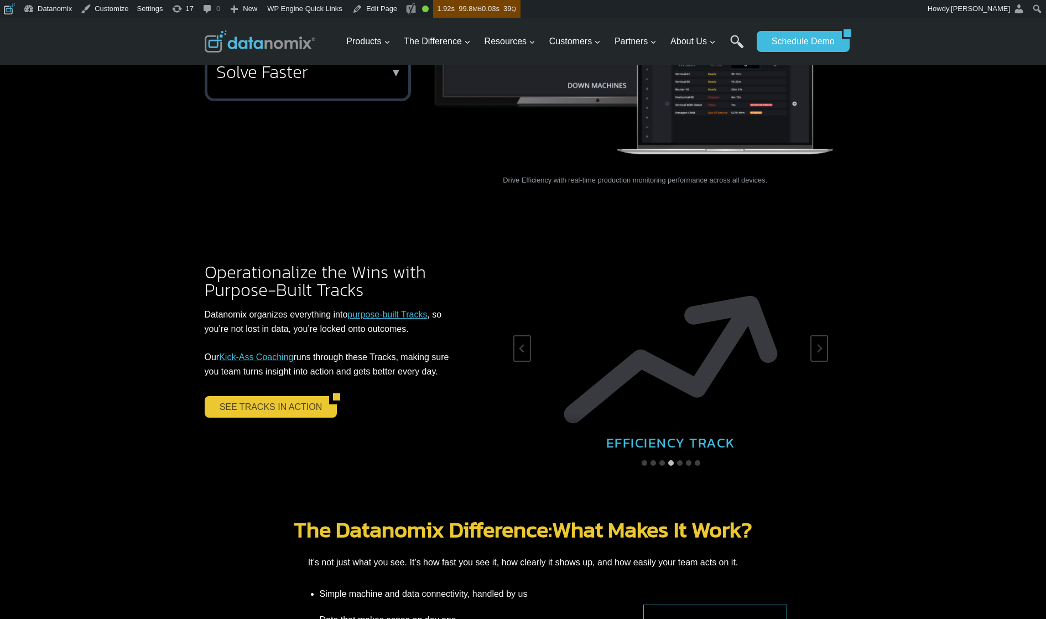
click at [297, 396] on link "SEE TRACKS IN ACTION" at bounding box center [267, 406] width 125 height 21
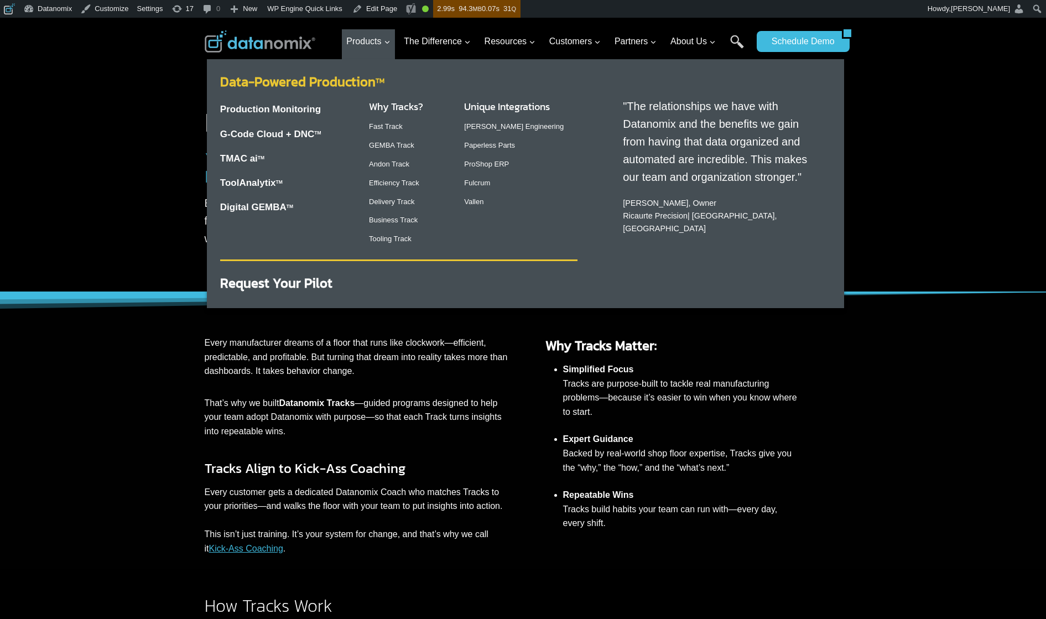
click at [331, 82] on link "Data-Powered Production TM" at bounding box center [302, 81] width 164 height 19
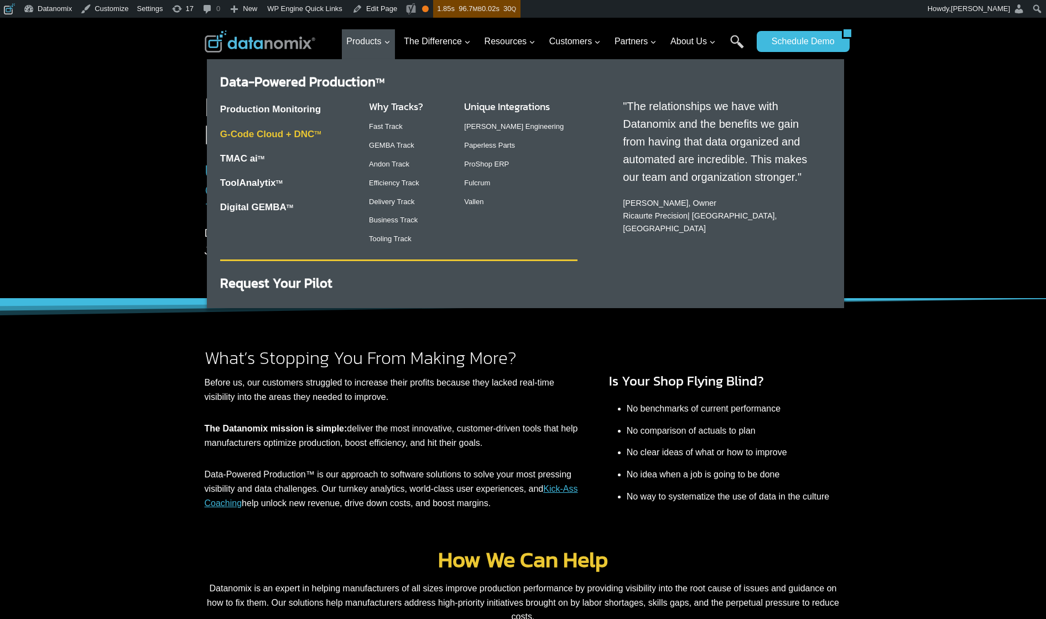
click at [267, 131] on link "G-Code Cloud + DNC TM" at bounding box center [270, 134] width 101 height 11
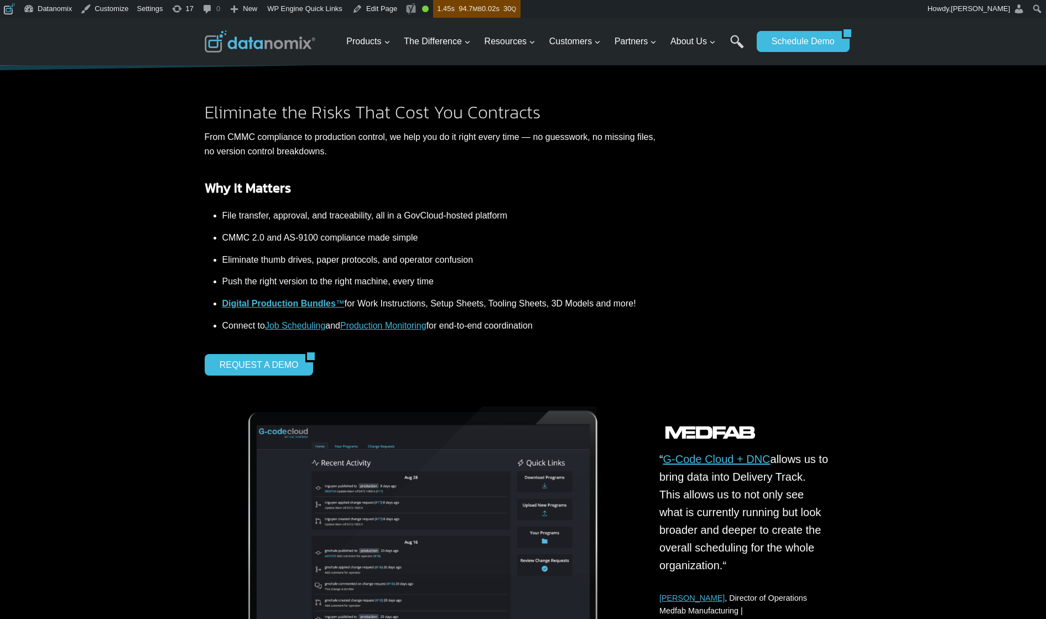
scroll to position [9, 0]
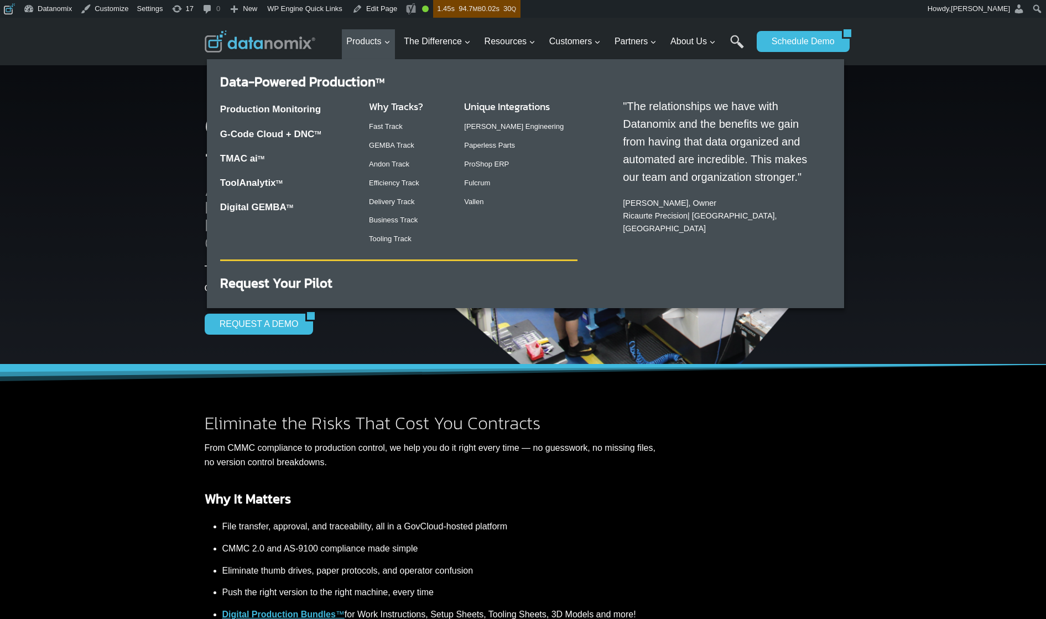
drag, startPoint x: 377, startPoint y: 126, endPoint x: 431, endPoint y: 134, distance: 54.9
click at [377, 126] on link "Fast Track" at bounding box center [386, 126] width 34 height 8
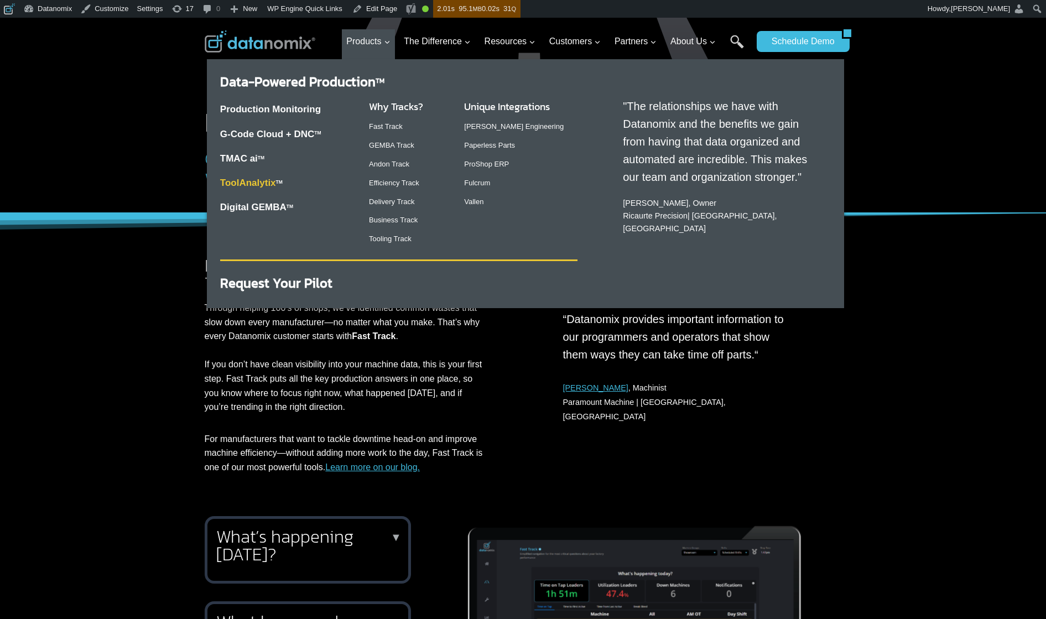
click at [272, 184] on link "ToolAnalytix" at bounding box center [248, 182] width 56 height 11
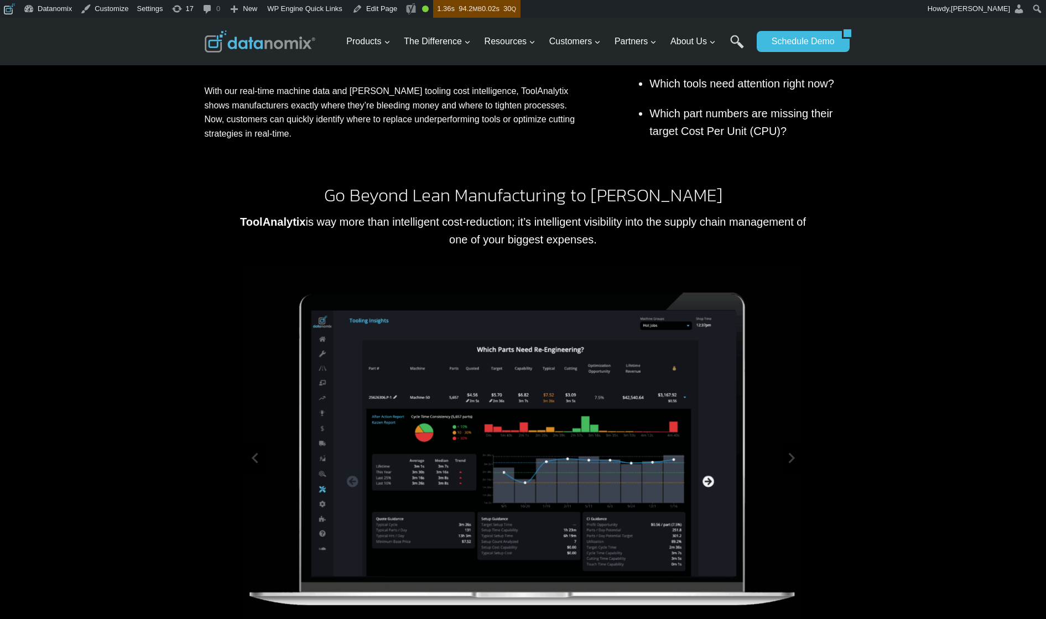
scroll to position [502, 0]
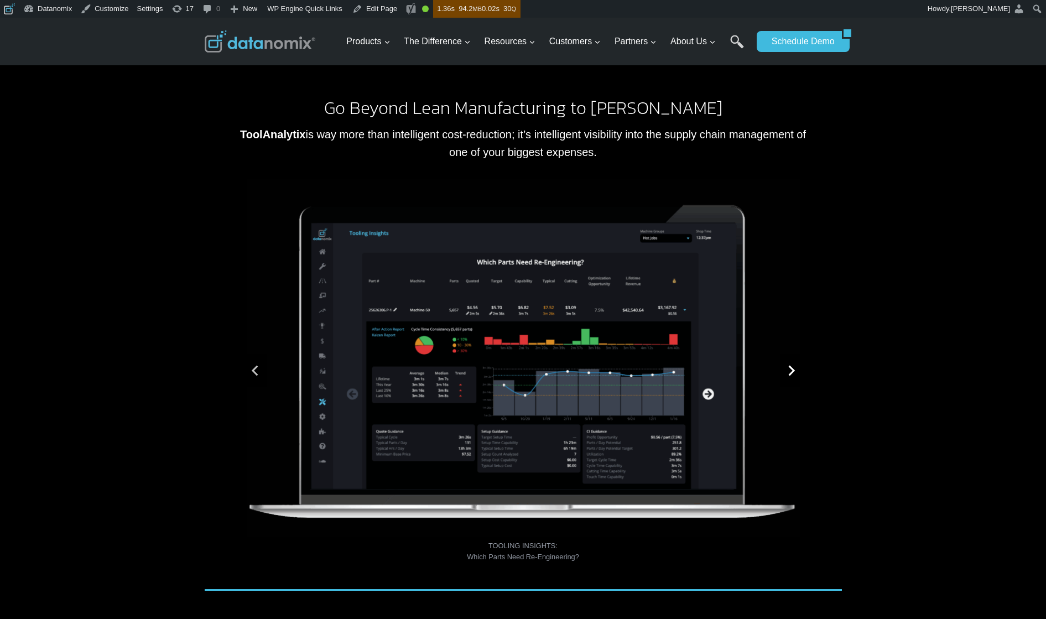
click at [790, 374] on icon "Next slide" at bounding box center [791, 370] width 7 height 11
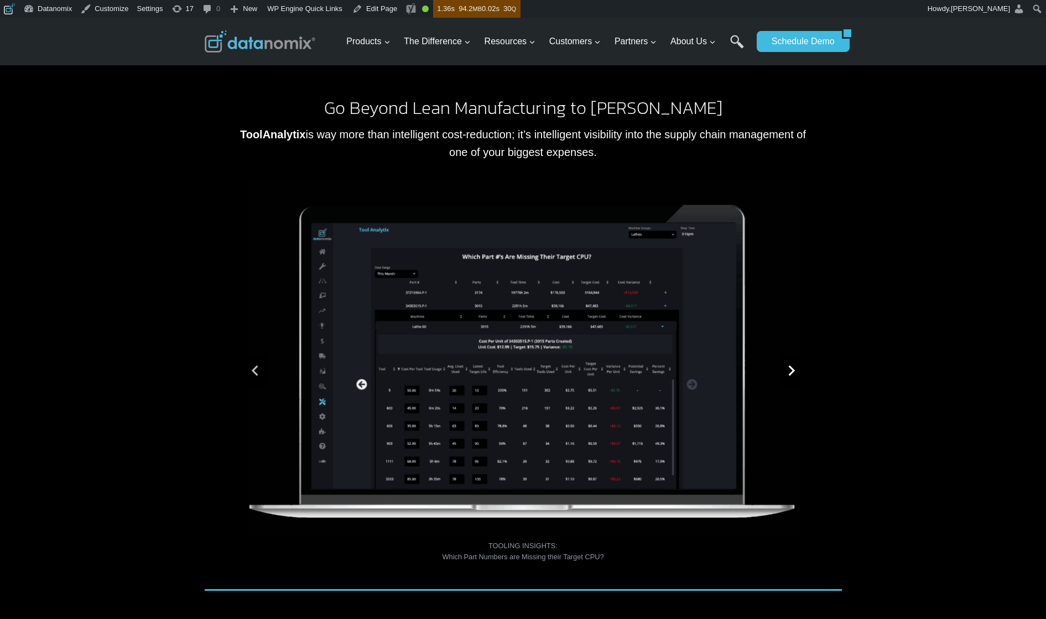
click at [790, 374] on icon "Go to first slide" at bounding box center [791, 370] width 7 height 11
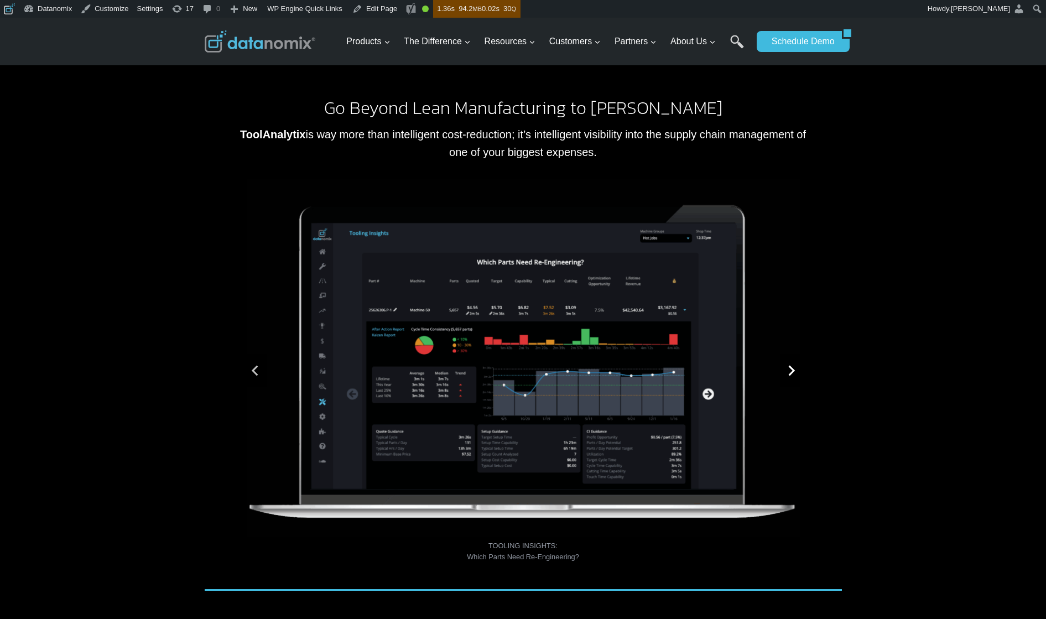
click at [790, 374] on icon "Next slide" at bounding box center [791, 370] width 7 height 11
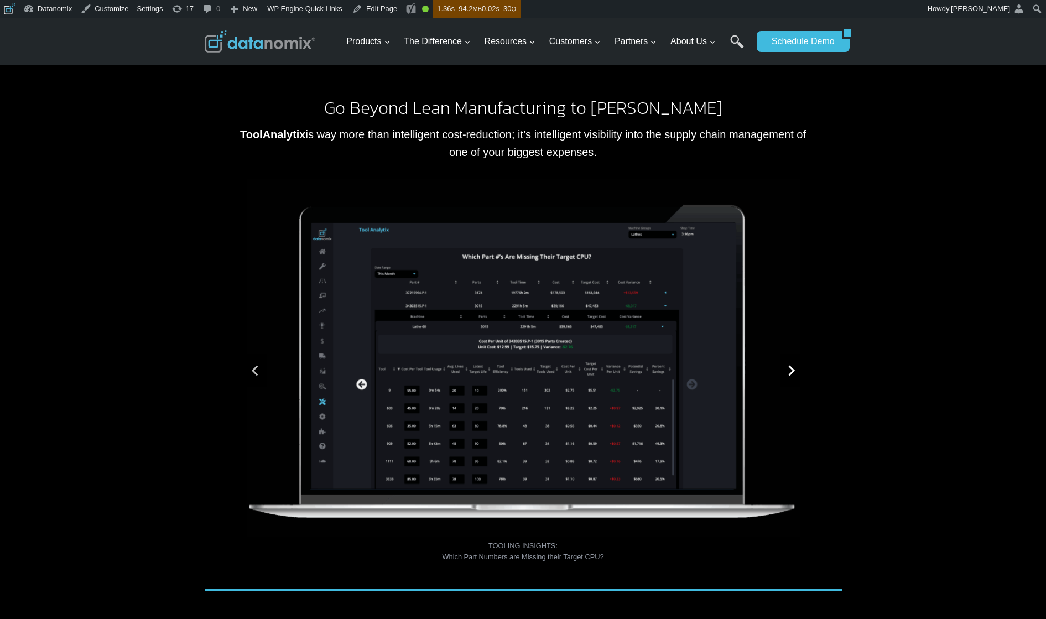
click at [790, 374] on icon "Go to first slide" at bounding box center [791, 370] width 7 height 11
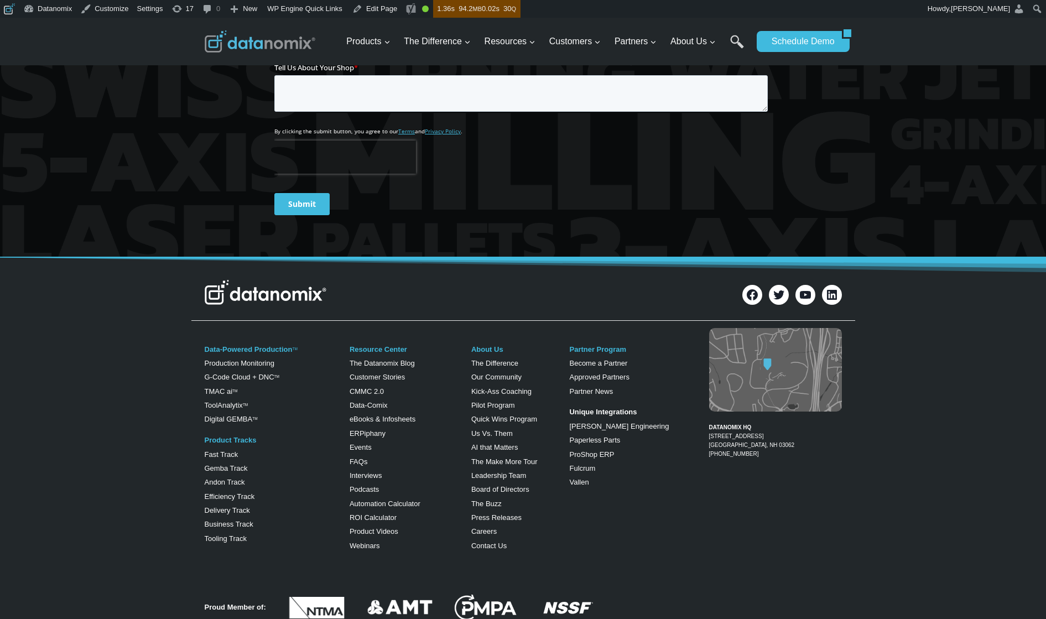
scroll to position [1485, 0]
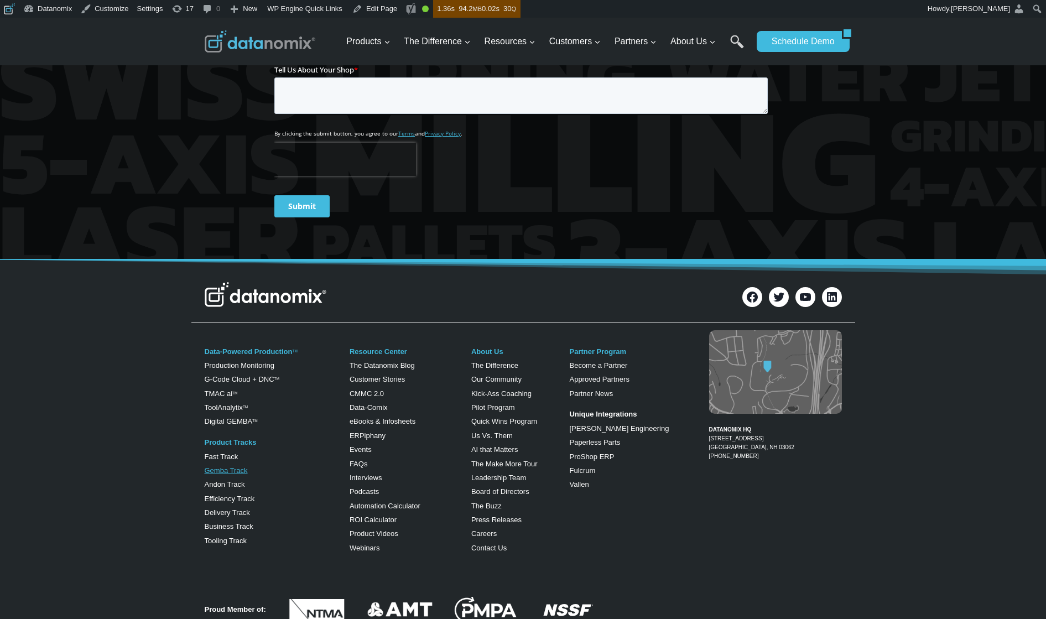
click at [213, 467] on link "Gemba Track" at bounding box center [226, 470] width 43 height 8
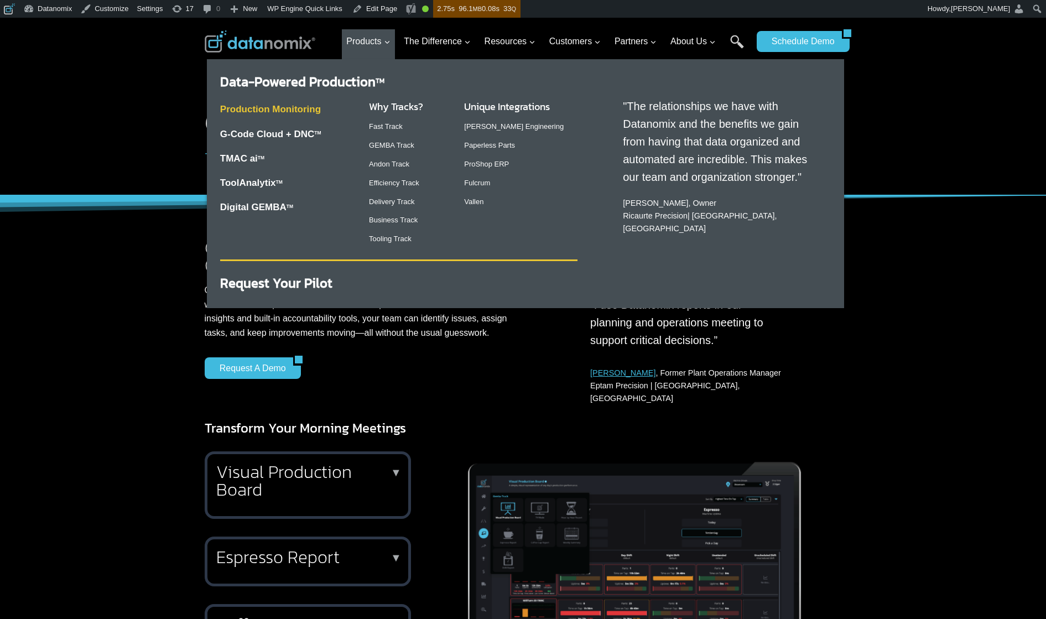
click at [295, 110] on link "Production Monitoring" at bounding box center [270, 109] width 101 height 11
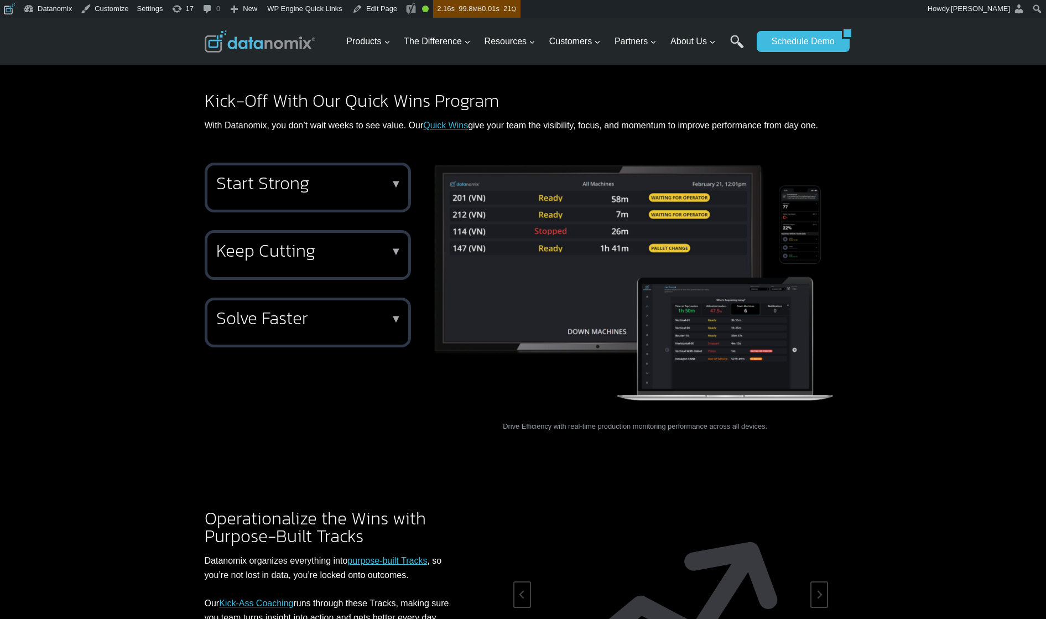
scroll to position [1261, 0]
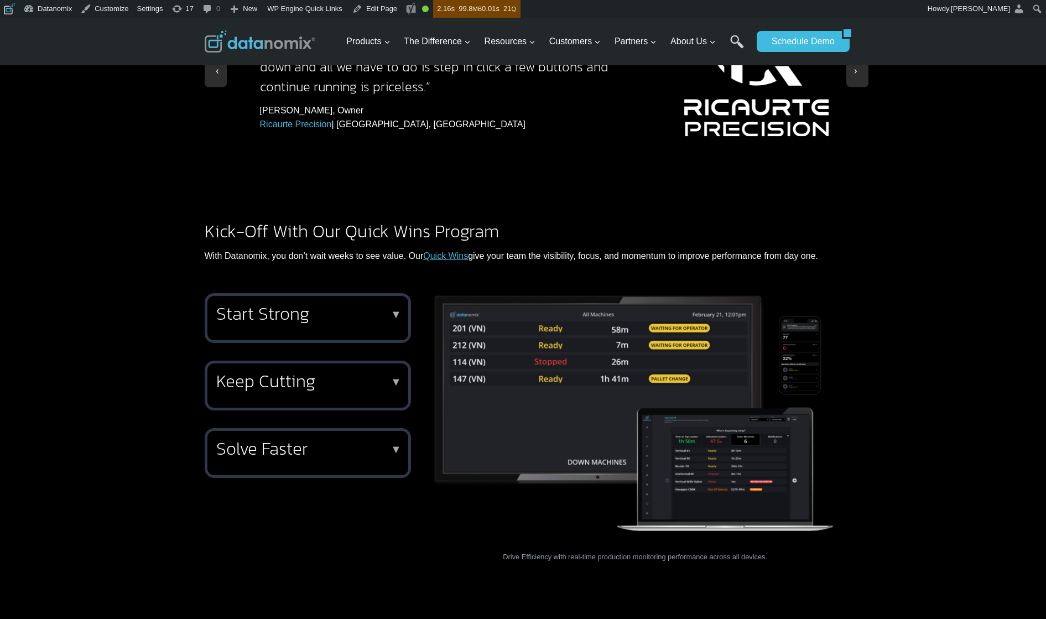
click at [304, 440] on h2 "Solve Faster" at bounding box center [305, 449] width 179 height 18
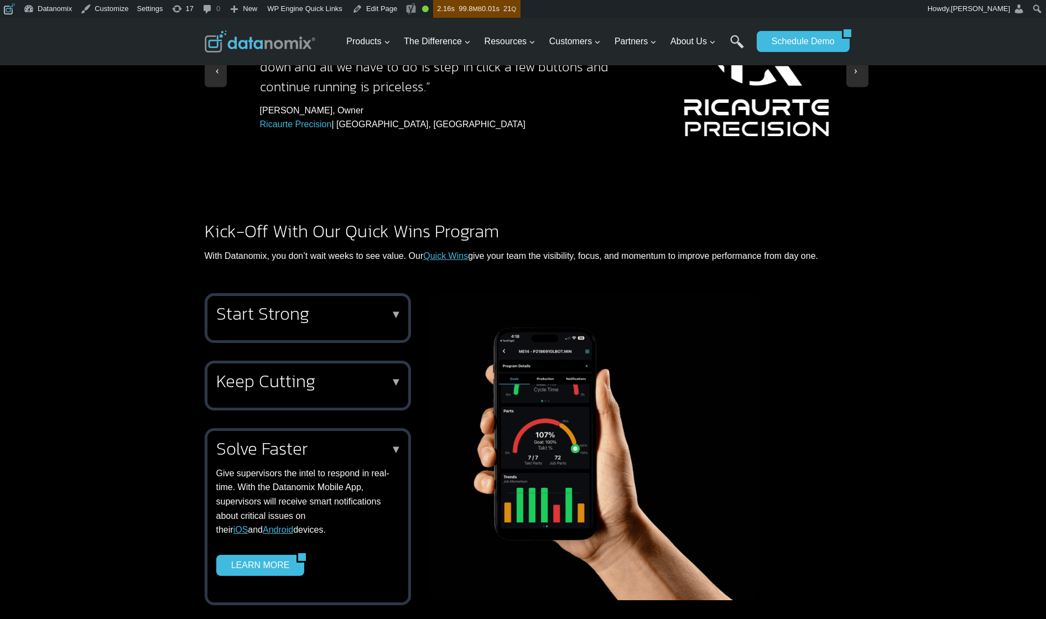
click at [290, 372] on h2 "Keep Cutting" at bounding box center [305, 381] width 179 height 18
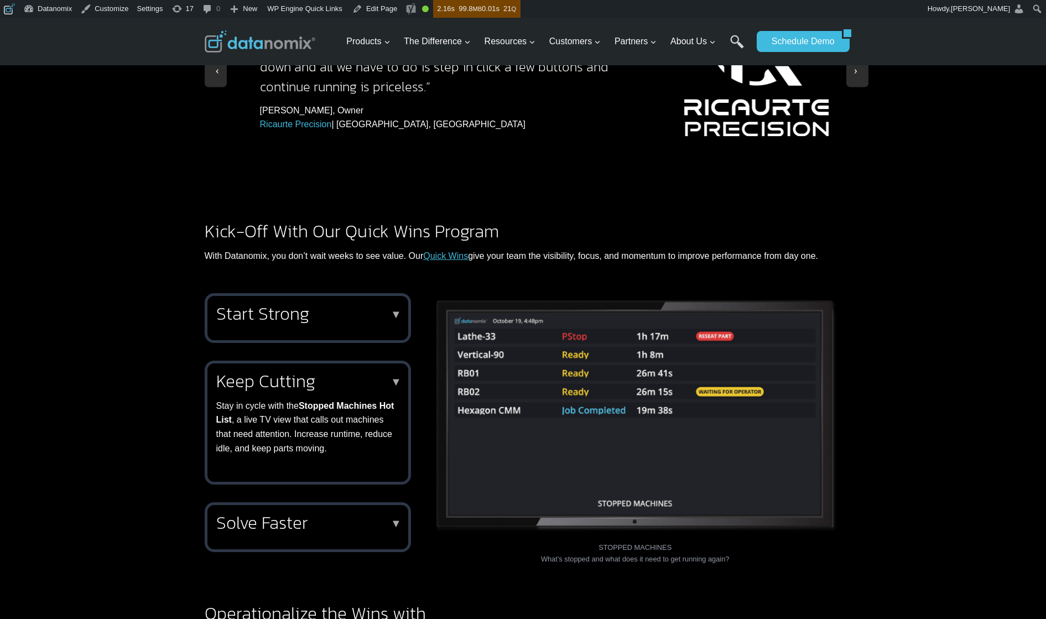
click at [292, 305] on h2 "Start Strong" at bounding box center [305, 314] width 179 height 18
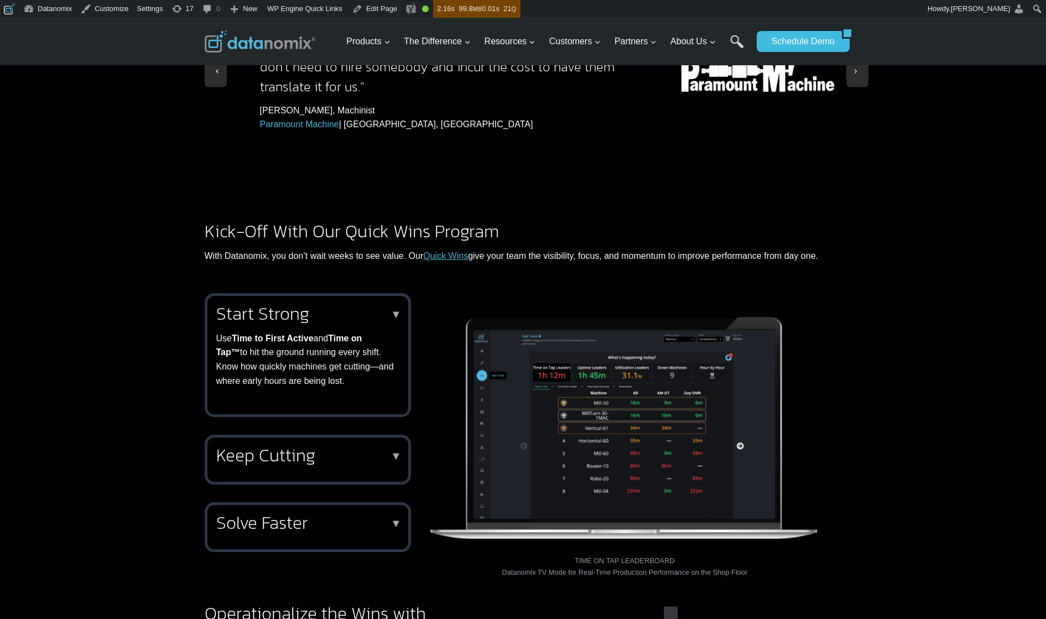
click at [292, 305] on h2 "Start Strong" at bounding box center [305, 314] width 179 height 18
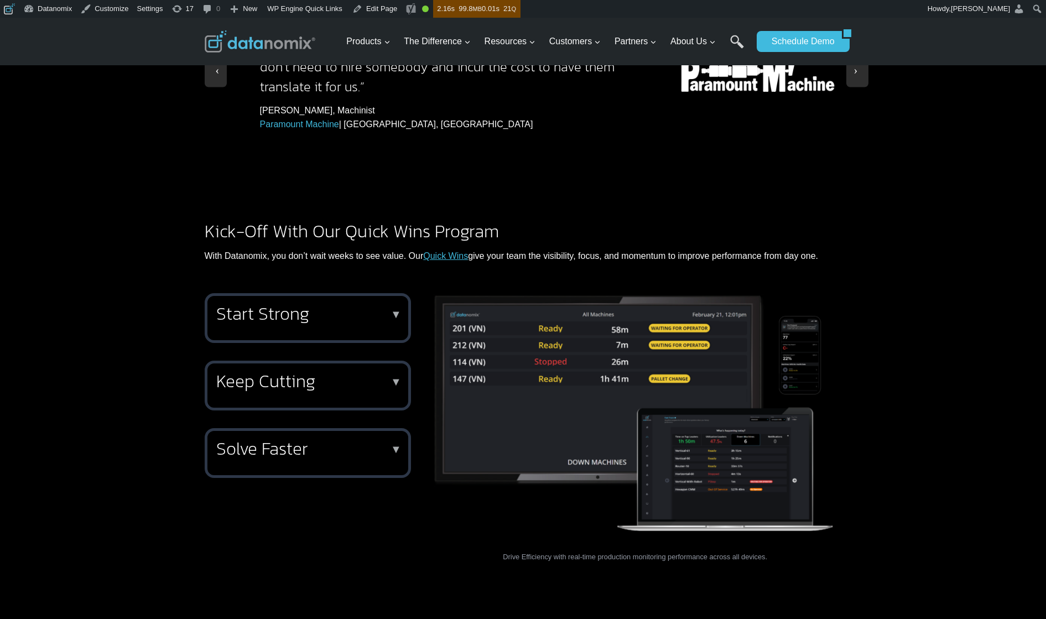
click at [298, 440] on h2 "Solve Faster" at bounding box center [305, 449] width 179 height 18
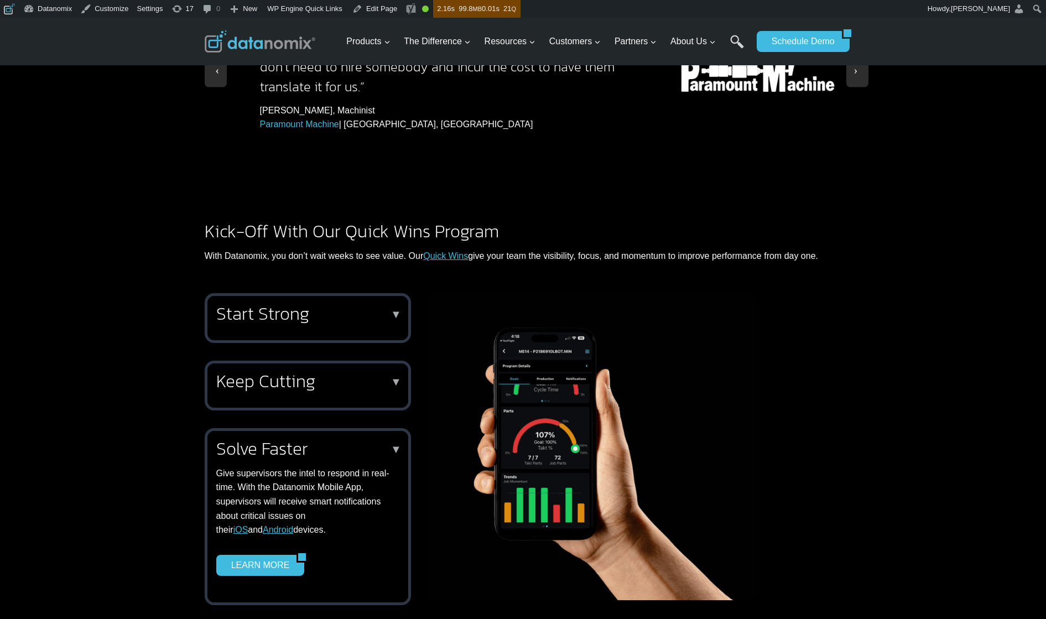
click at [318, 440] on div "Solve Faster ▼ Give supervisors the intel to respond in real-time. With the Dat…" at bounding box center [305, 508] width 179 height 136
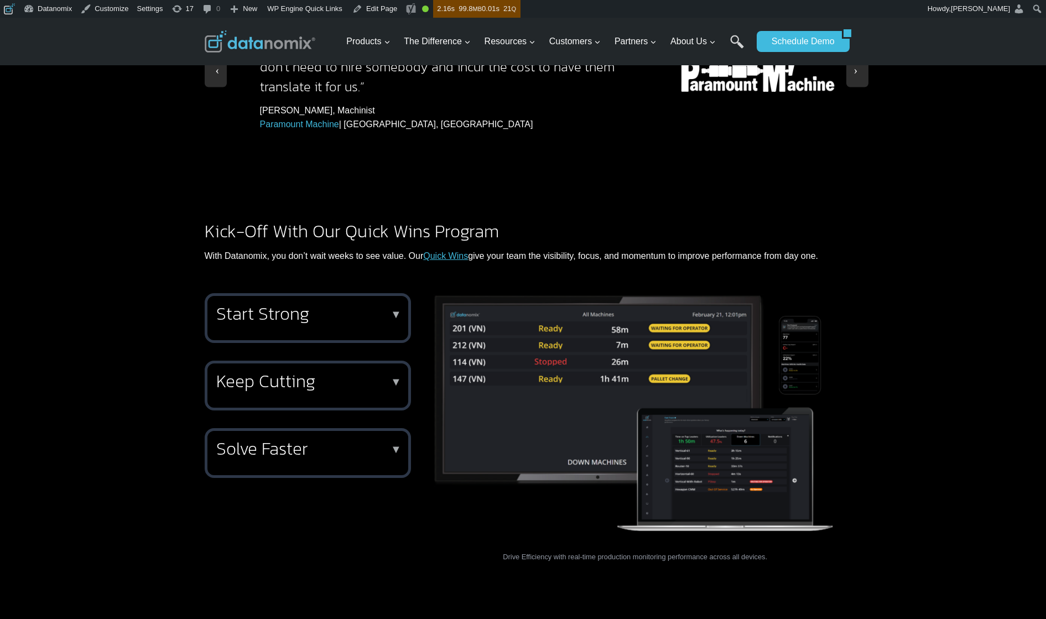
click at [331, 299] on div "Start Strong ▼ Use Time to First Active and Time on Tap™ to hit the ground runn…" at bounding box center [308, 318] width 206 height 50
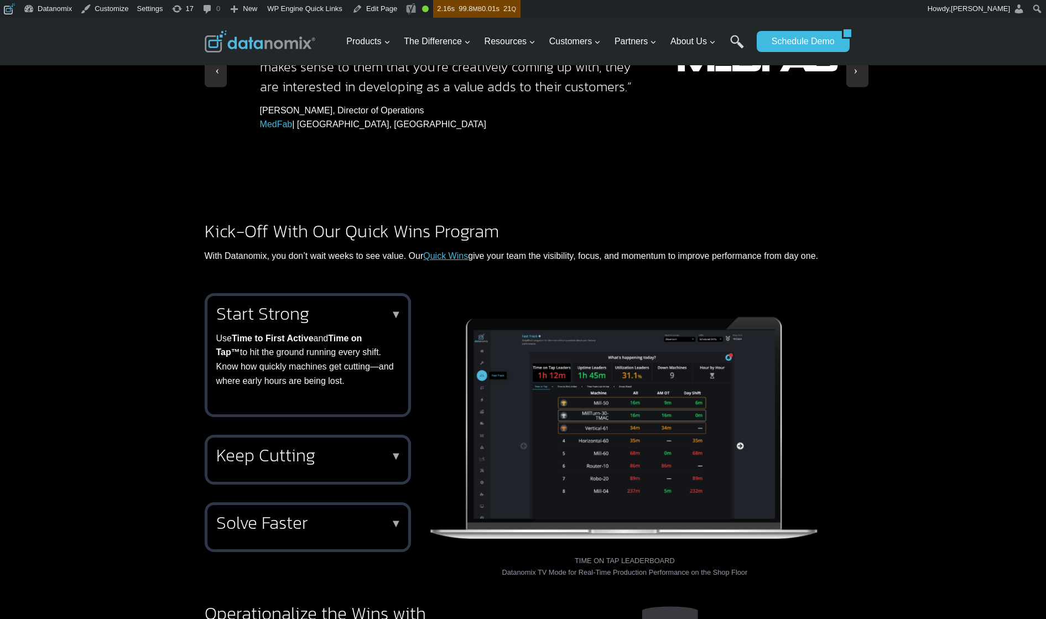
click at [323, 446] on h2 "Keep Cutting" at bounding box center [305, 455] width 179 height 18
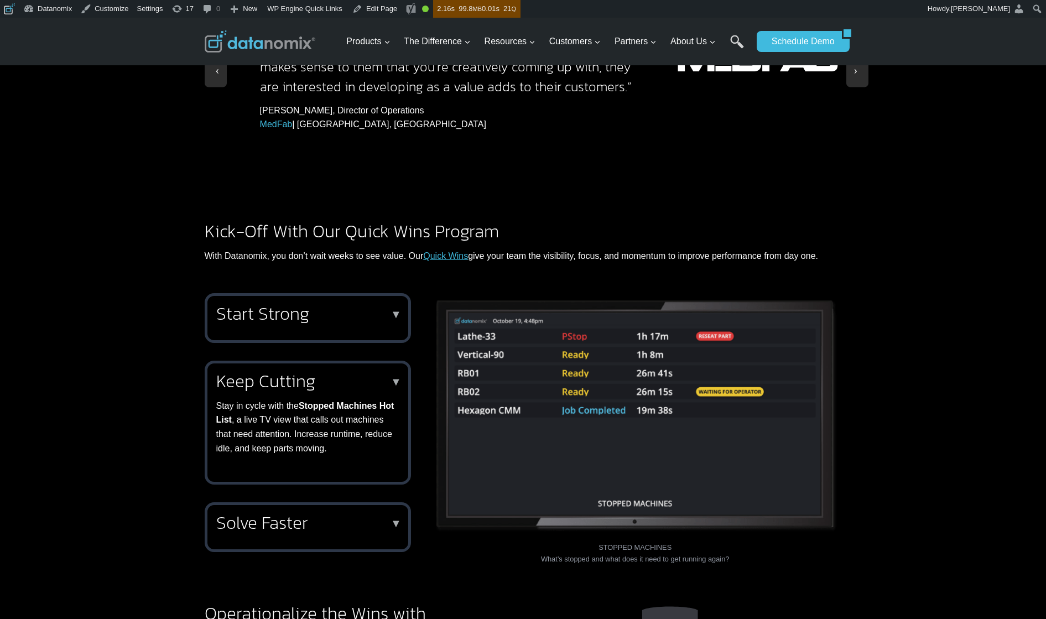
click at [325, 293] on div "Start Strong ▼ Use Time to First Active and Time on Tap™ to hit the ground runn…" at bounding box center [308, 318] width 206 height 50
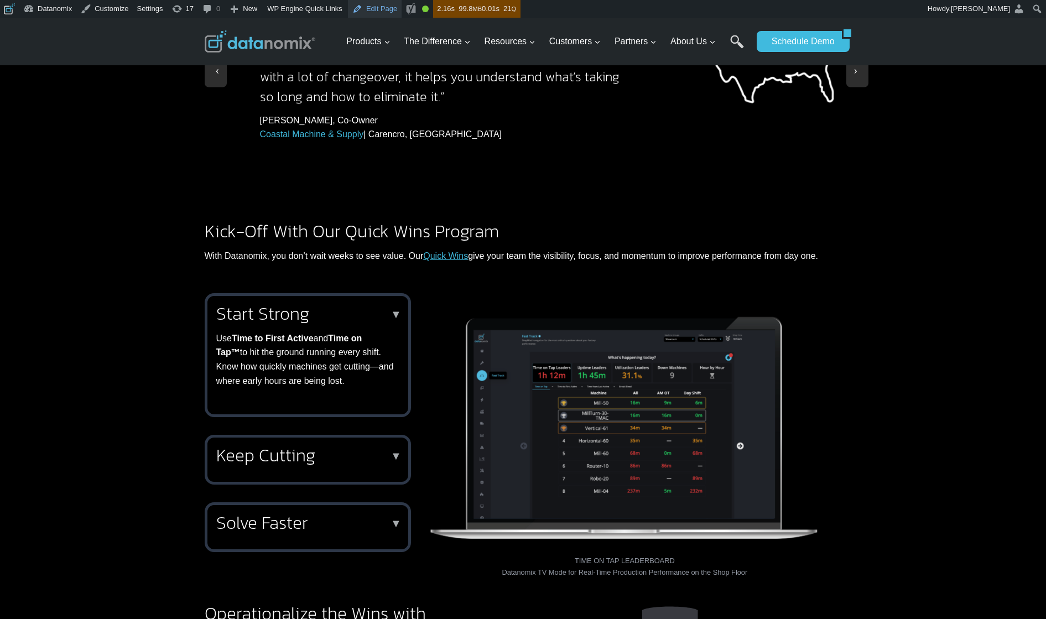
click at [383, 8] on link "Edit Page" at bounding box center [375, 9] width 54 height 18
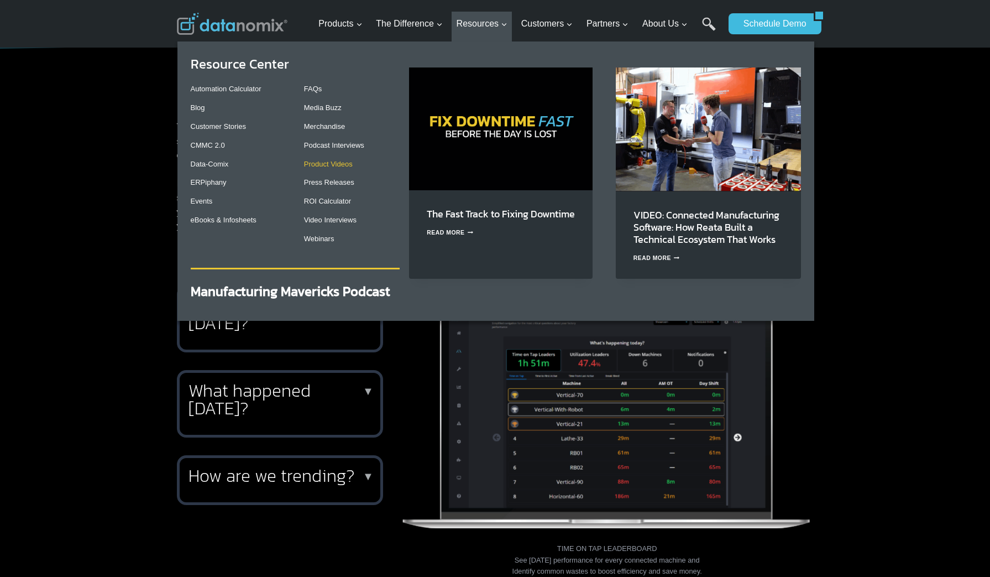
click at [316, 166] on link "Product Videos" at bounding box center [328, 164] width 49 height 8
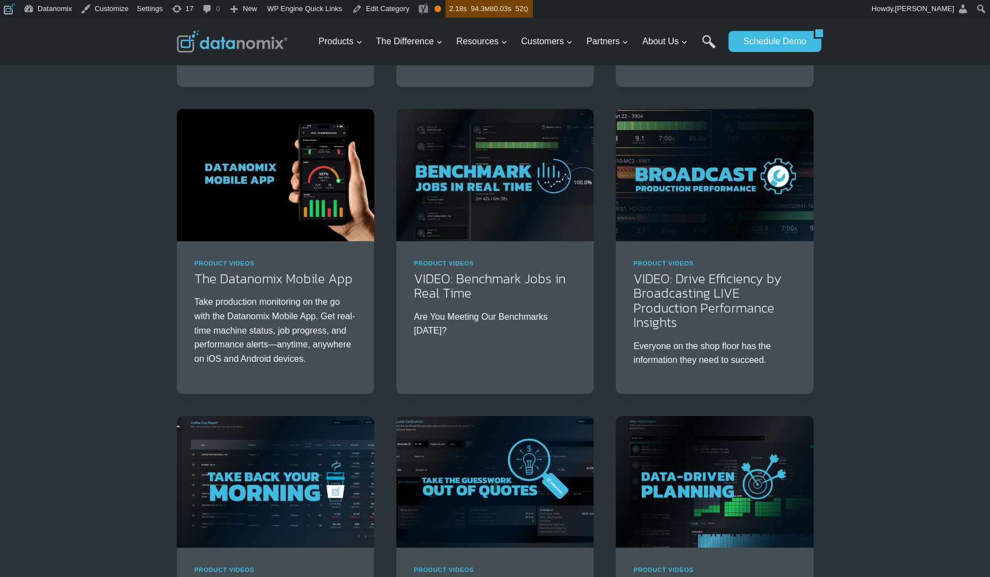
scroll to position [333, 0]
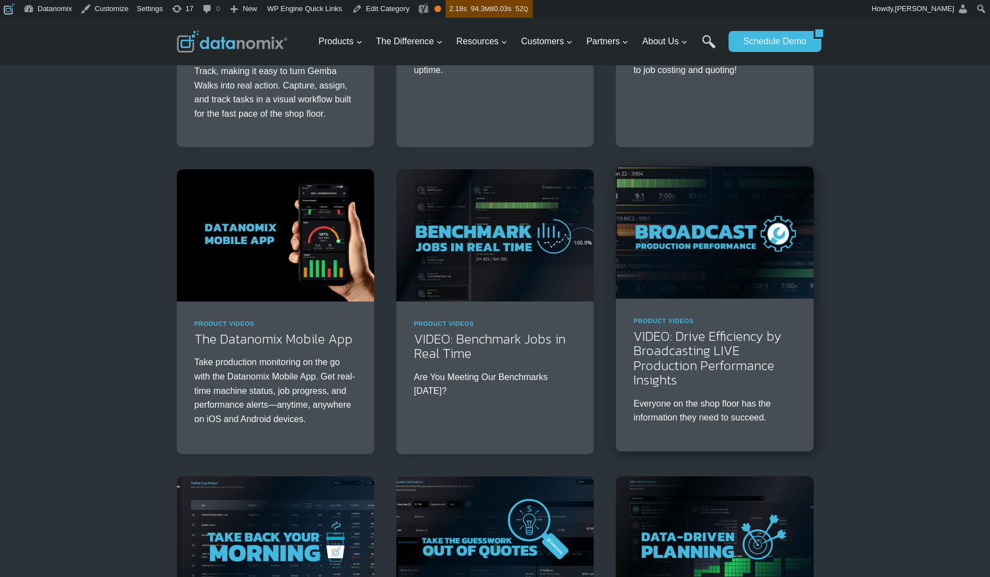
click at [718, 250] on img at bounding box center [714, 232] width 197 height 132
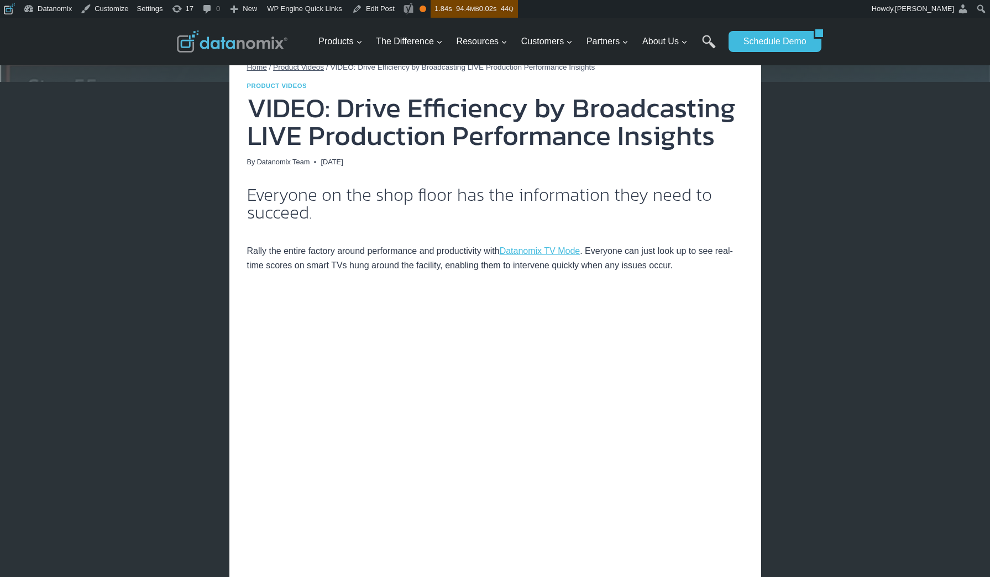
scroll to position [268, 0]
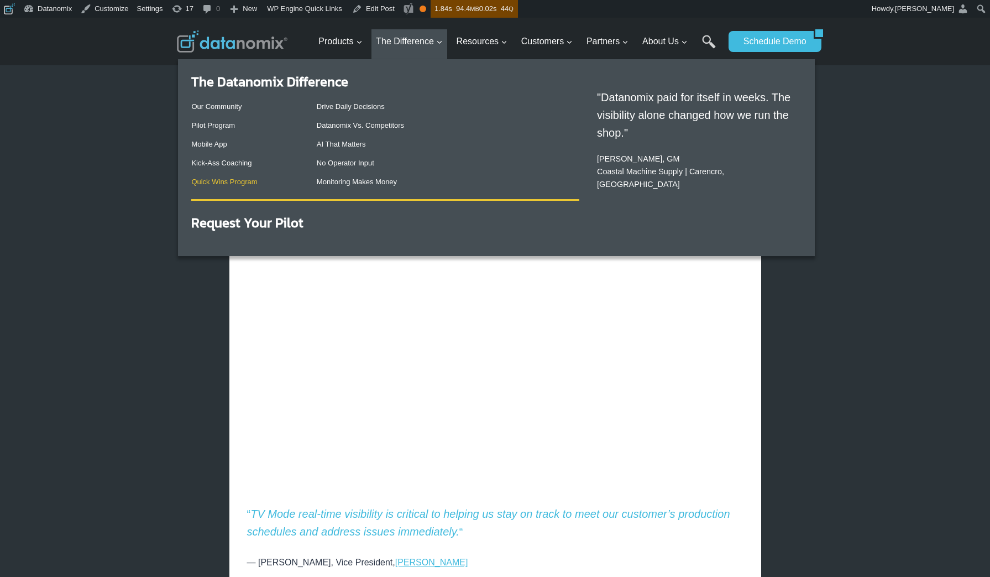
click at [236, 179] on link "Quick Wins Program" at bounding box center [224, 181] width 66 height 8
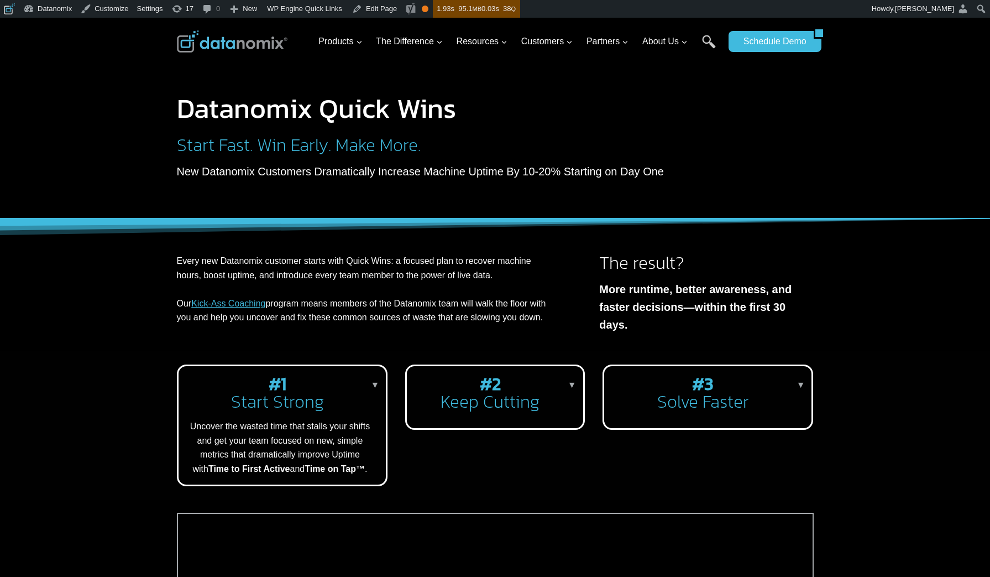
click at [521, 396] on h2 "#2 Keep Cutting" at bounding box center [493, 392] width 154 height 35
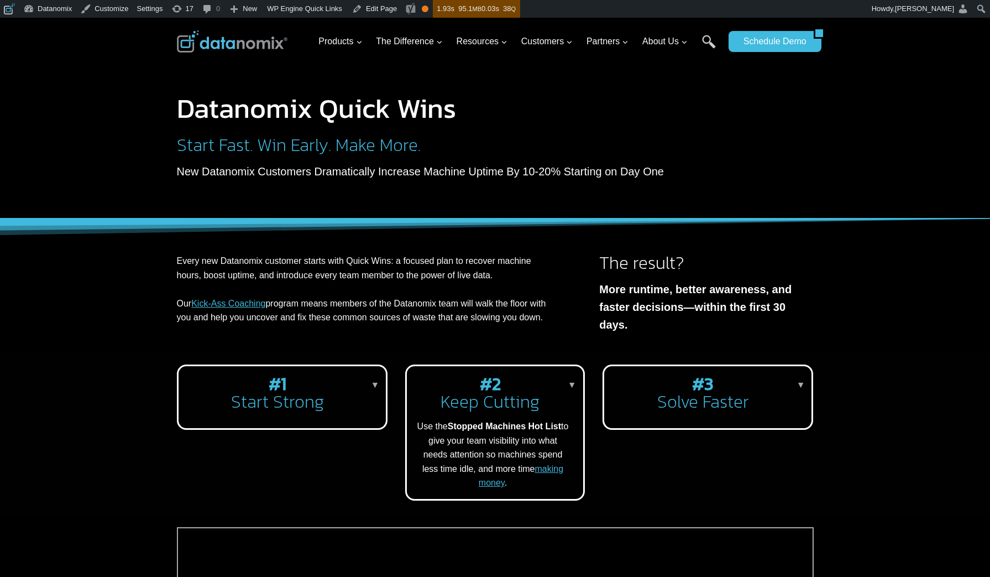
click at [706, 404] on h2 "#3 Solve Faster" at bounding box center [706, 392] width 186 height 35
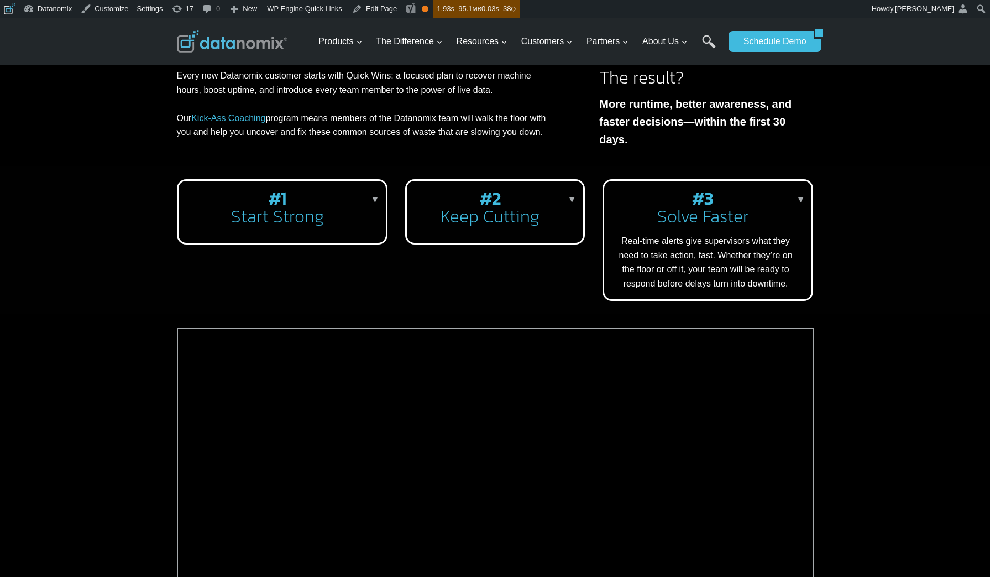
scroll to position [294, 0]
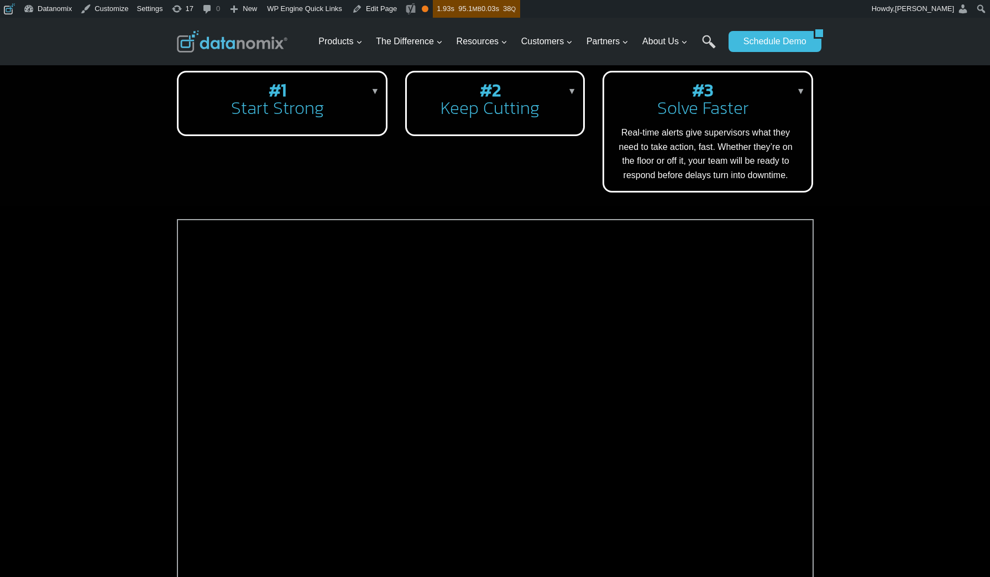
click at [760, 145] on p "Real-time alerts give supervisors what they need to take action, fast. Whether …" at bounding box center [706, 154] width 186 height 56
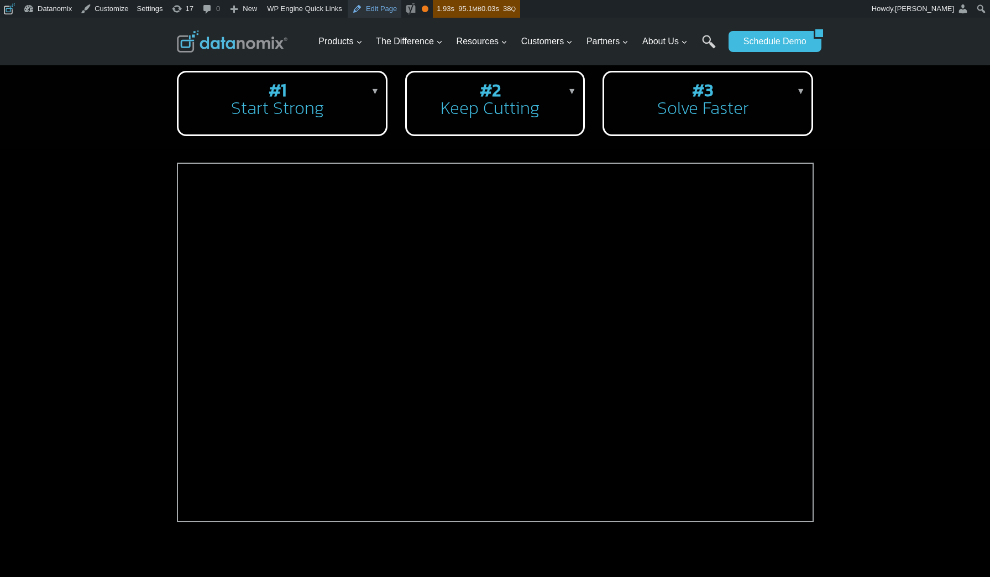
click at [383, 4] on link "Edit Page" at bounding box center [375, 9] width 54 height 18
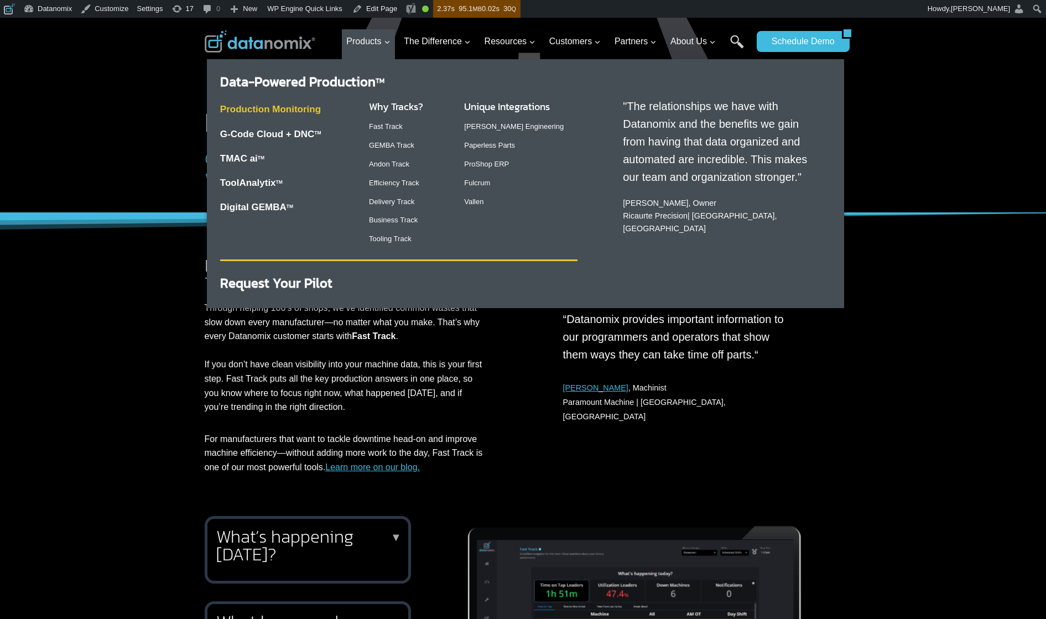
click at [284, 106] on link "Production Monitoring" at bounding box center [270, 109] width 101 height 11
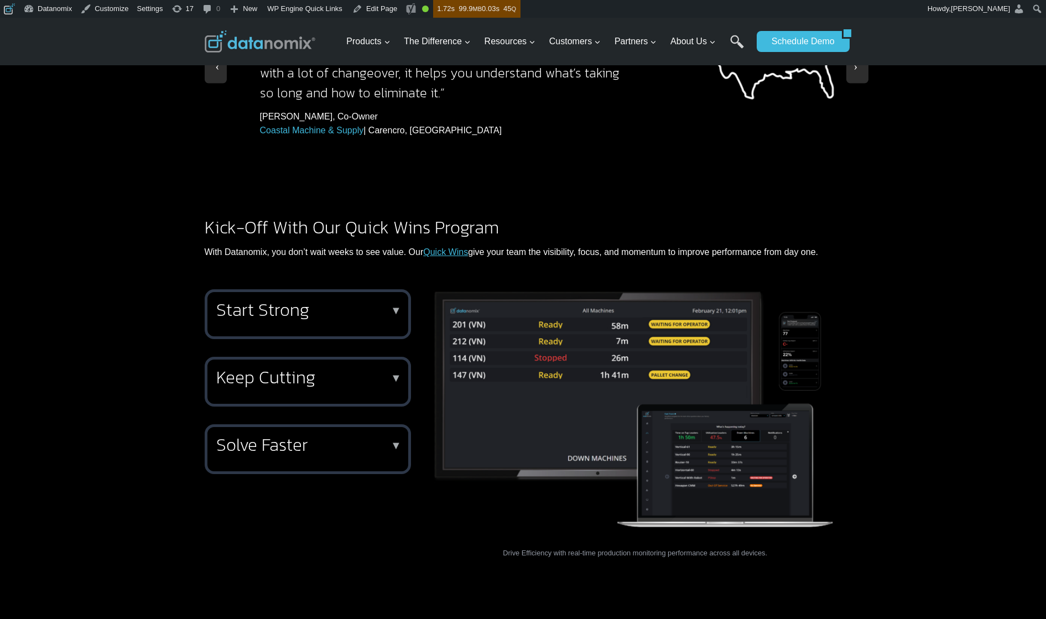
scroll to position [1281, 0]
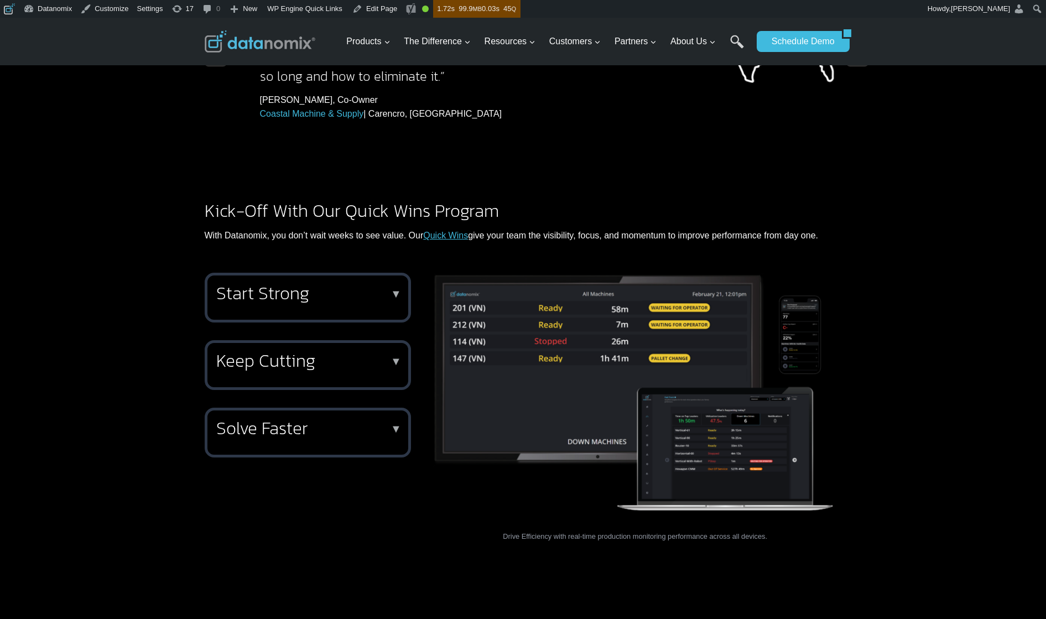
click at [312, 352] on h2 "Keep Cutting" at bounding box center [305, 361] width 179 height 18
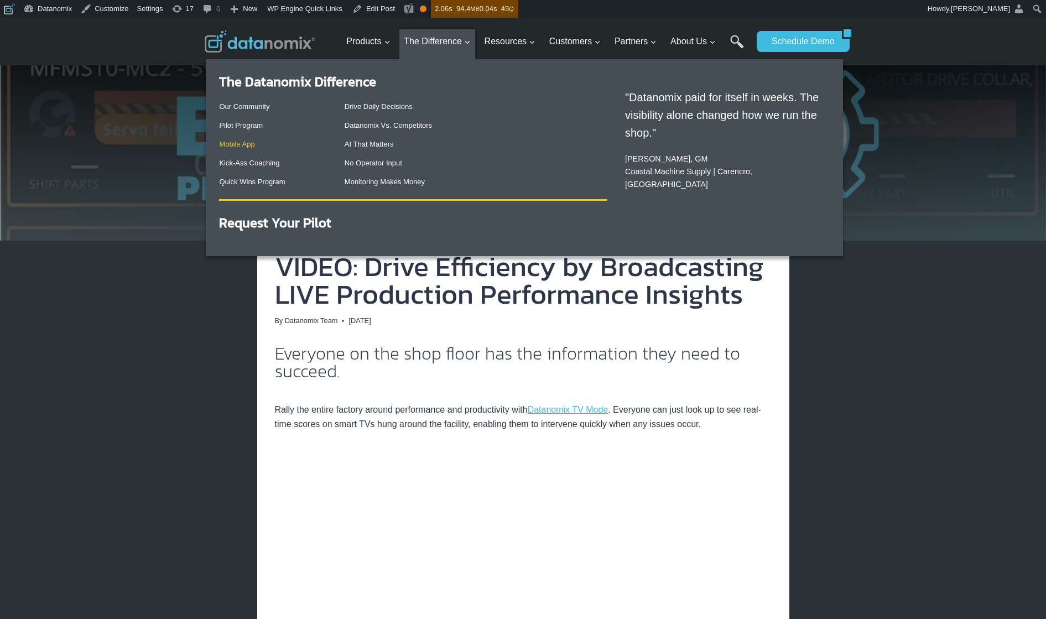
click at [244, 145] on link "Mobile App" at bounding box center [236, 144] width 35 height 8
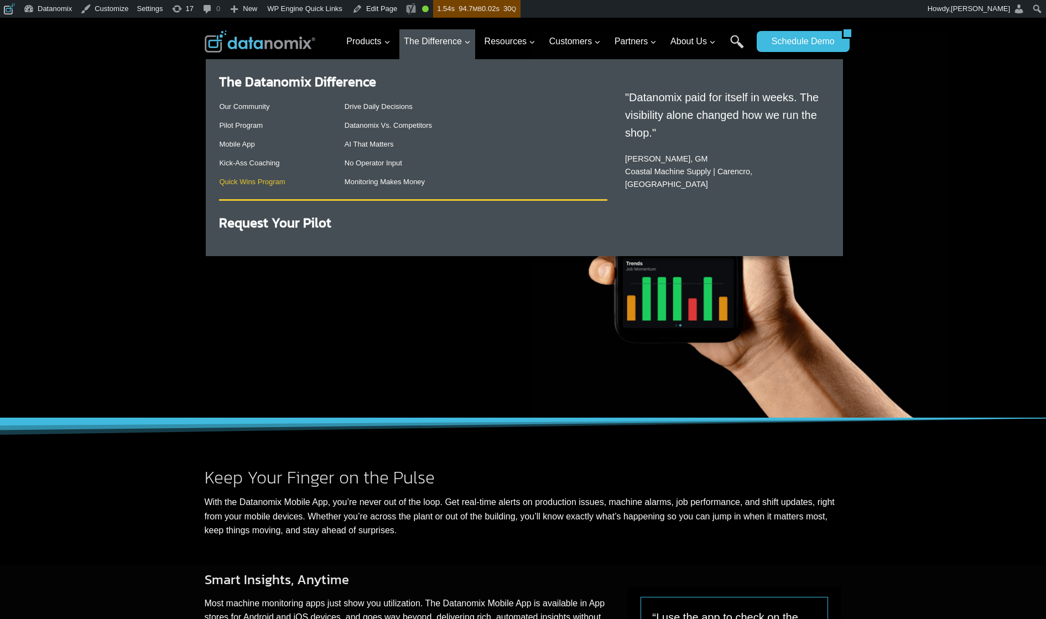
click at [243, 184] on link "Quick Wins Program" at bounding box center [252, 181] width 66 height 8
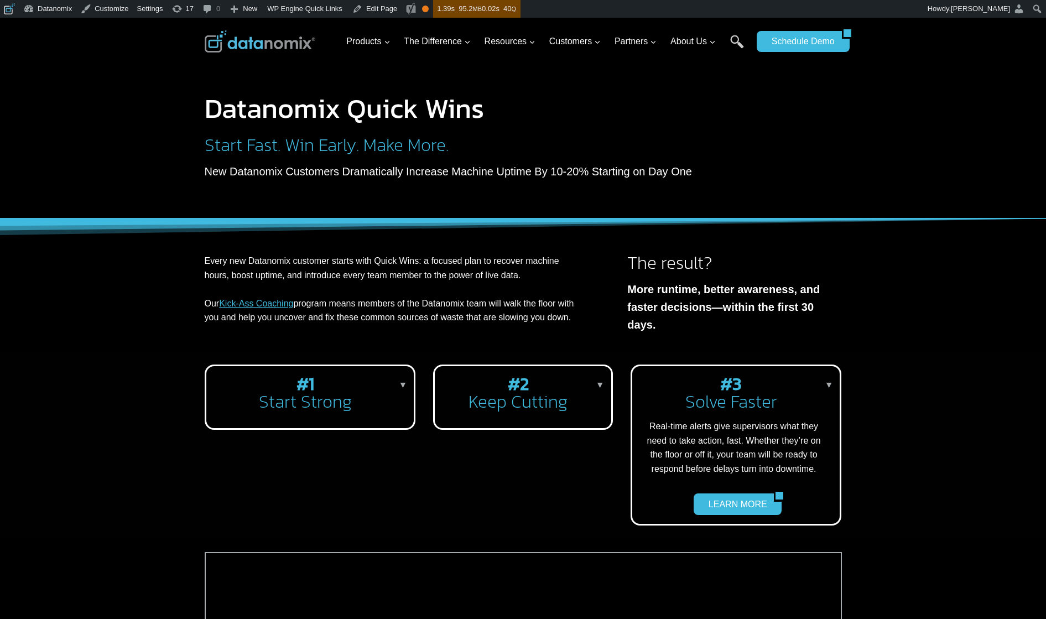
click at [750, 403] on h2 "#3 Solve Faster" at bounding box center [734, 392] width 186 height 35
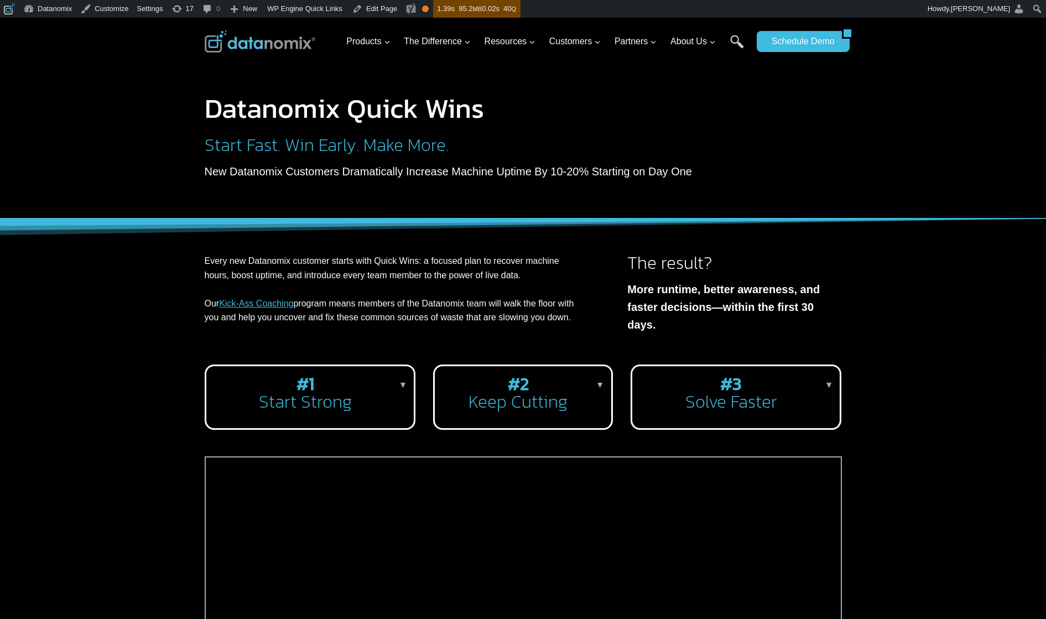
click at [342, 398] on h2 "#1 Start Strong" at bounding box center [308, 392] width 186 height 35
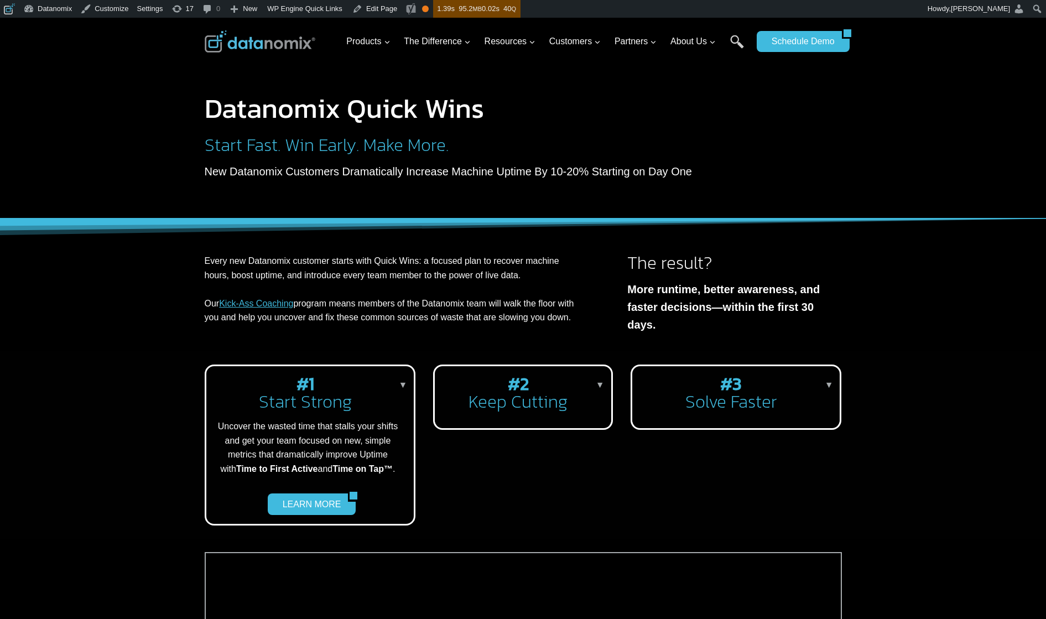
click at [342, 398] on h2 "#1 Start Strong" at bounding box center [308, 392] width 186 height 35
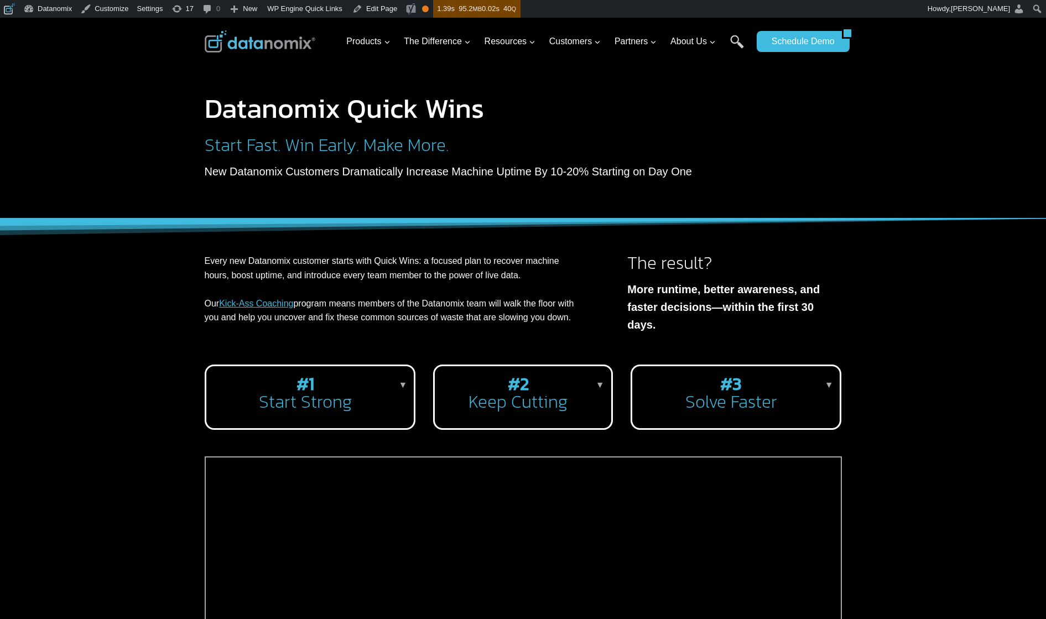
click at [510, 391] on strong "#2" at bounding box center [518, 383] width 21 height 27
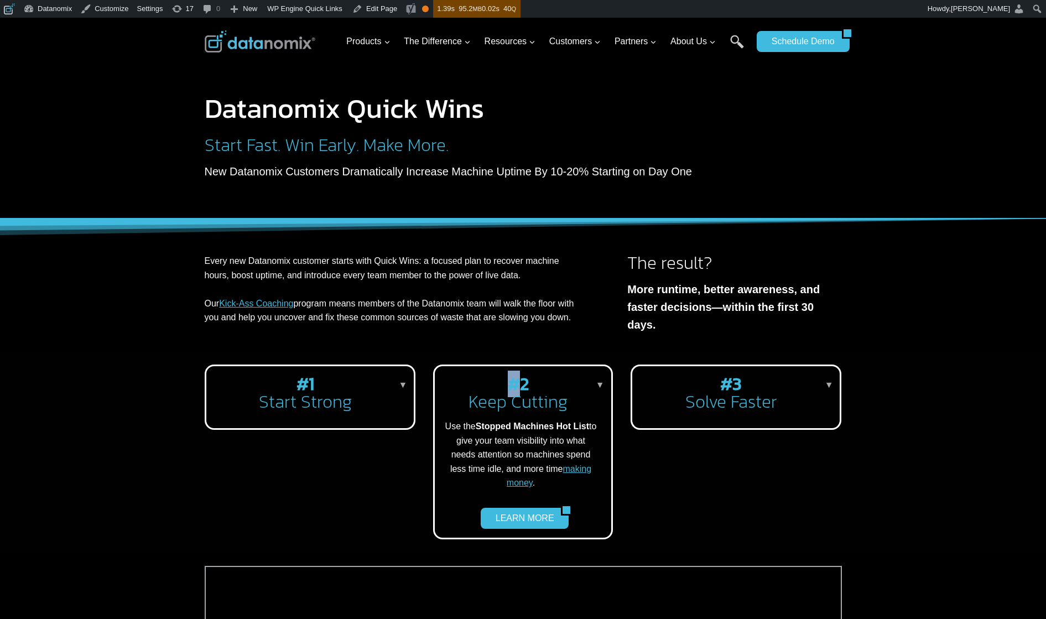
click at [511, 391] on strong "#2" at bounding box center [518, 383] width 21 height 27
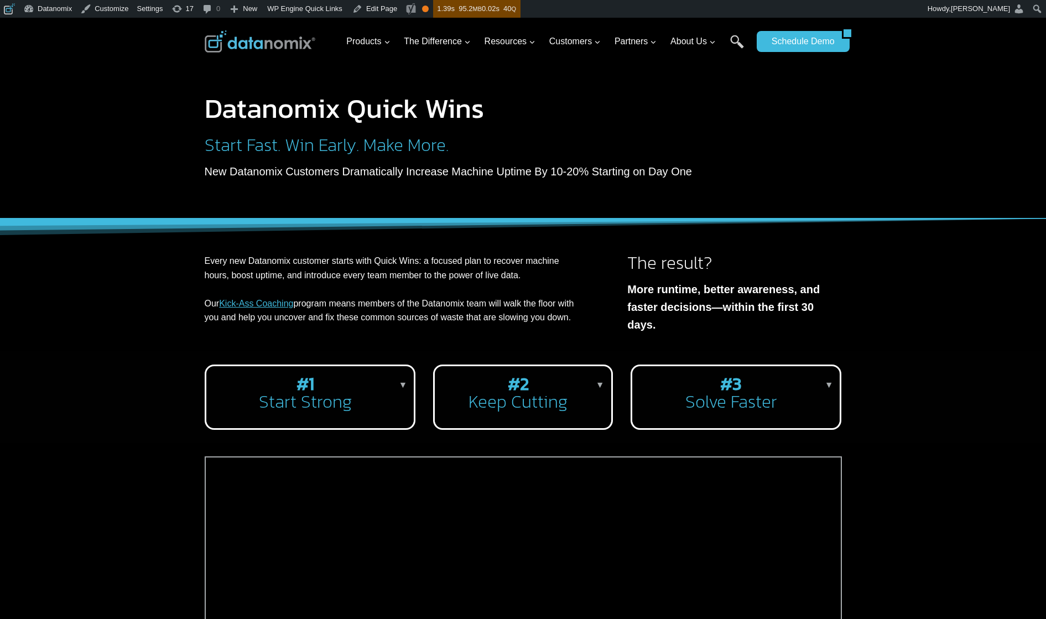
click at [680, 400] on h2 "#3 Solve Faster" at bounding box center [734, 392] width 186 height 35
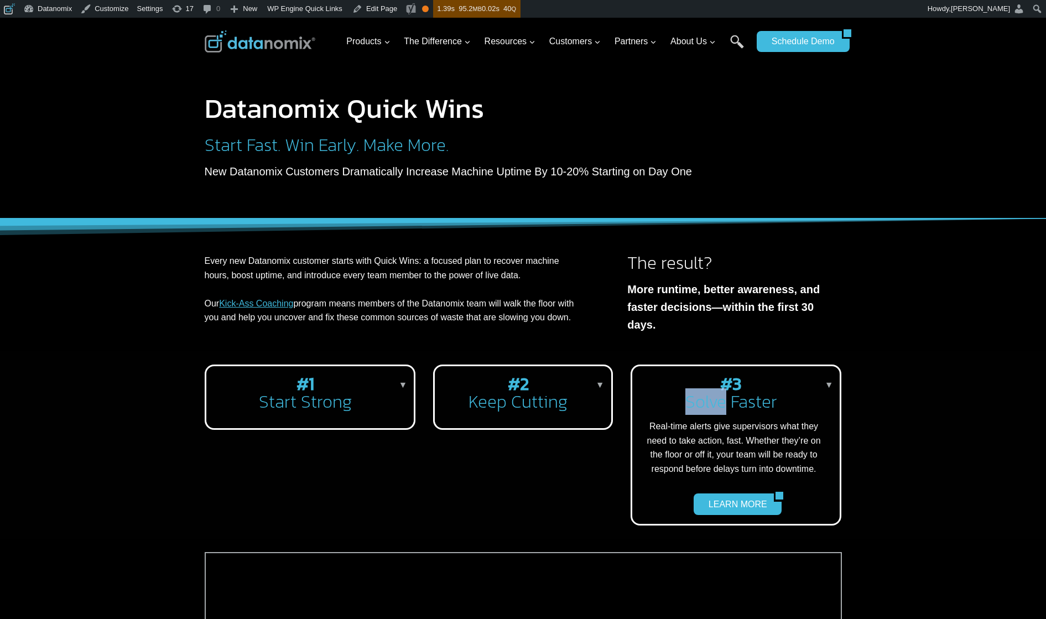
click at [680, 400] on h2 "#3 Solve Faster" at bounding box center [734, 392] width 186 height 35
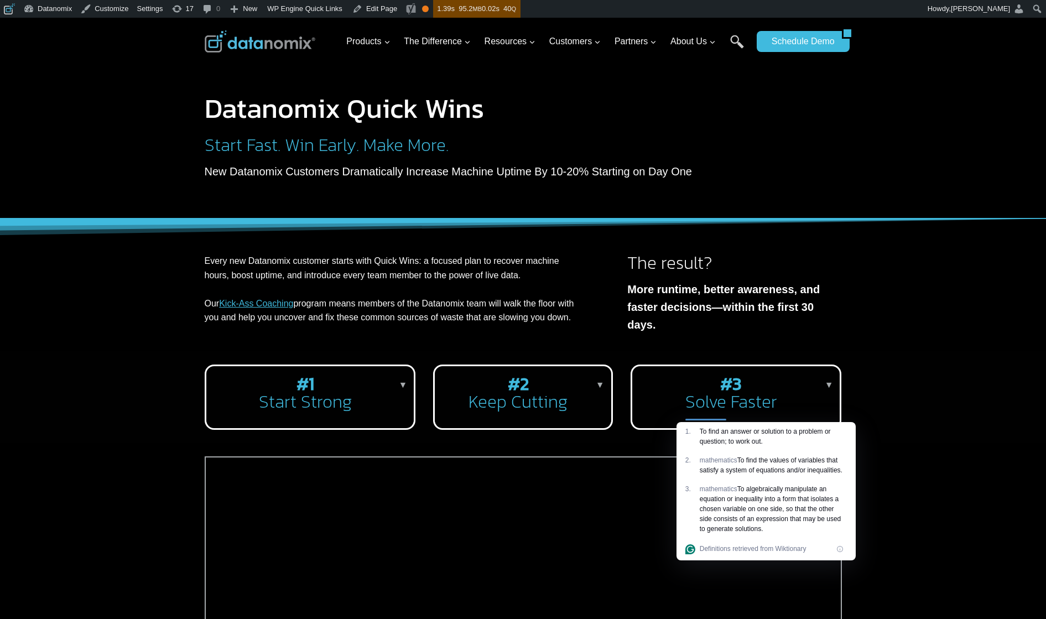
click at [959, 370] on div "#1 Start Strong ▼ Uncover the wasted time that stalls your shifts and get your …" at bounding box center [523, 397] width 1046 height 92
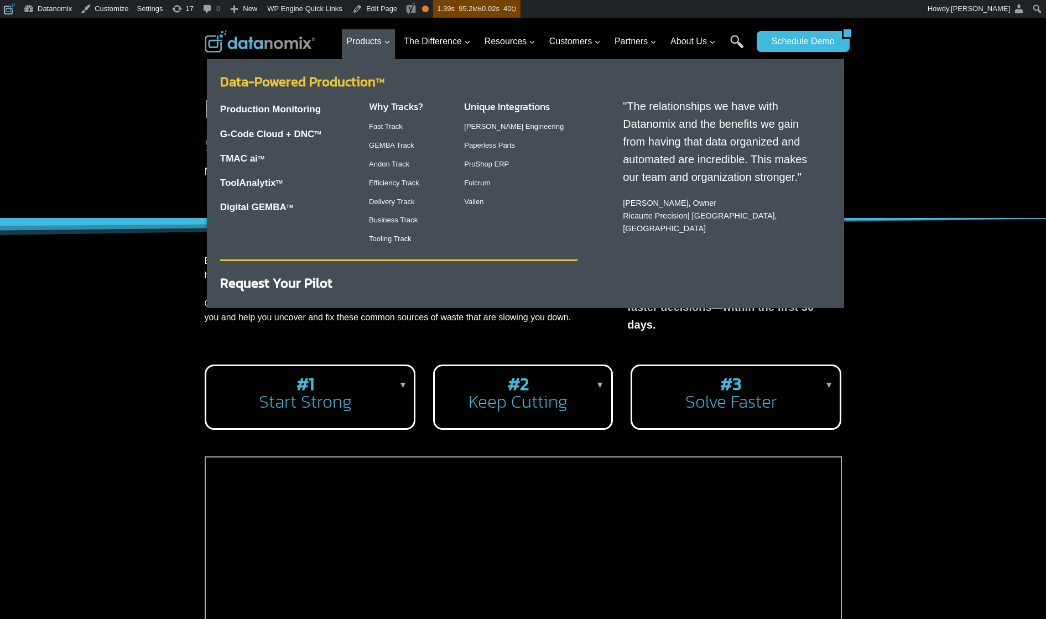
click at [328, 79] on link "Data-Powered Production TM" at bounding box center [302, 81] width 164 height 19
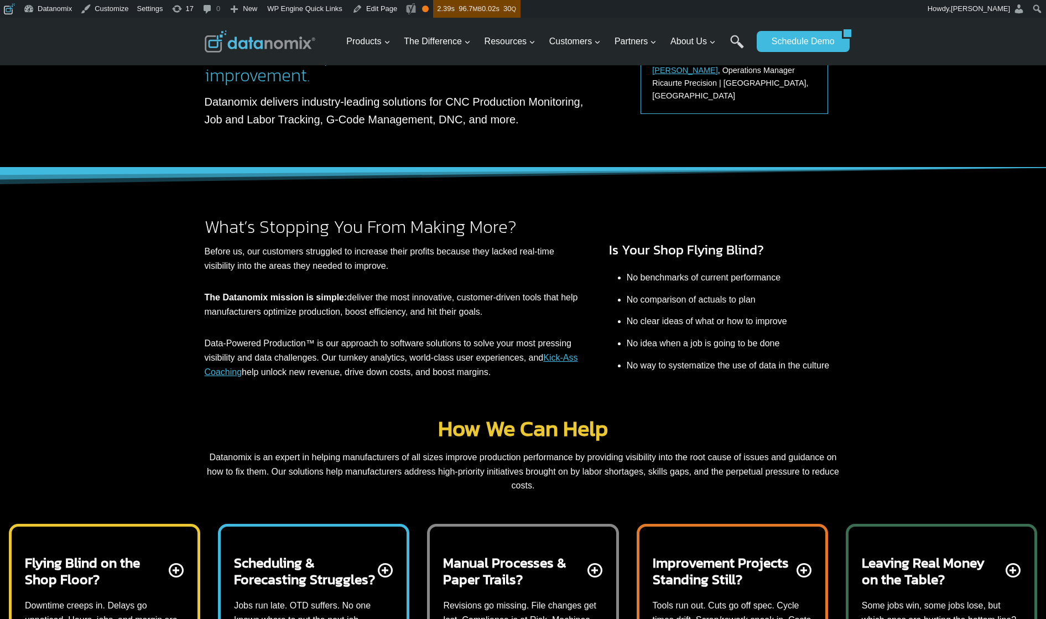
scroll to position [55, 0]
